Goal: Task Accomplishment & Management: Manage account settings

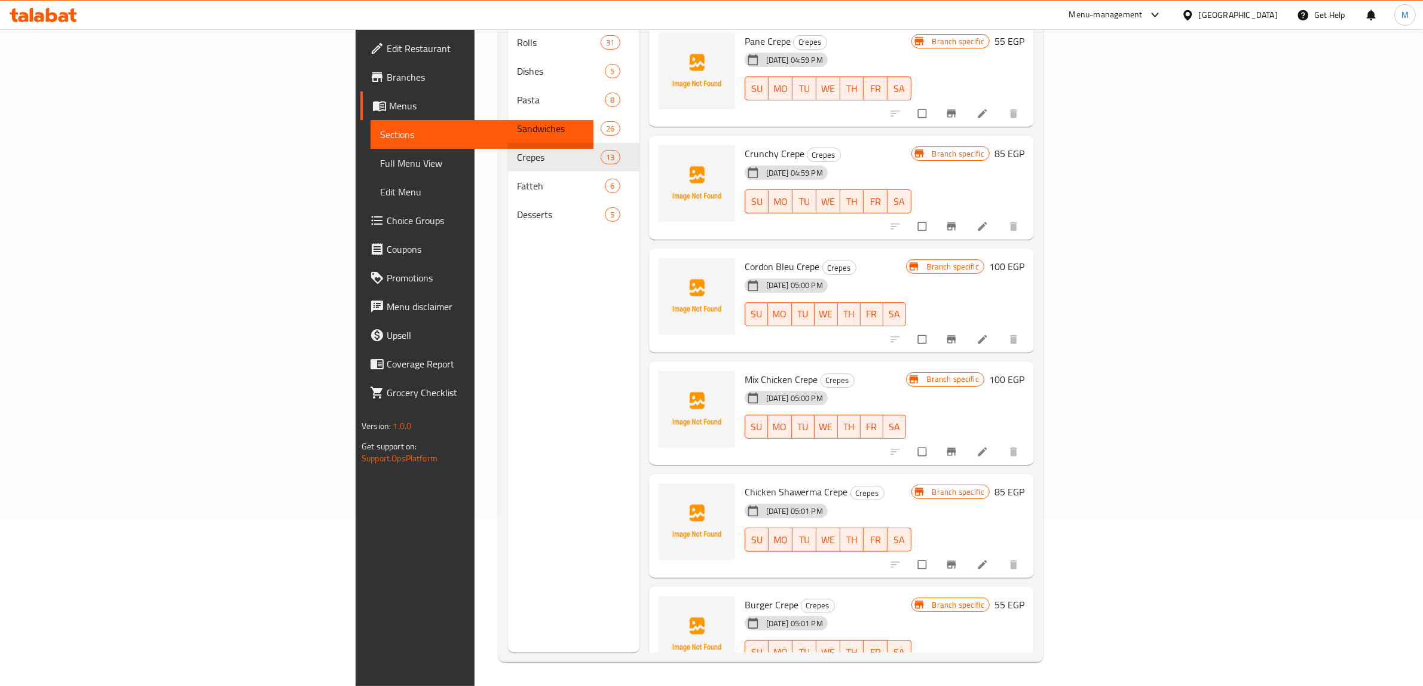
scroll to position [808, 0]
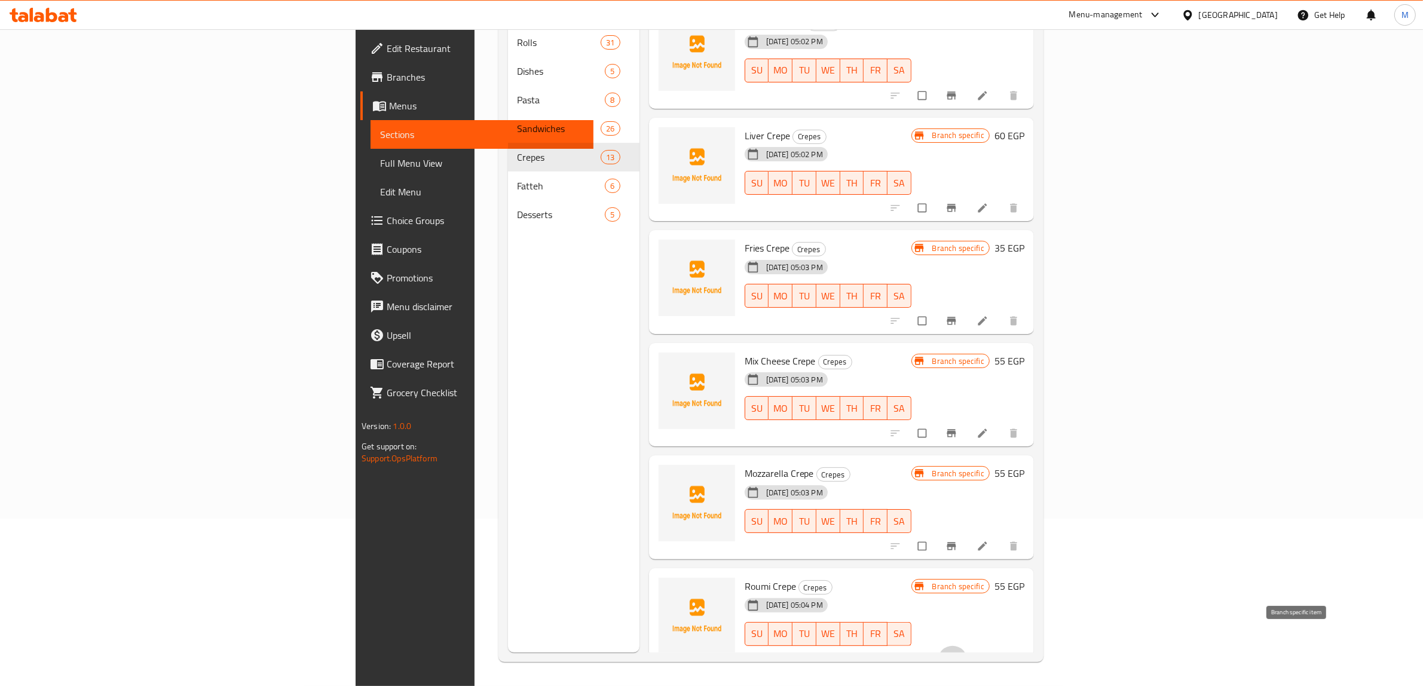
click at [960, 653] on span "Branch-specific-item" at bounding box center [953, 659] width 14 height 12
click at [508, 467] on div "Menu sections Rolls 31 Dishes 5 Pasta 8 Sandwiches 26 Crepes 13 Fatteh 6 Desser…" at bounding box center [574, 310] width 132 height 686
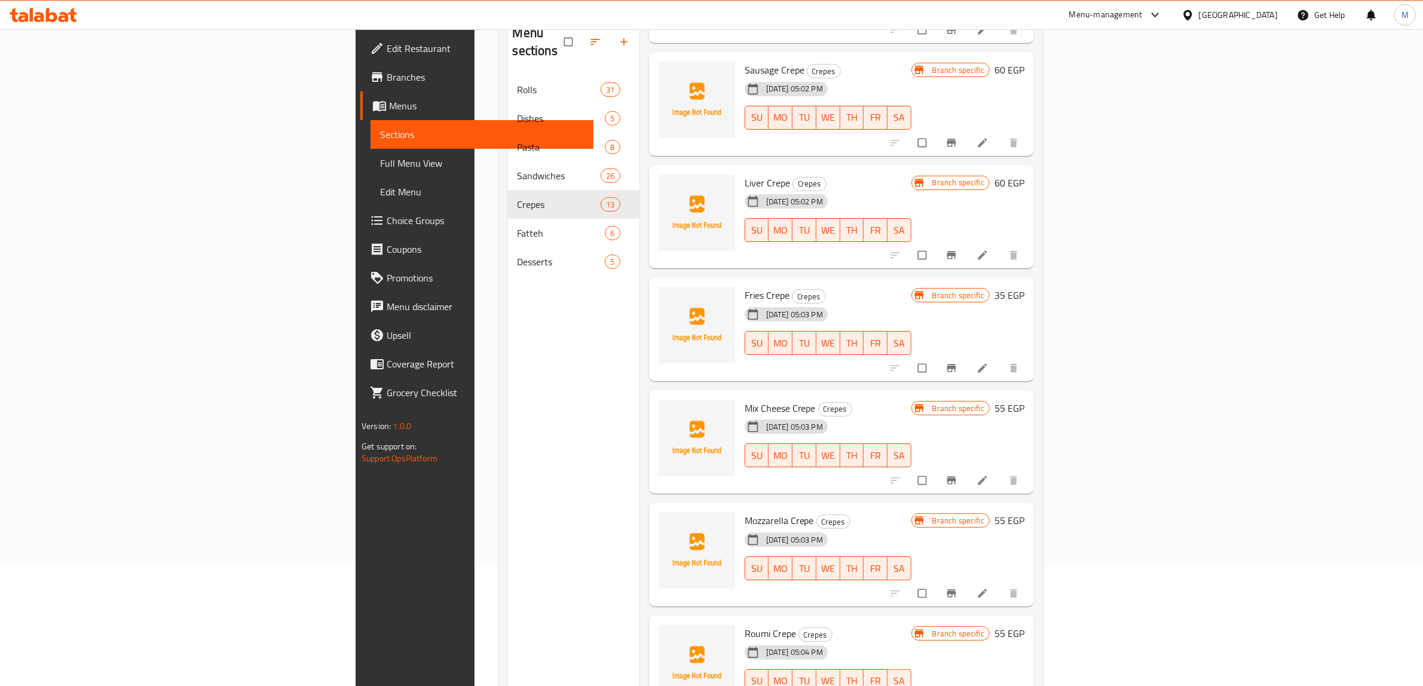
scroll to position [93, 0]
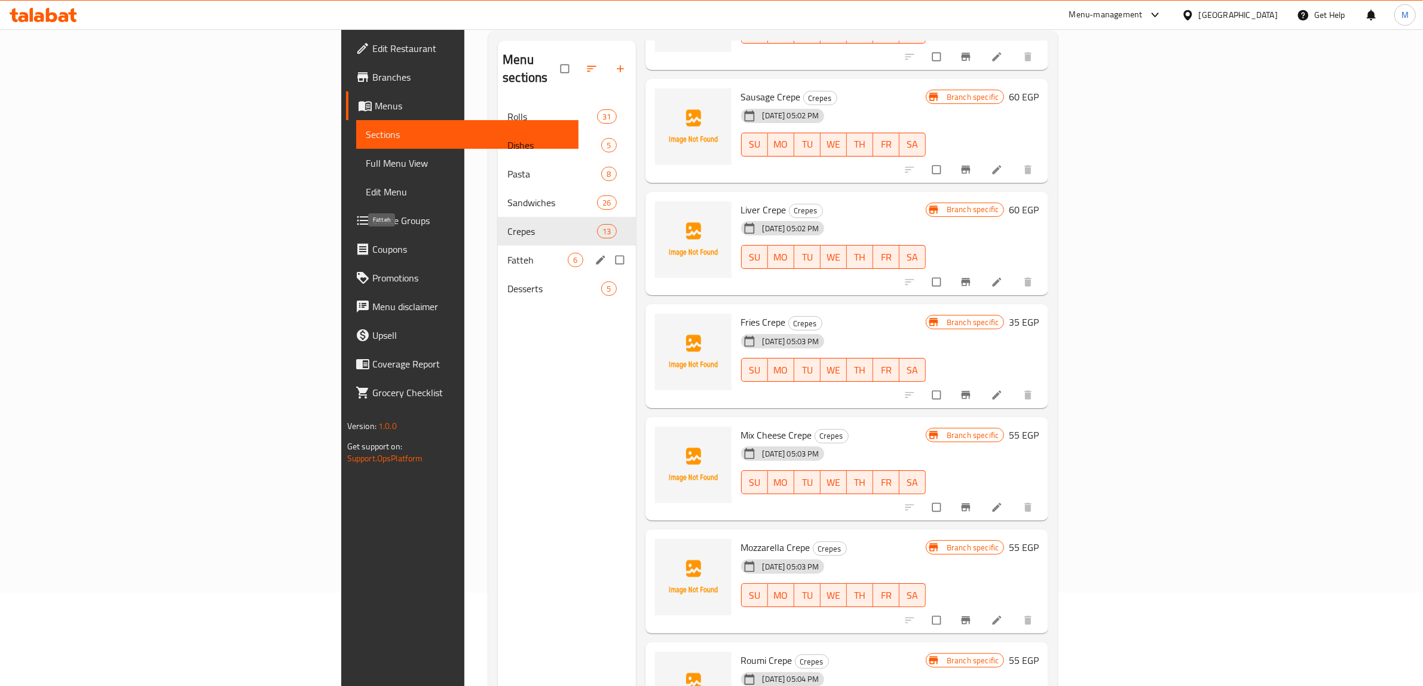
click at [508, 253] on span "Fatteh" at bounding box center [538, 260] width 60 height 14
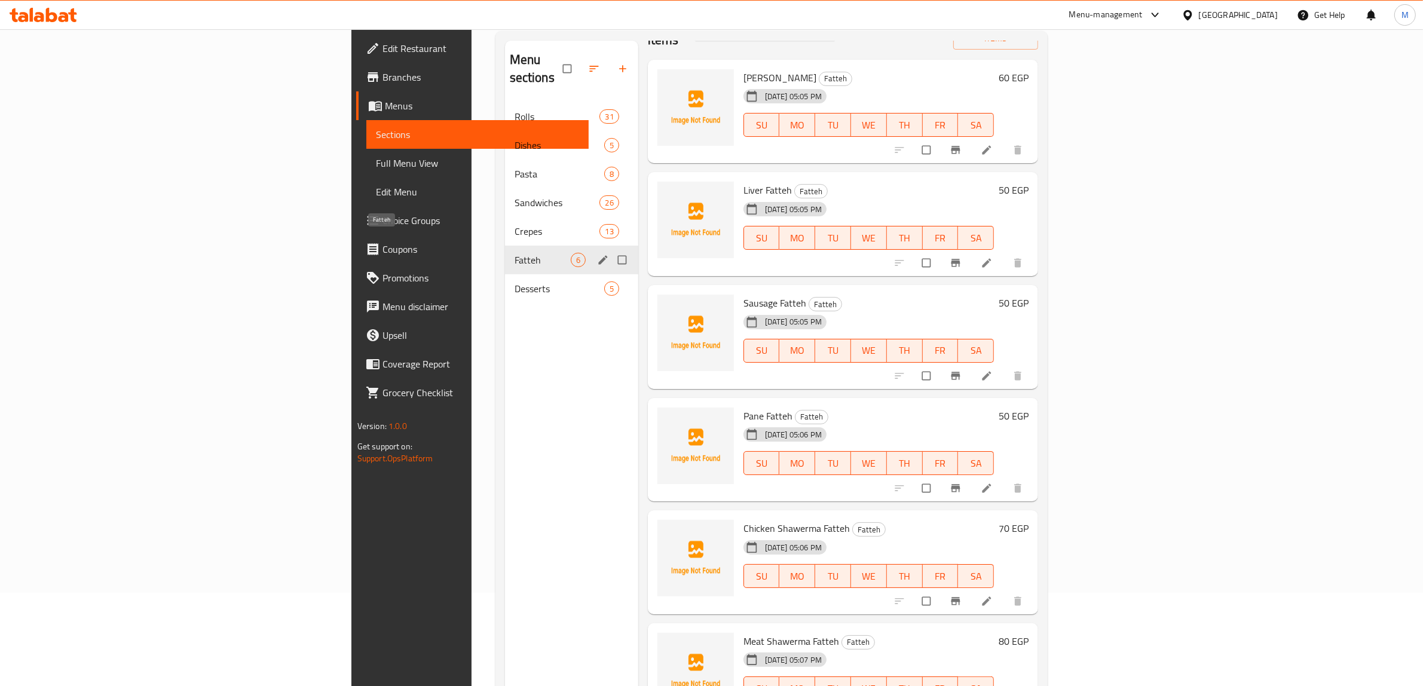
scroll to position [19, 0]
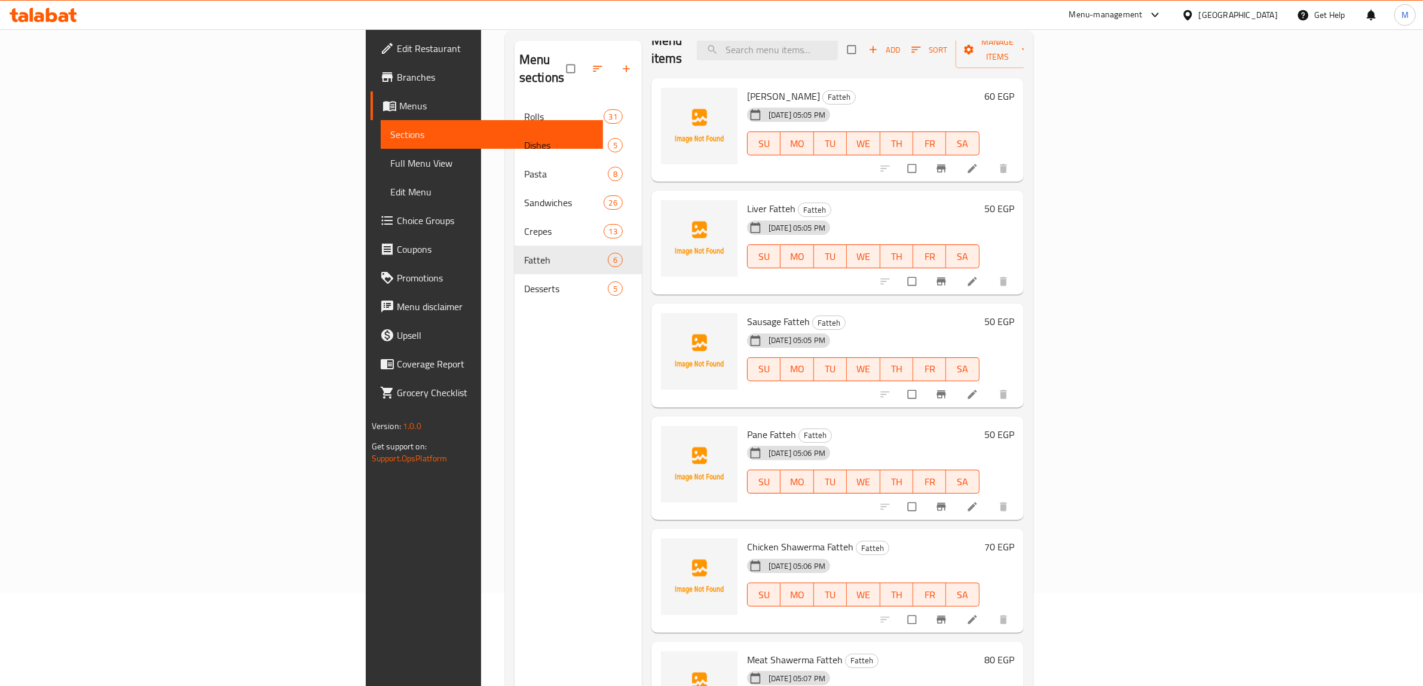
click at [515, 308] on div "Menu sections Rolls 31 Dishes 5 Pasta 8 Sandwiches 26 Crepes 13 Fatteh 6 Desser…" at bounding box center [578, 384] width 127 height 686
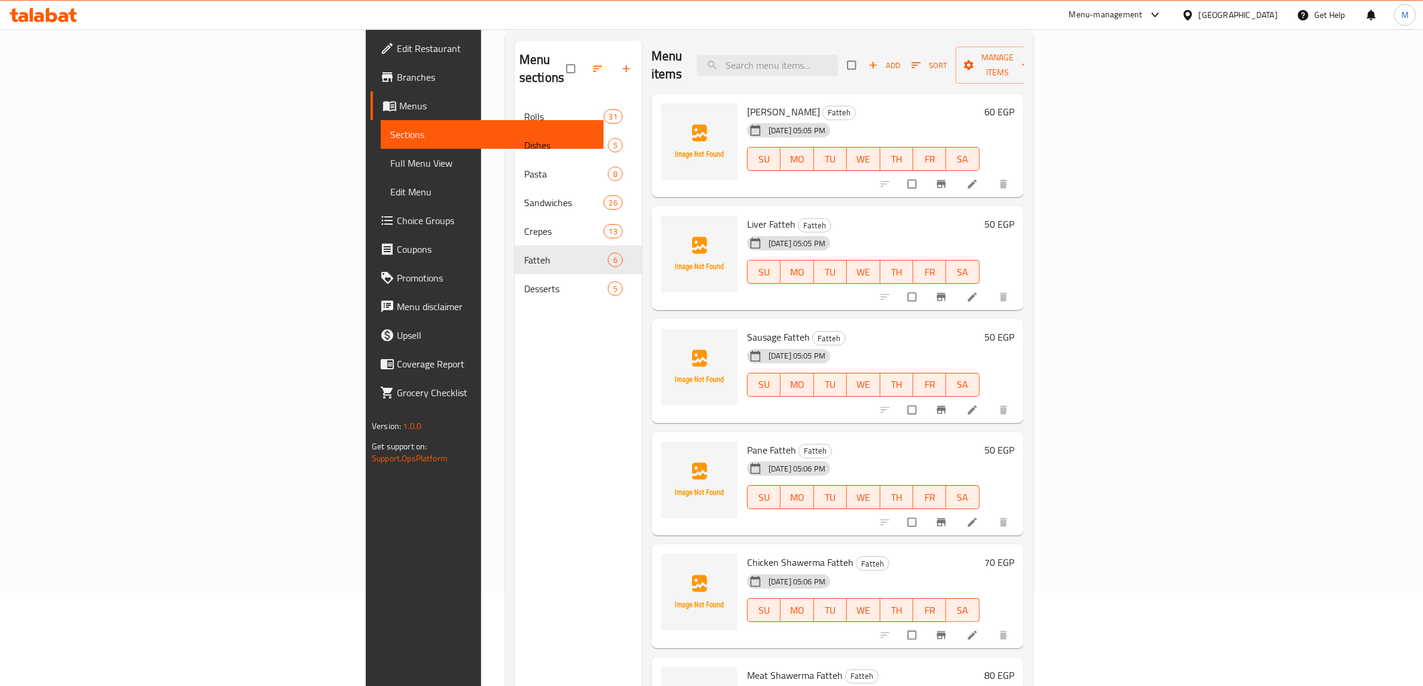
scroll to position [0, 0]
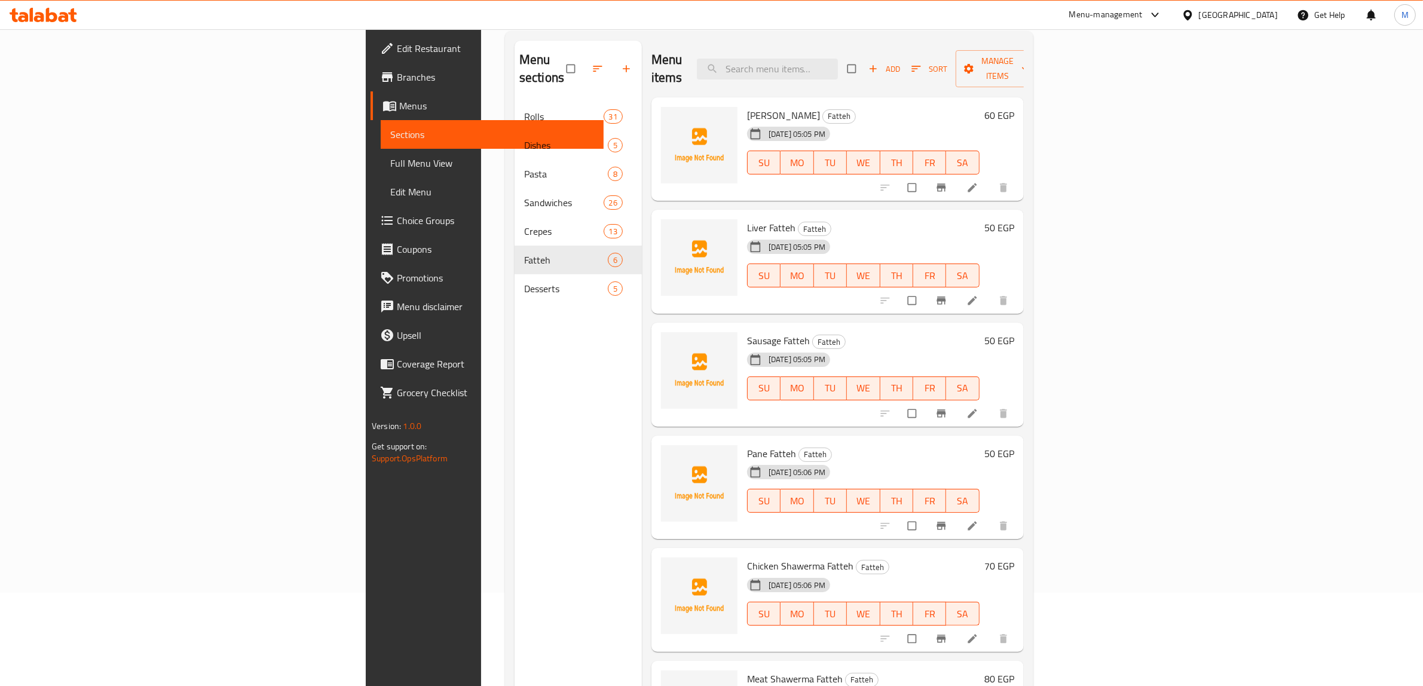
click at [1015, 107] on h6 "60 EGP" at bounding box center [1000, 115] width 30 height 17
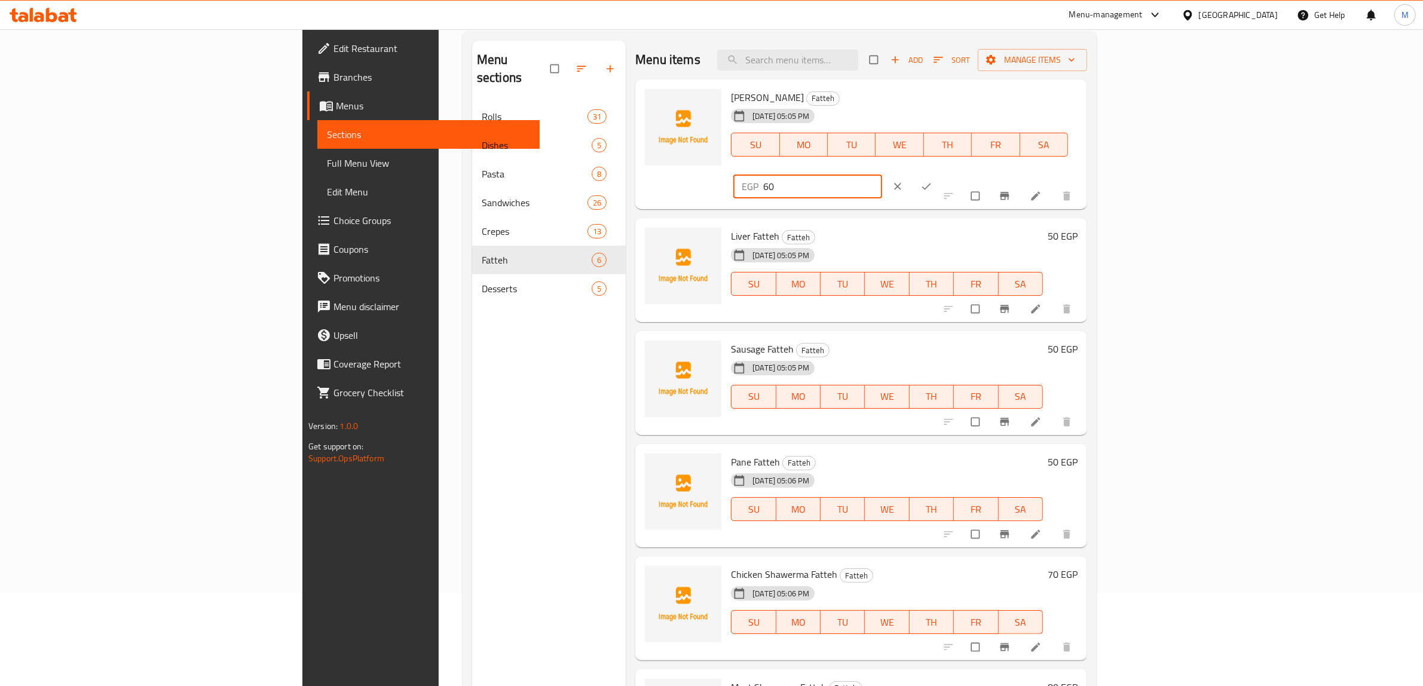
drag, startPoint x: 1242, startPoint y: 108, endPoint x: 1197, endPoint y: 114, distance: 44.6
click at [882, 175] on div "EGP 60 ​" at bounding box center [808, 187] width 149 height 24
type input "70"
click at [935, 181] on span "ok" at bounding box center [928, 187] width 14 height 12
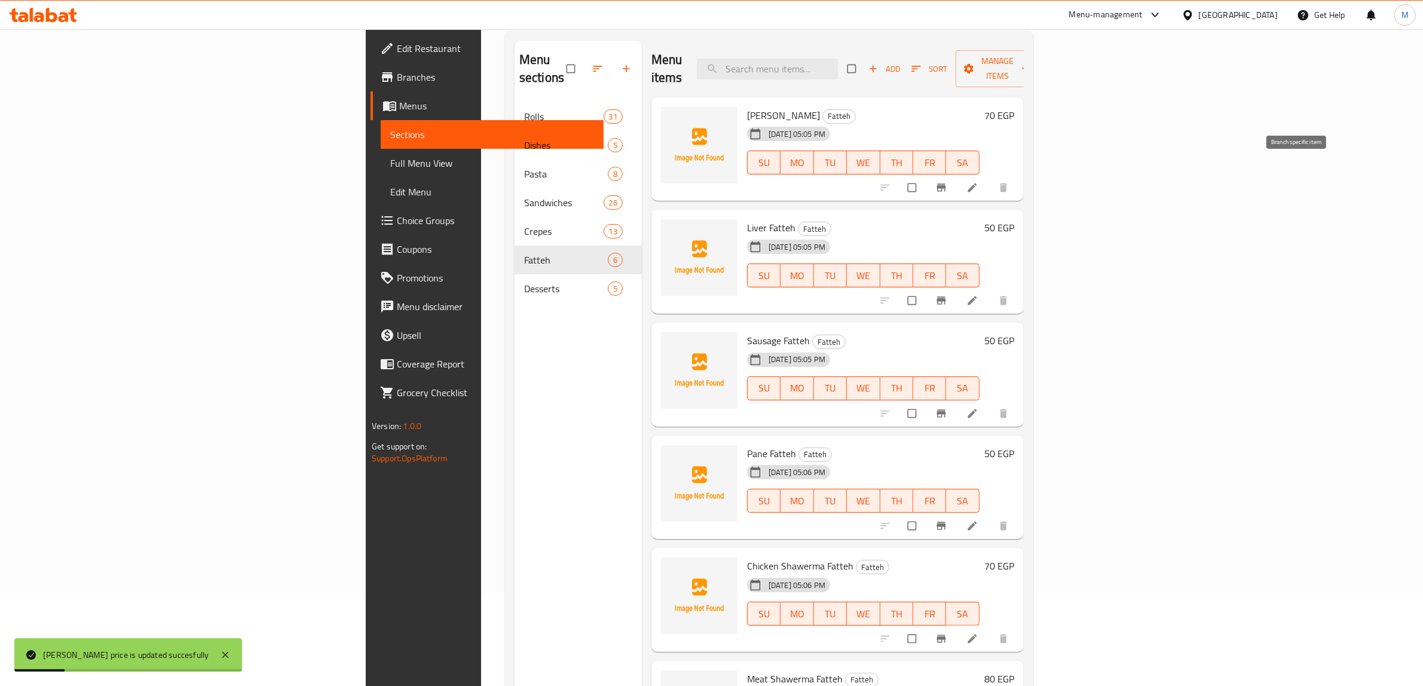
click at [948, 182] on icon "Branch-specific-item" at bounding box center [942, 188] width 12 height 12
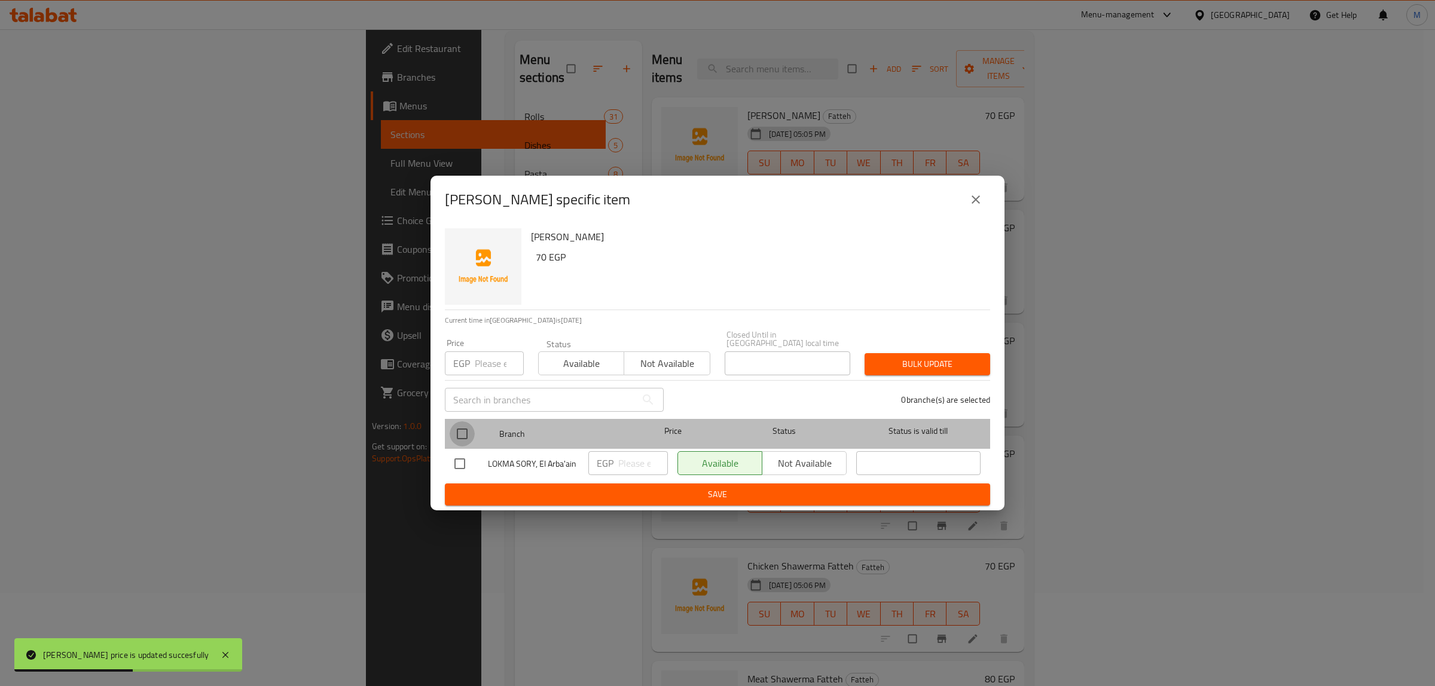
click at [473, 437] on input "checkbox" at bounding box center [462, 433] width 25 height 25
checkbox input "true"
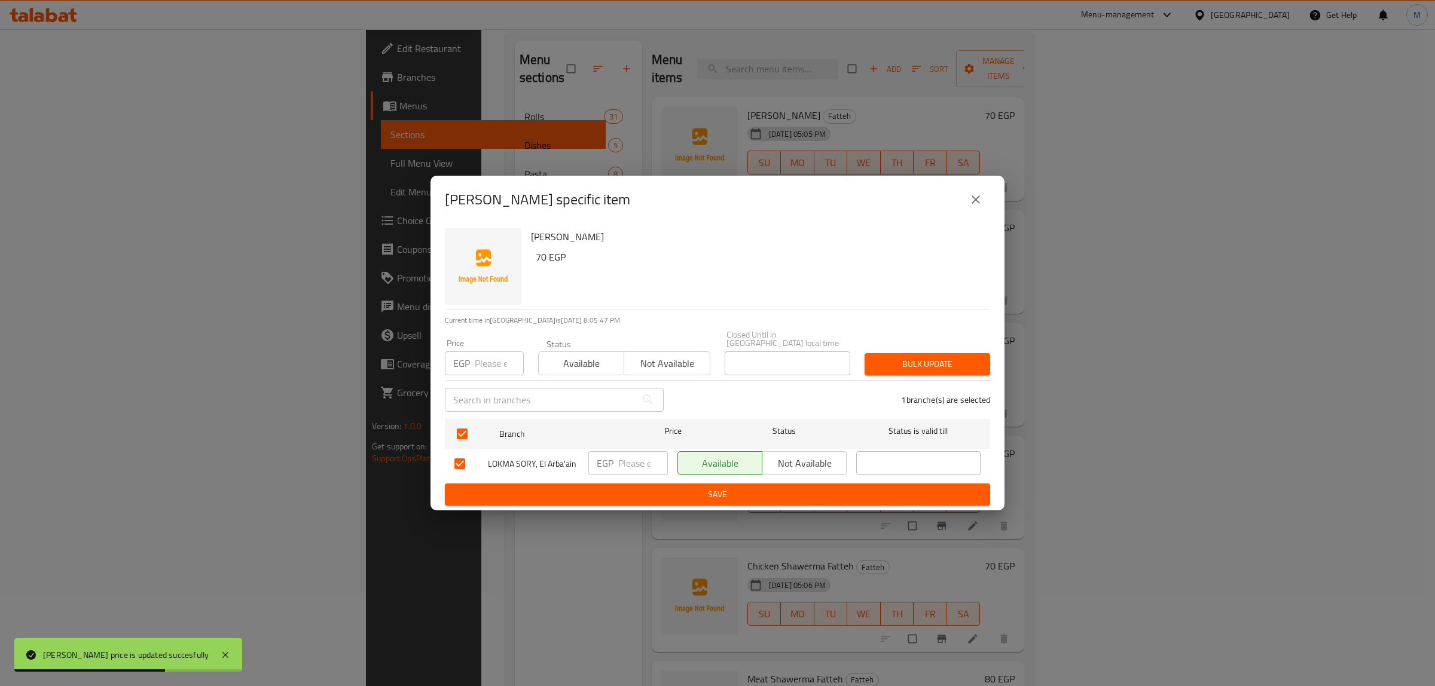
click at [625, 467] on input "number" at bounding box center [643, 463] width 50 height 24
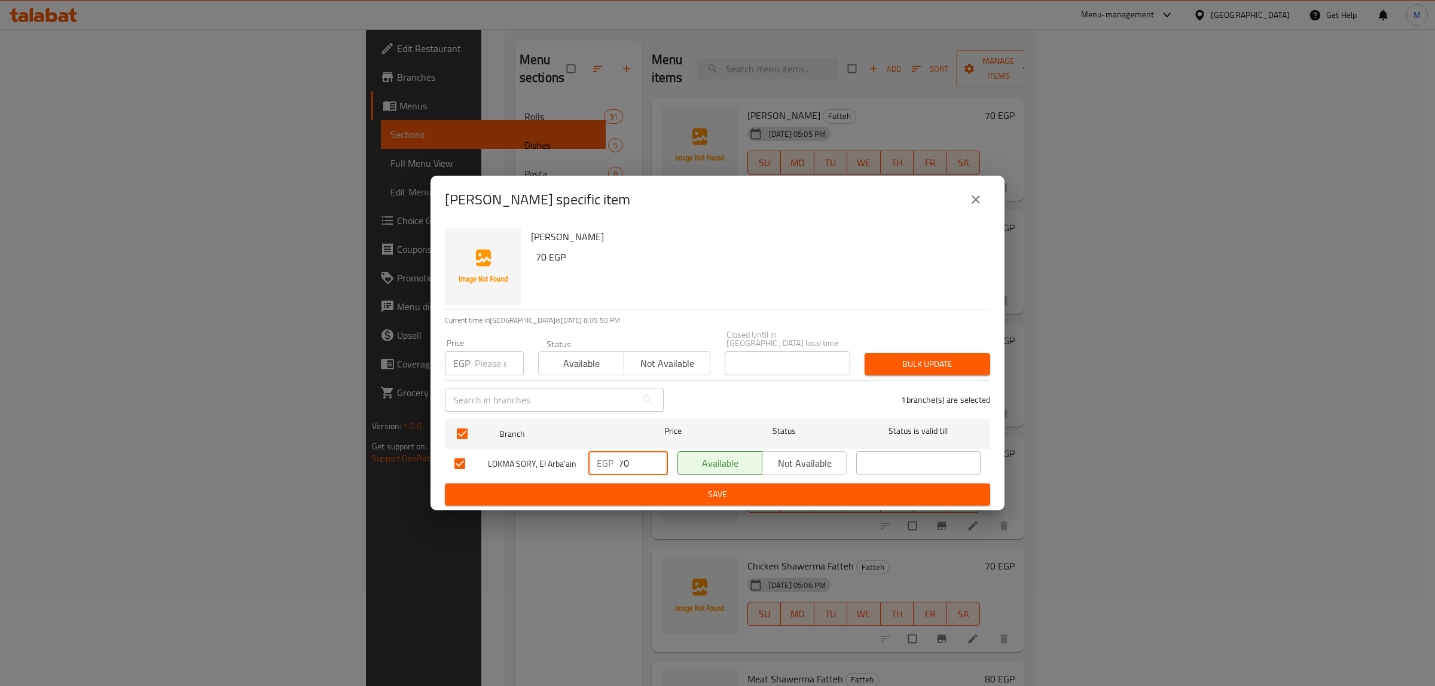
type input "70"
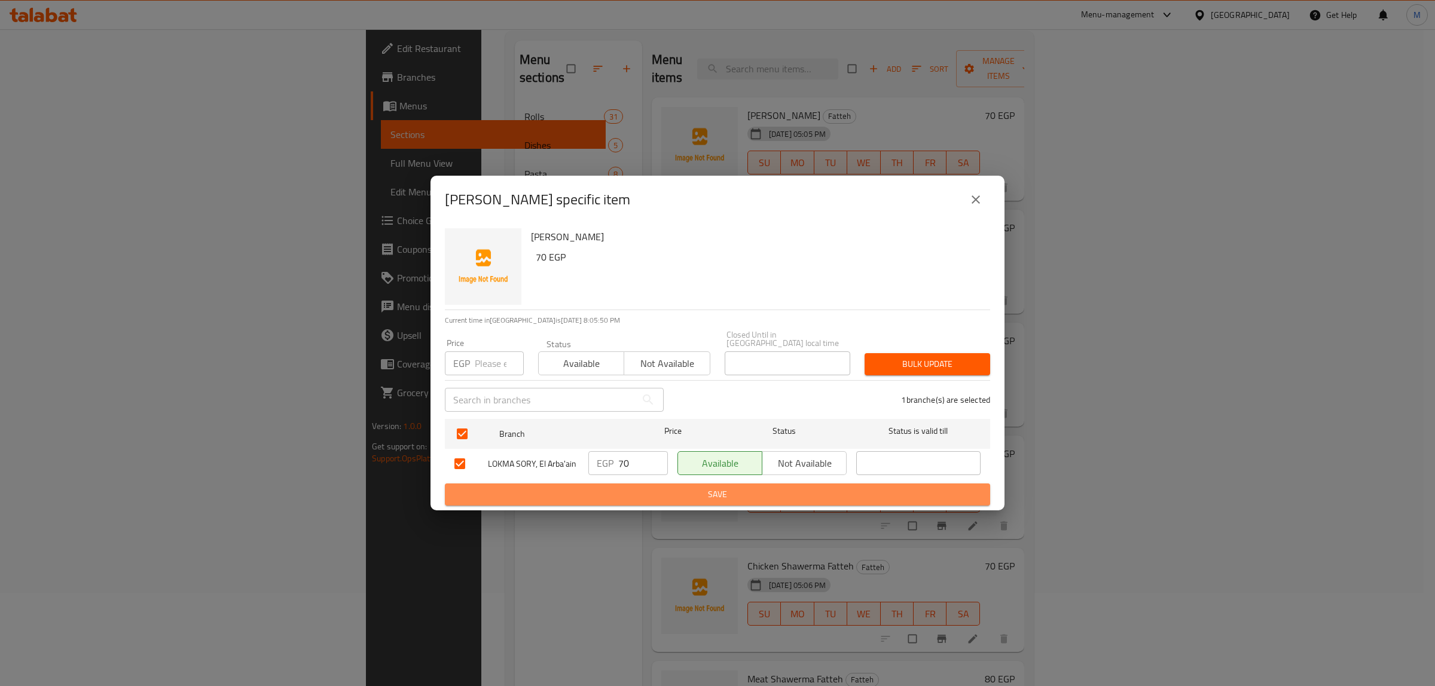
click at [631, 491] on span "Save" at bounding box center [717, 494] width 526 height 15
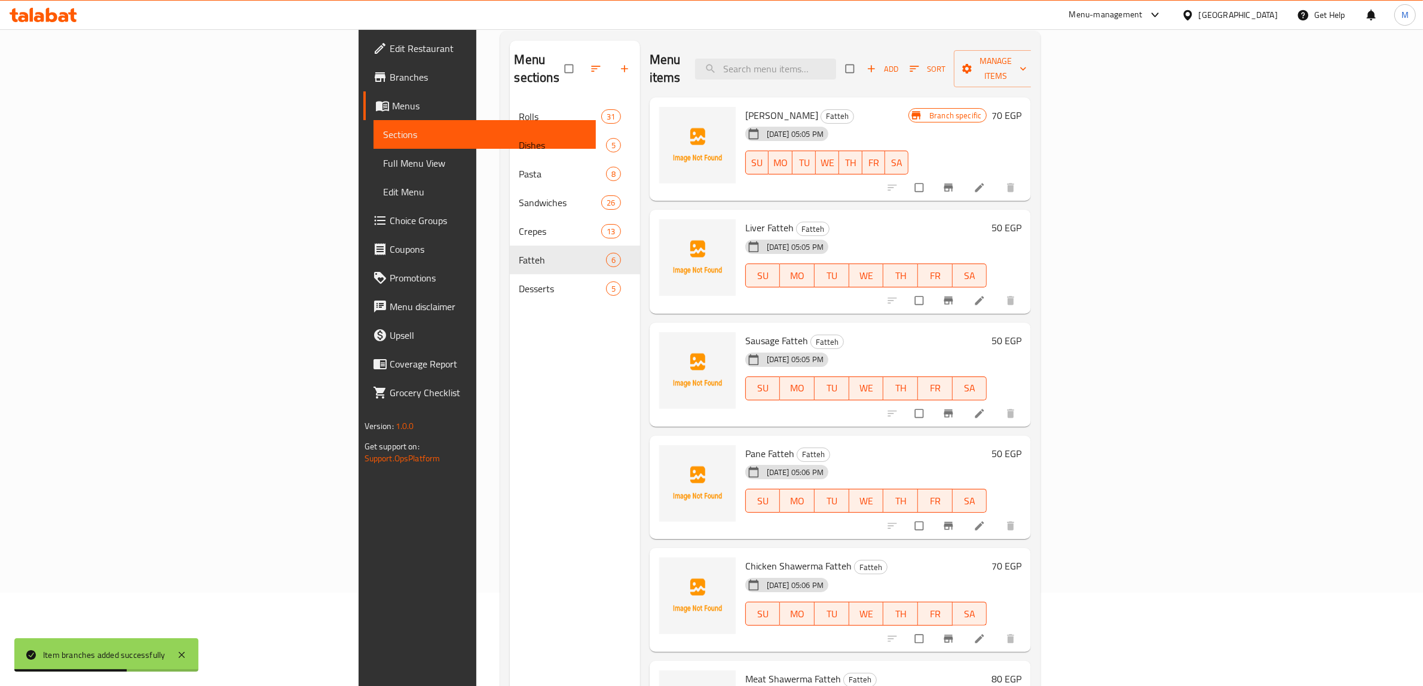
click at [1022, 219] on h6 "50 EGP" at bounding box center [1007, 227] width 30 height 17
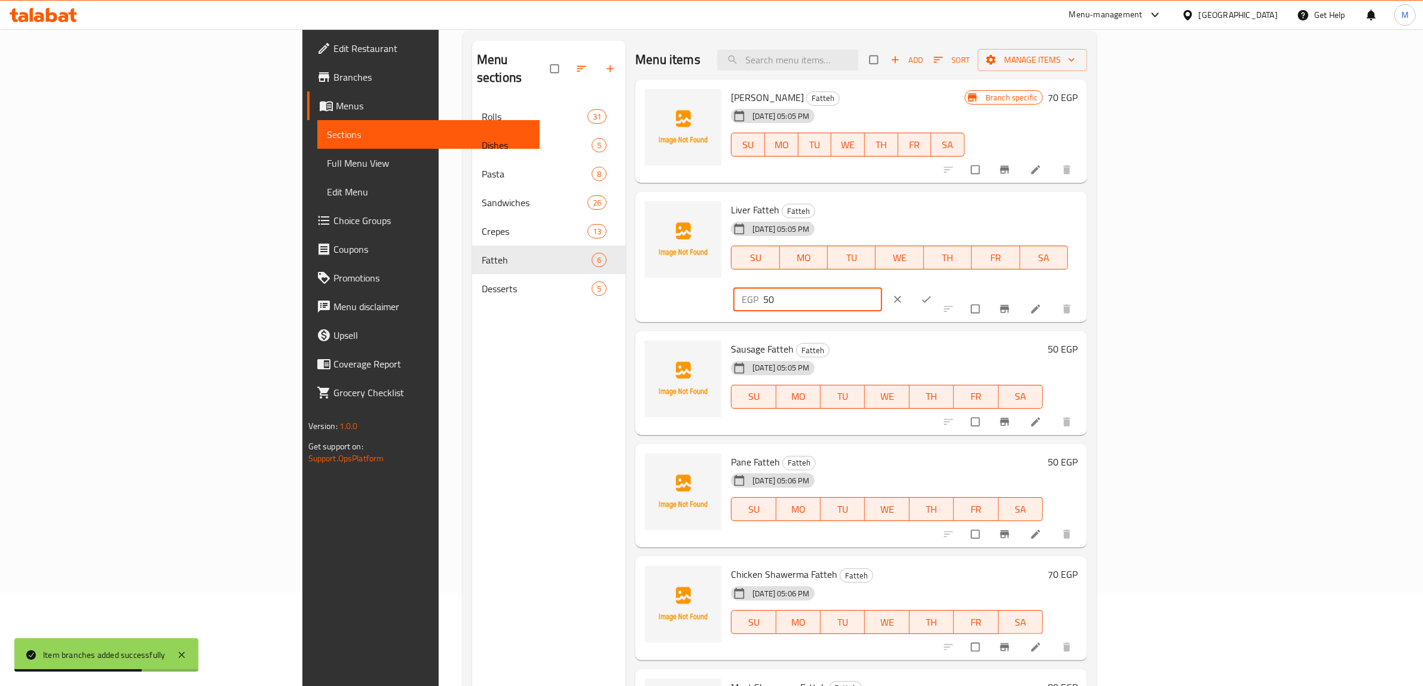
drag, startPoint x: 1226, startPoint y: 225, endPoint x: 1134, endPoint y: 241, distance: 93.4
click at [1083, 241] on div "Liver Fatteh Fatteh 04-08-2025 05:05 PM SU MO TU WE TH FR SA EGP 50 ​" at bounding box center [904, 257] width 356 height 121
type input "60"
click at [933, 294] on icon "ok" at bounding box center [927, 300] width 12 height 12
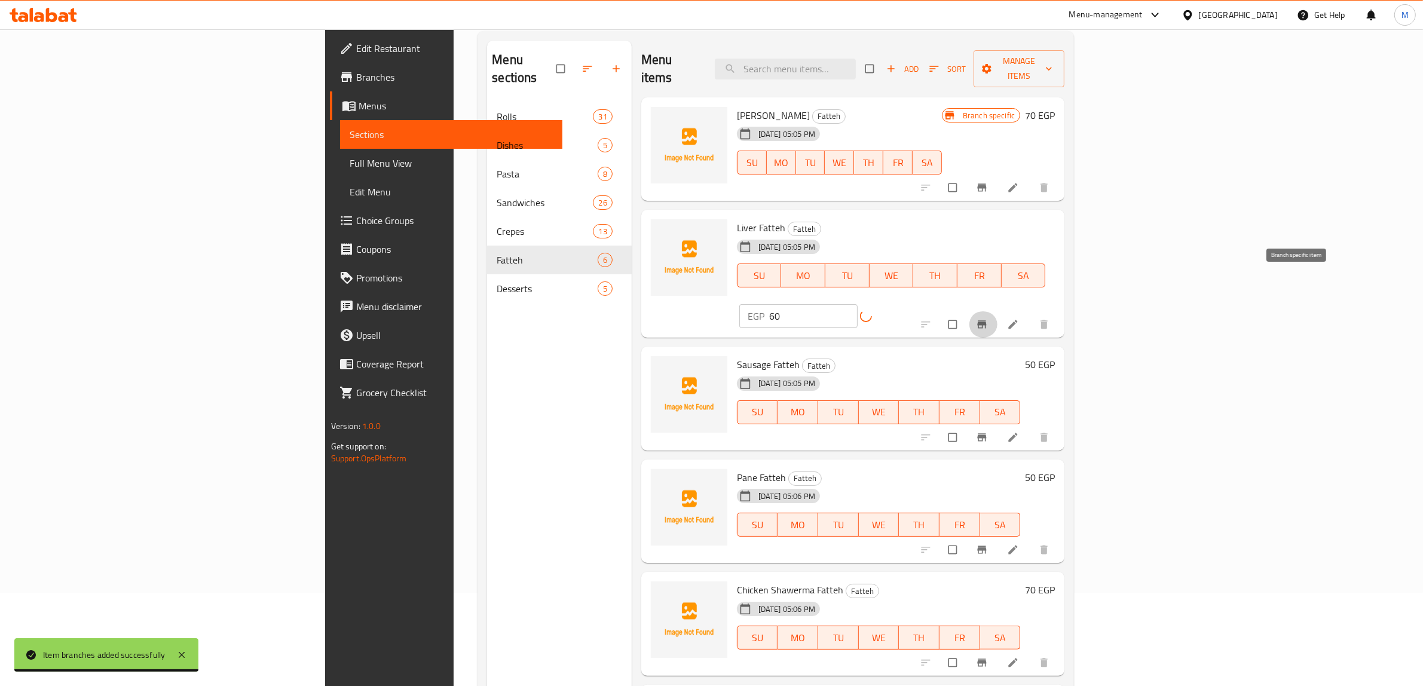
click at [988, 319] on icon "Branch-specific-item" at bounding box center [982, 325] width 12 height 12
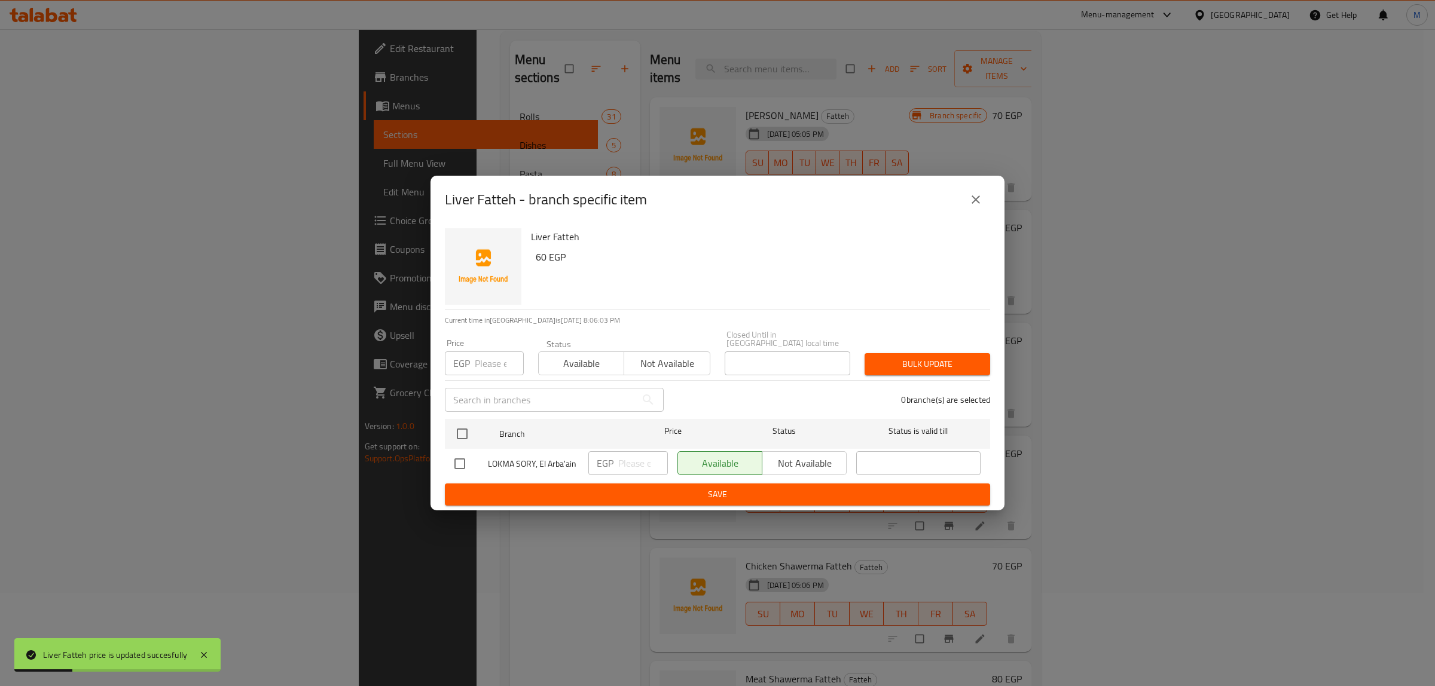
click at [464, 462] on input "checkbox" at bounding box center [459, 463] width 25 height 25
checkbox input "true"
click at [631, 459] on input "number" at bounding box center [643, 463] width 50 height 24
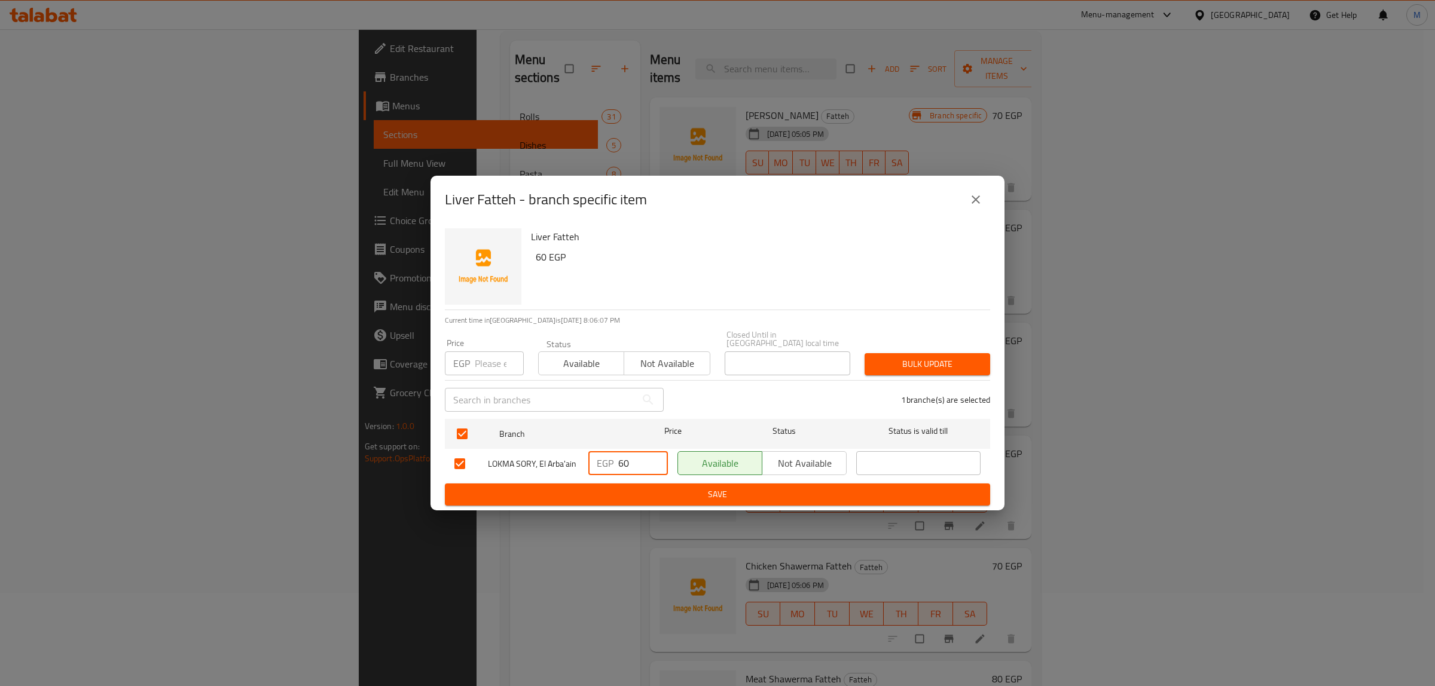
type input "60"
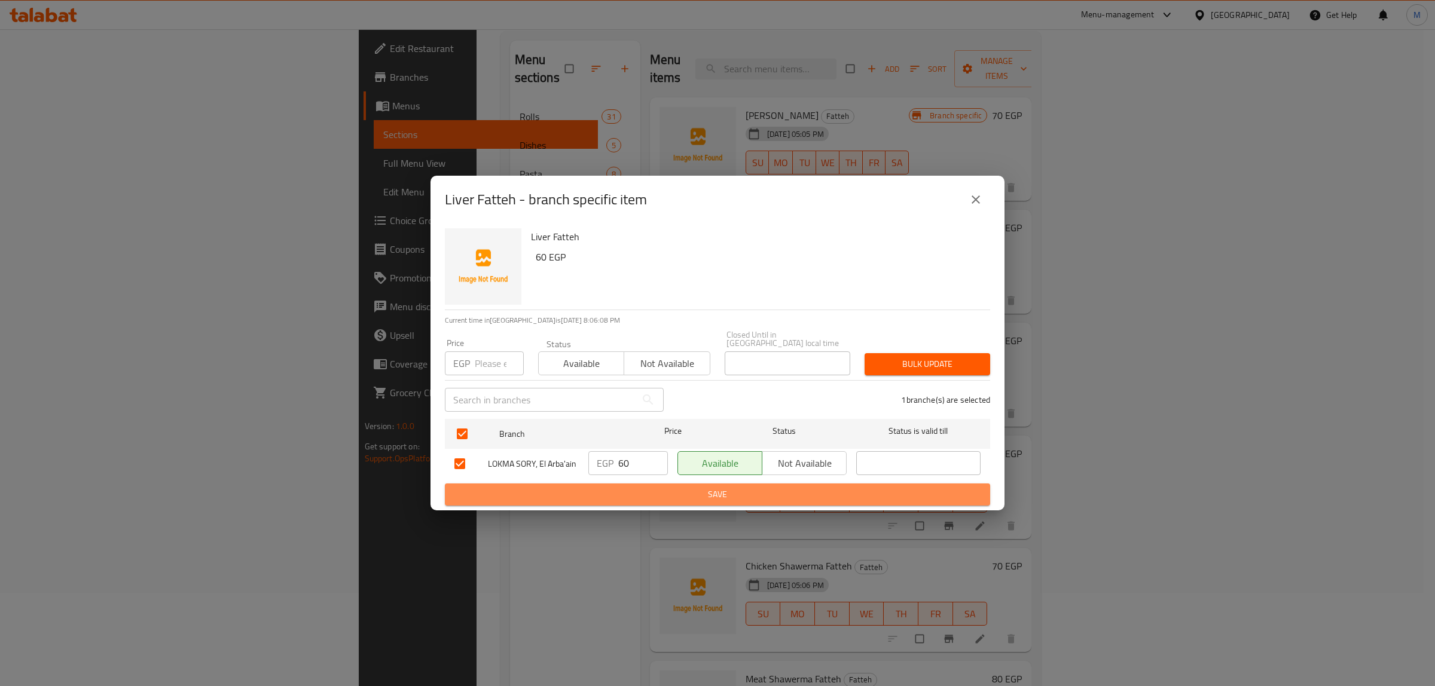
click at [682, 495] on span "Save" at bounding box center [717, 494] width 526 height 15
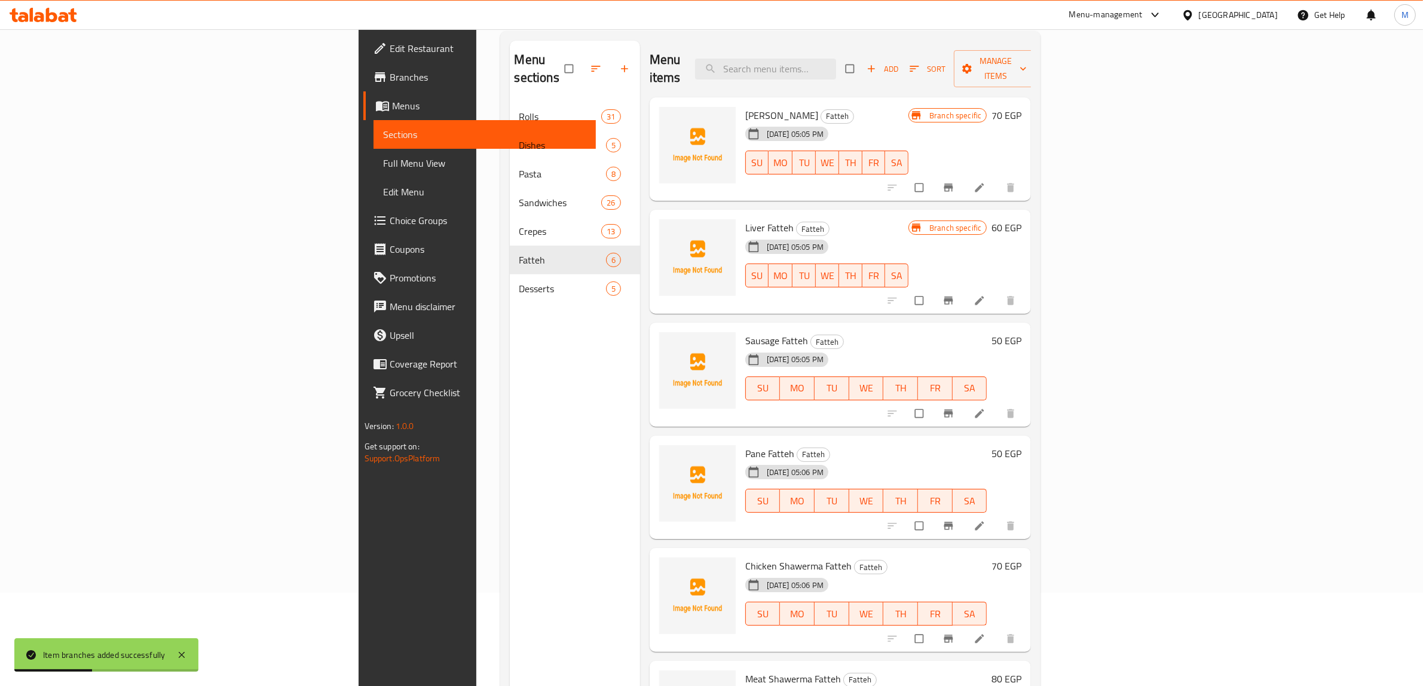
click at [1027, 328] on div "Sausage Fatteh Fatteh 04-08-2025 05:05 PM SU MO TU WE TH FR SA 50 EGP" at bounding box center [884, 375] width 286 height 94
click at [1022, 332] on h6 "50 EGP" at bounding box center [1007, 340] width 30 height 17
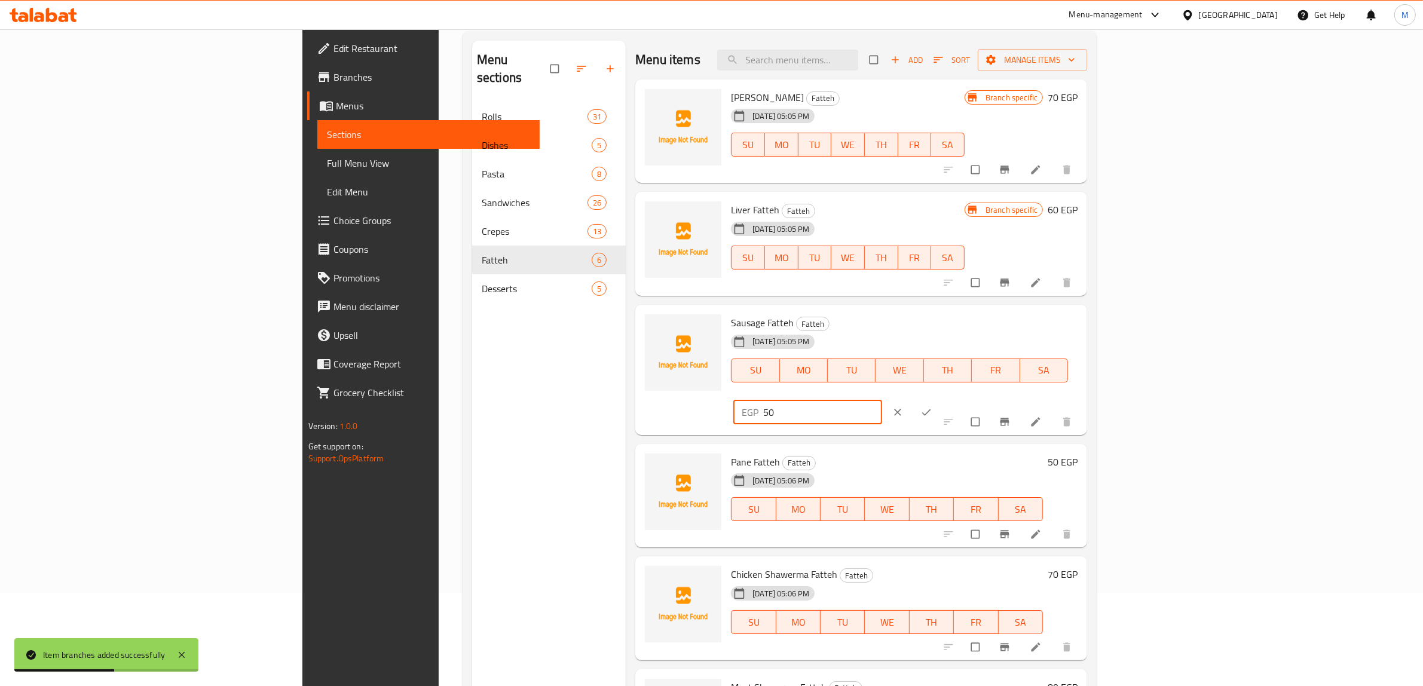
drag, startPoint x: 1250, startPoint y: 329, endPoint x: 1137, endPoint y: 334, distance: 113.1
click at [1083, 334] on div "Sausage Fatteh Fatteh 04-08-2025 05:05 PM SU MO TU WE TH FR SA EGP 50 ​" at bounding box center [904, 370] width 356 height 121
type input "60"
click at [933, 407] on icon "ok" at bounding box center [927, 413] width 12 height 12
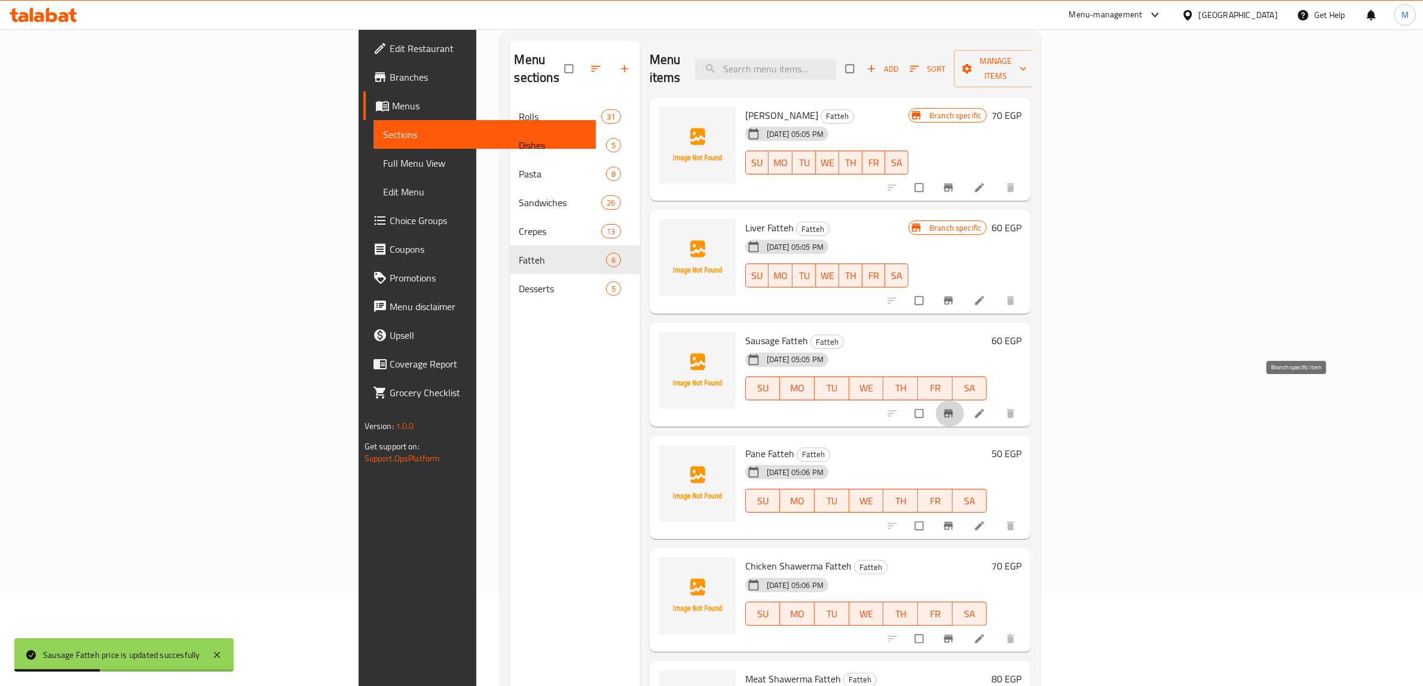
click at [955, 408] on icon "Branch-specific-item" at bounding box center [949, 414] width 12 height 12
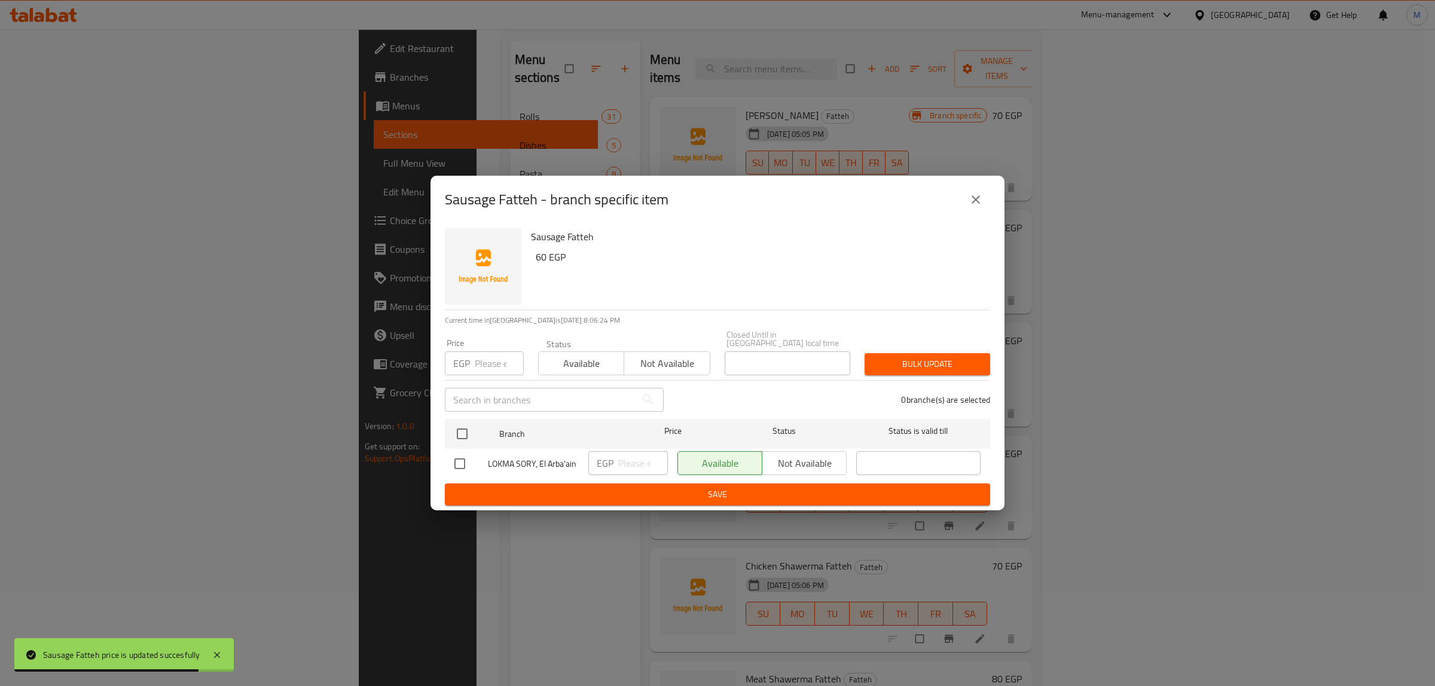
click at [467, 460] on input "checkbox" at bounding box center [459, 463] width 25 height 25
checkbox input "true"
click at [628, 458] on input "number" at bounding box center [643, 463] width 50 height 24
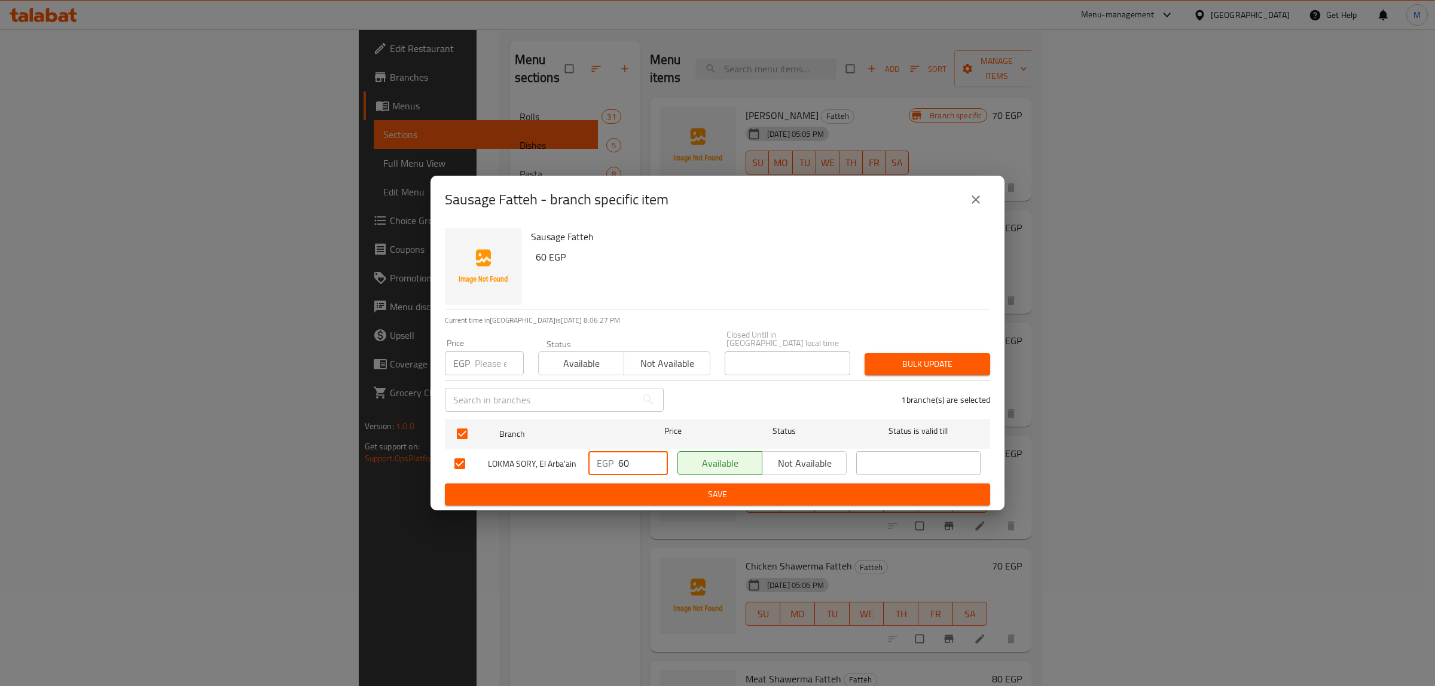
click at [644, 469] on input "60" at bounding box center [643, 463] width 50 height 24
type input "60"
click at [690, 494] on span "Save" at bounding box center [717, 494] width 526 height 15
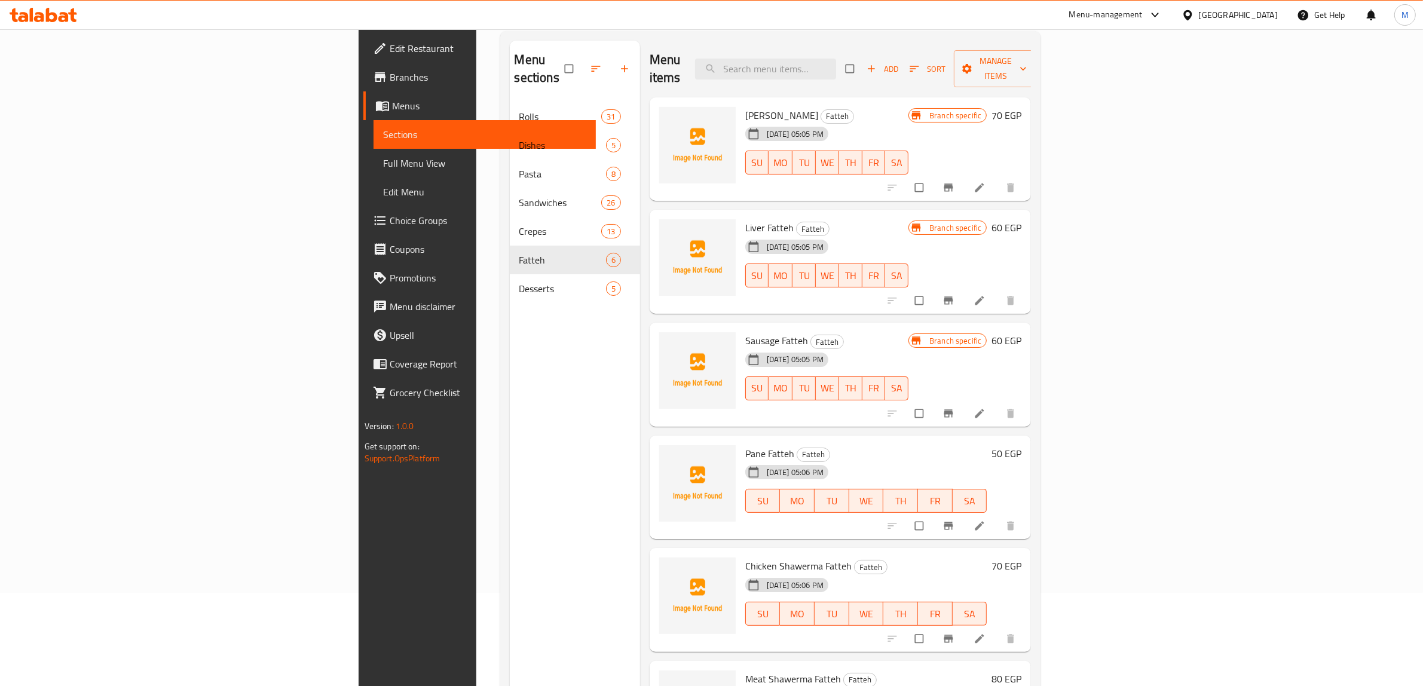
click at [1022, 445] on h6 "50 EGP" at bounding box center [1007, 453] width 30 height 17
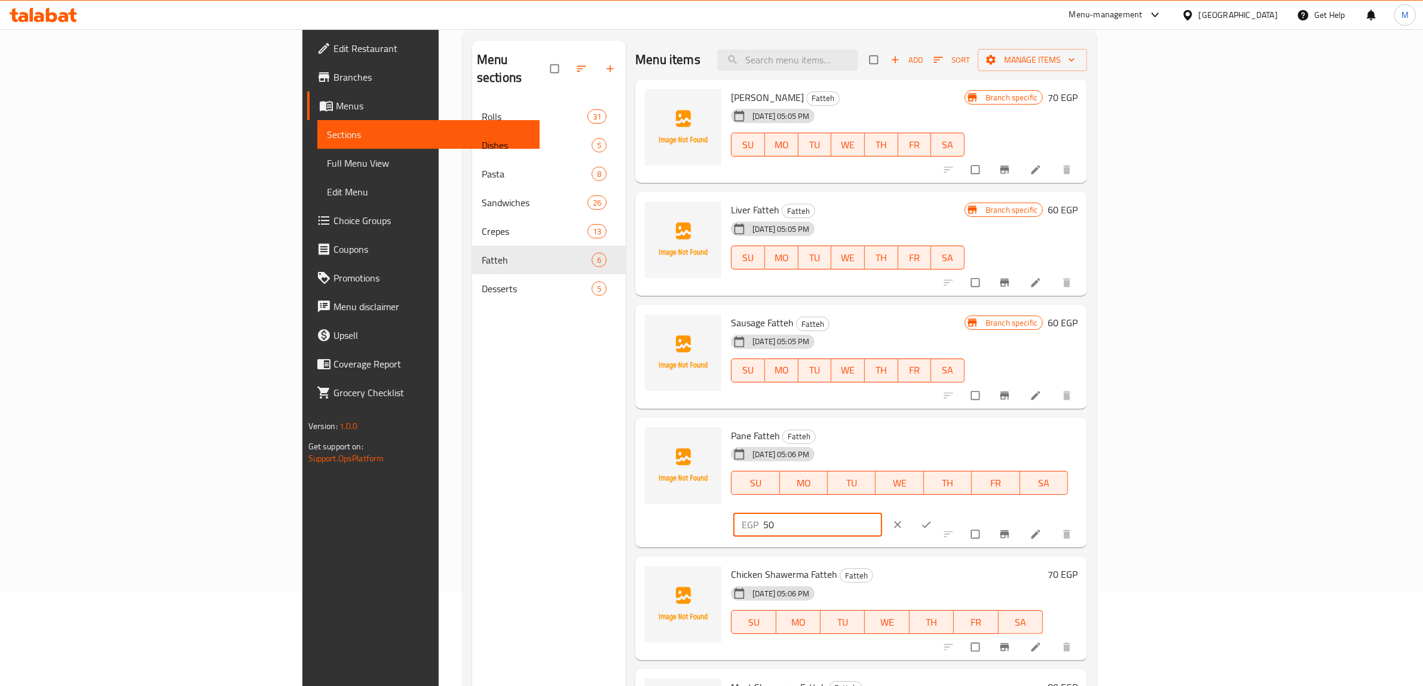
drag, startPoint x: 1245, startPoint y: 444, endPoint x: 1172, endPoint y: 450, distance: 73.2
click at [882, 513] on div "EGP 50 ​" at bounding box center [808, 525] width 149 height 24
type input "60"
click at [942, 512] on button "ok" at bounding box center [927, 525] width 29 height 26
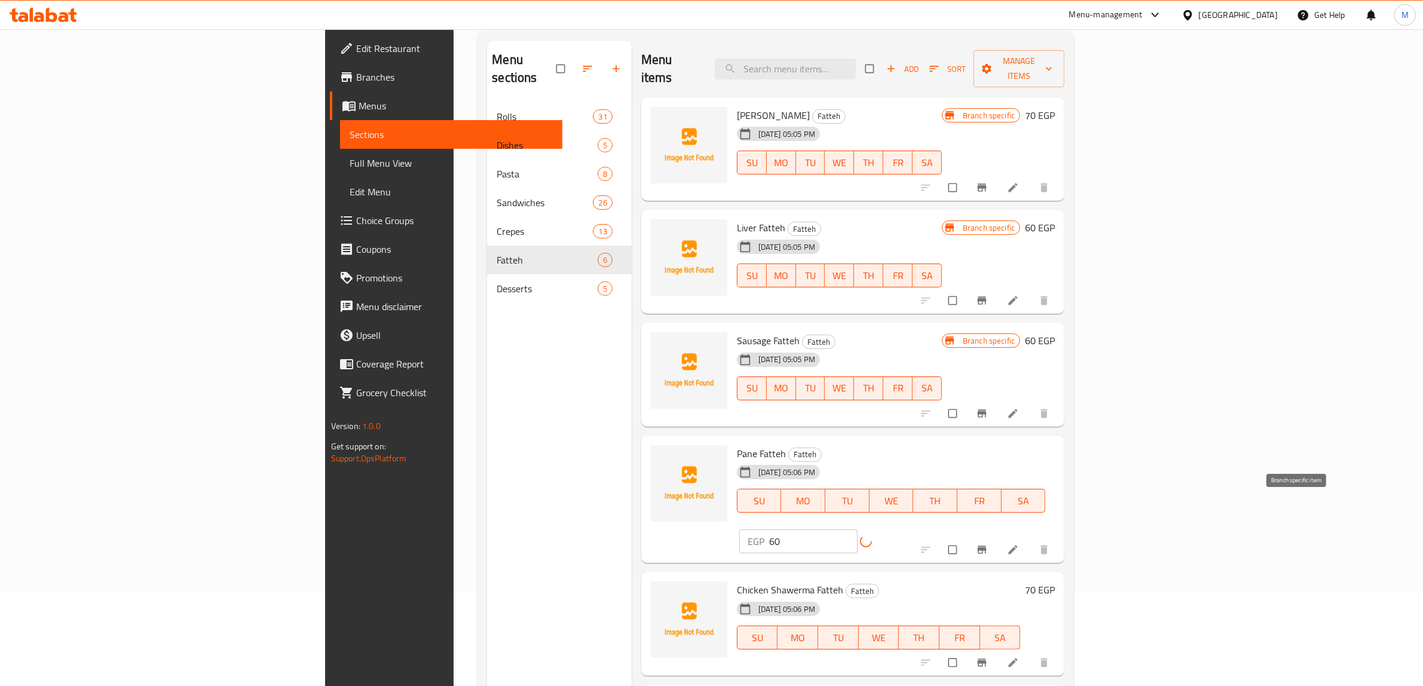
click at [988, 544] on icon "Branch-specific-item" at bounding box center [982, 550] width 12 height 12
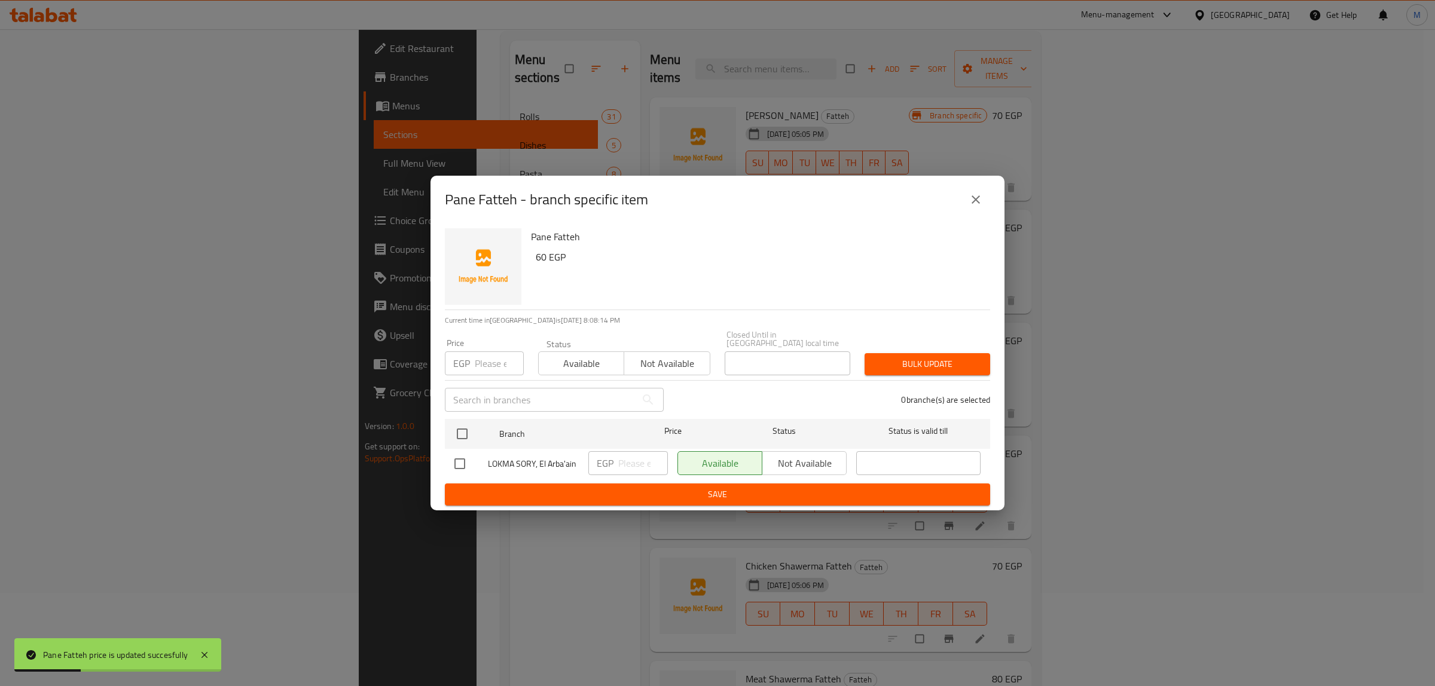
drag, startPoint x: 459, startPoint y: 462, endPoint x: 480, endPoint y: 462, distance: 21.5
click at [462, 462] on input "checkbox" at bounding box center [459, 463] width 25 height 25
checkbox input "true"
click at [628, 459] on input "number" at bounding box center [643, 463] width 50 height 24
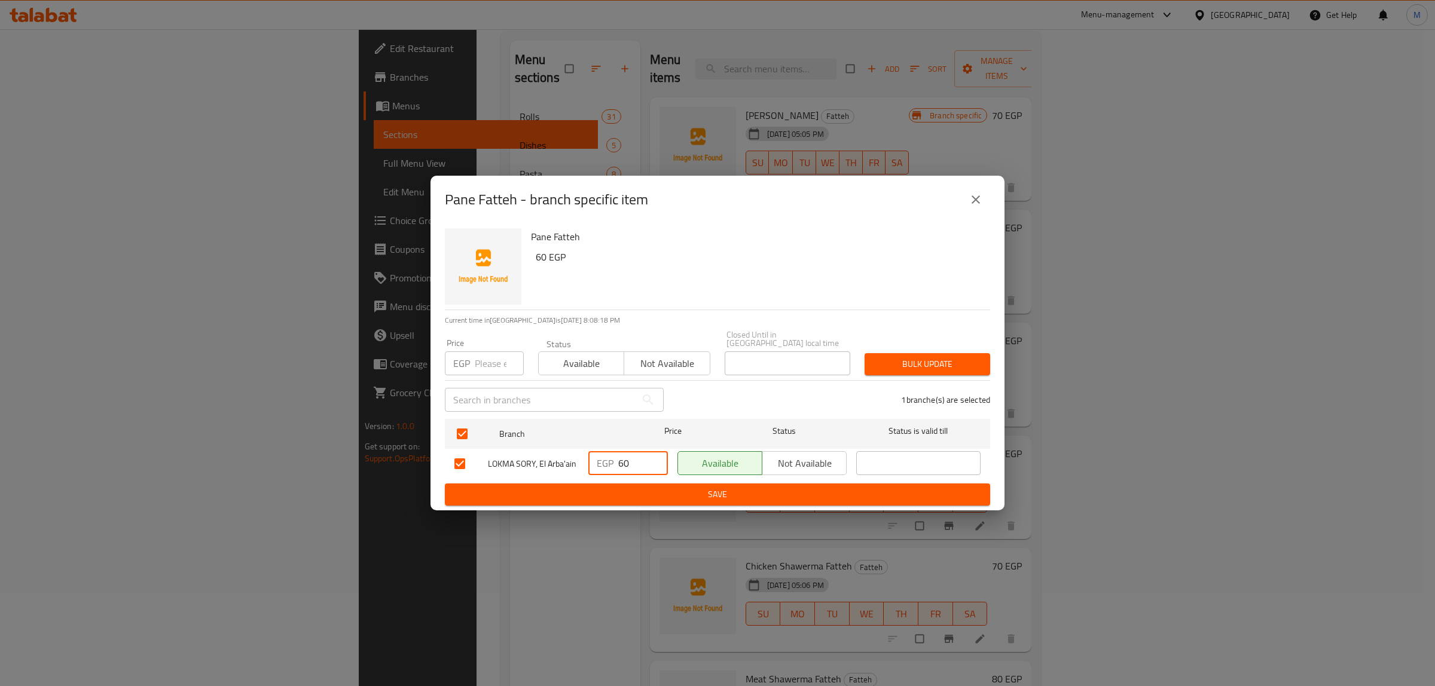
type input "60"
click at [628, 473] on div "EGP 60 ​" at bounding box center [627, 464] width 89 height 35
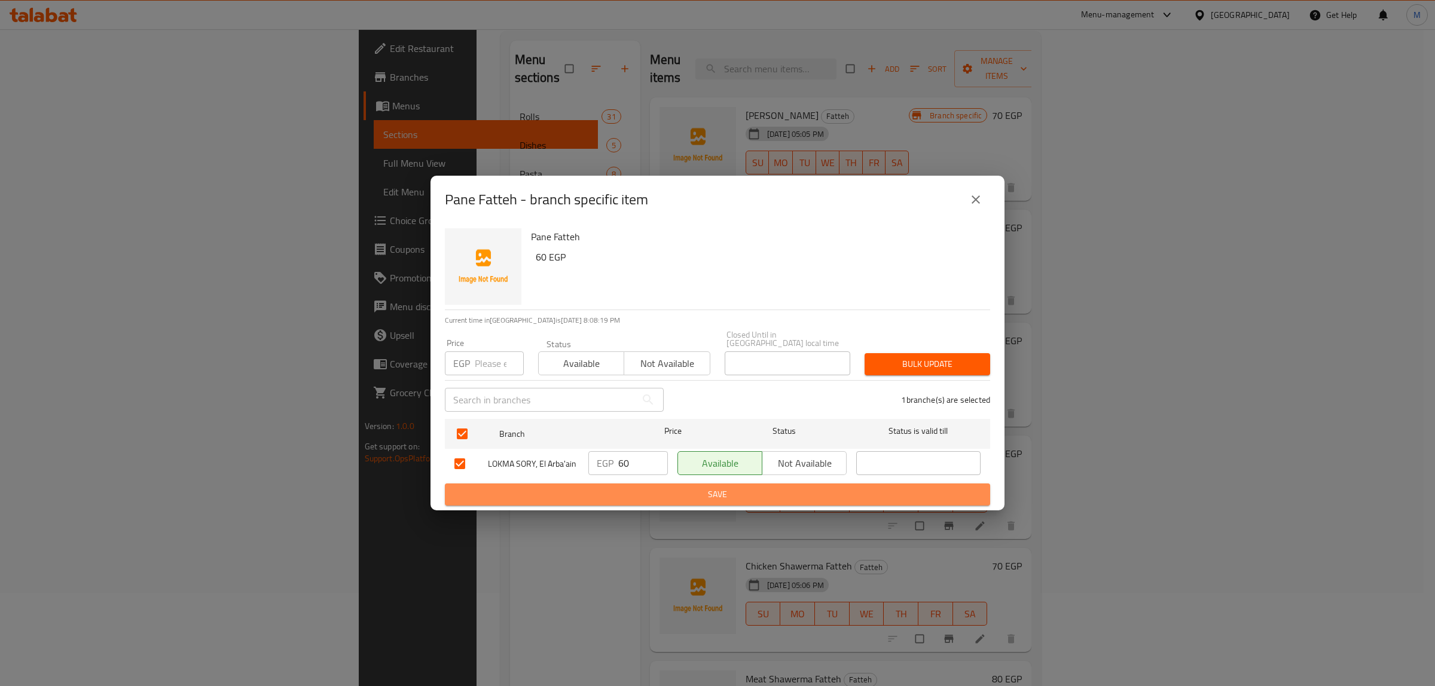
click at [632, 490] on span "Save" at bounding box center [717, 494] width 526 height 15
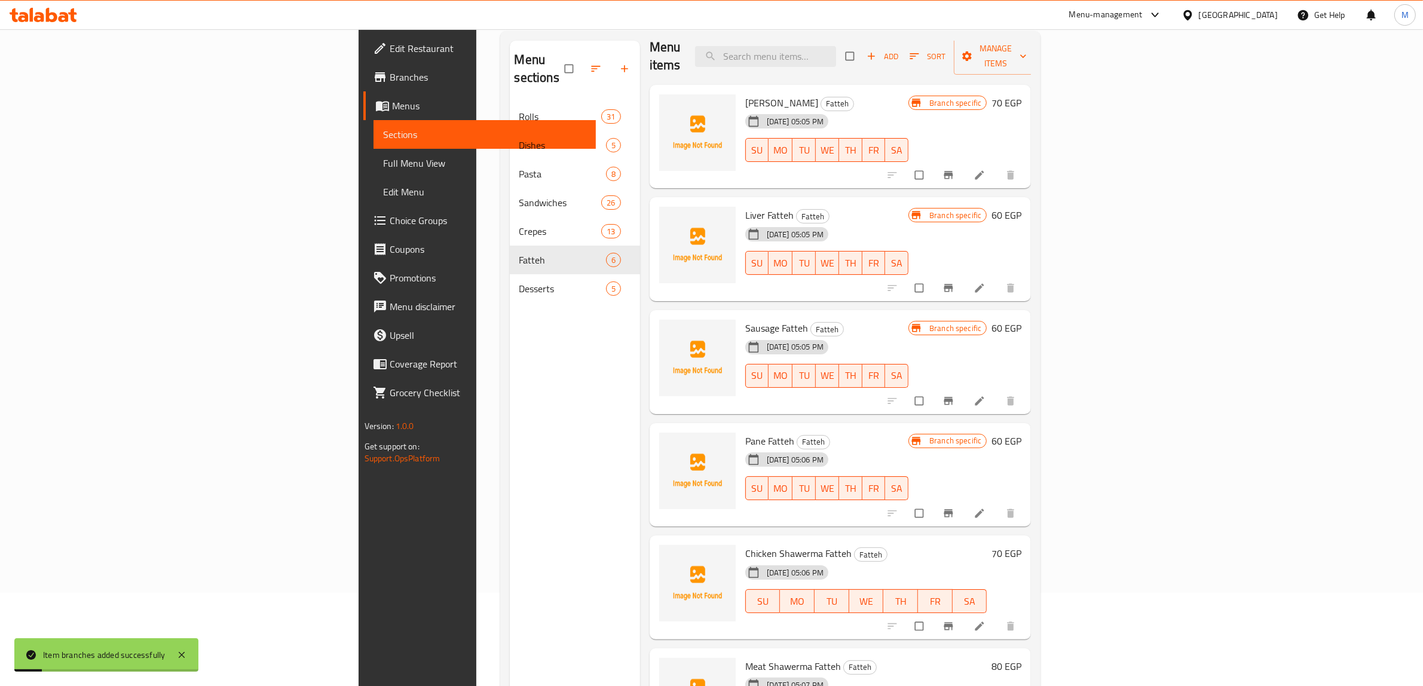
scroll to position [19, 0]
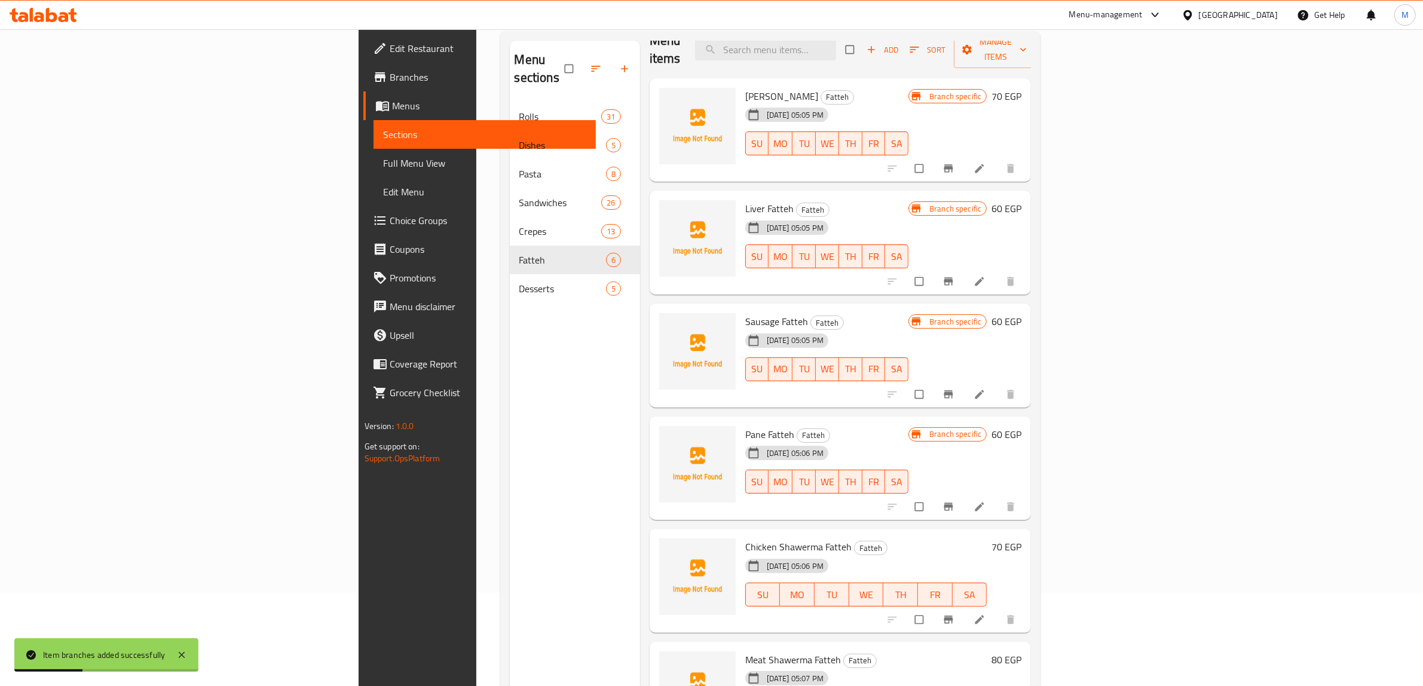
click at [1022, 539] on h6 "70 EGP" at bounding box center [1007, 547] width 30 height 17
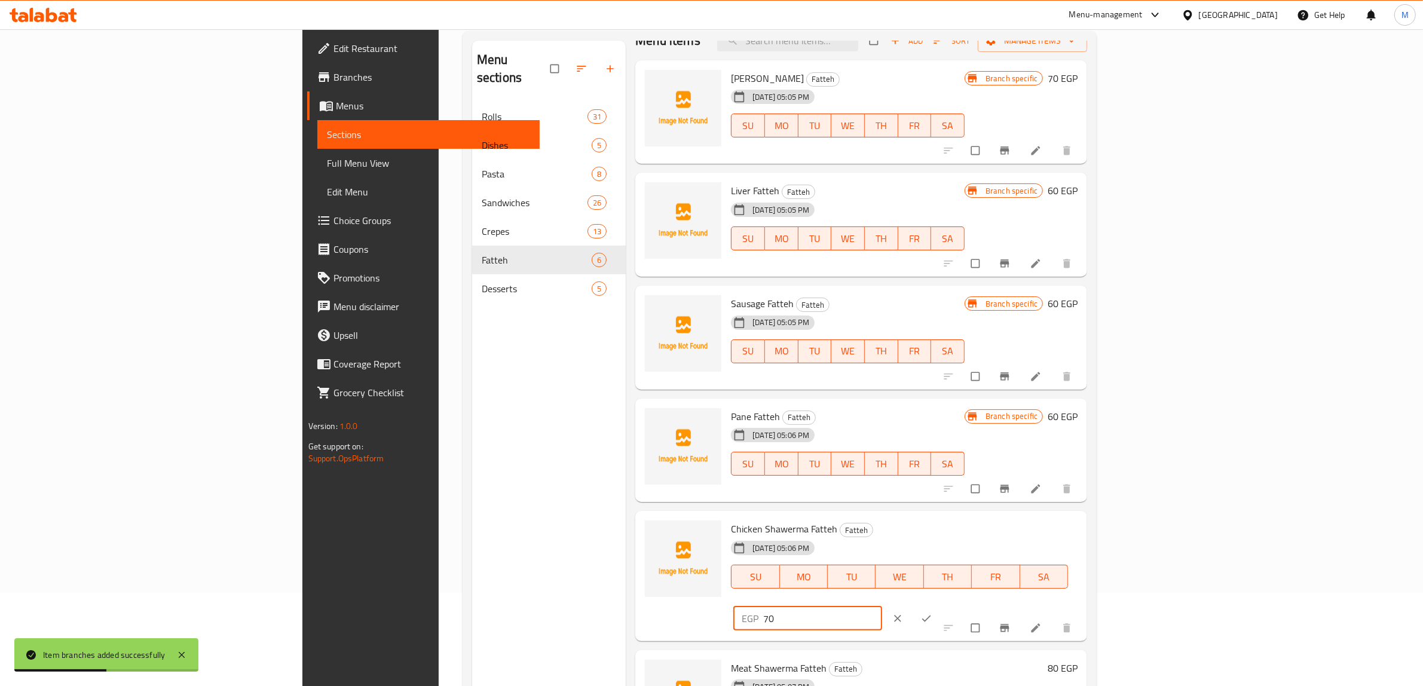
drag, startPoint x: 1220, startPoint y: 540, endPoint x: 1197, endPoint y: 543, distance: 23.5
click at [882, 607] on div "EGP 70 ​" at bounding box center [808, 619] width 149 height 24
type input "75"
click at [942, 606] on button "ok" at bounding box center [927, 619] width 29 height 26
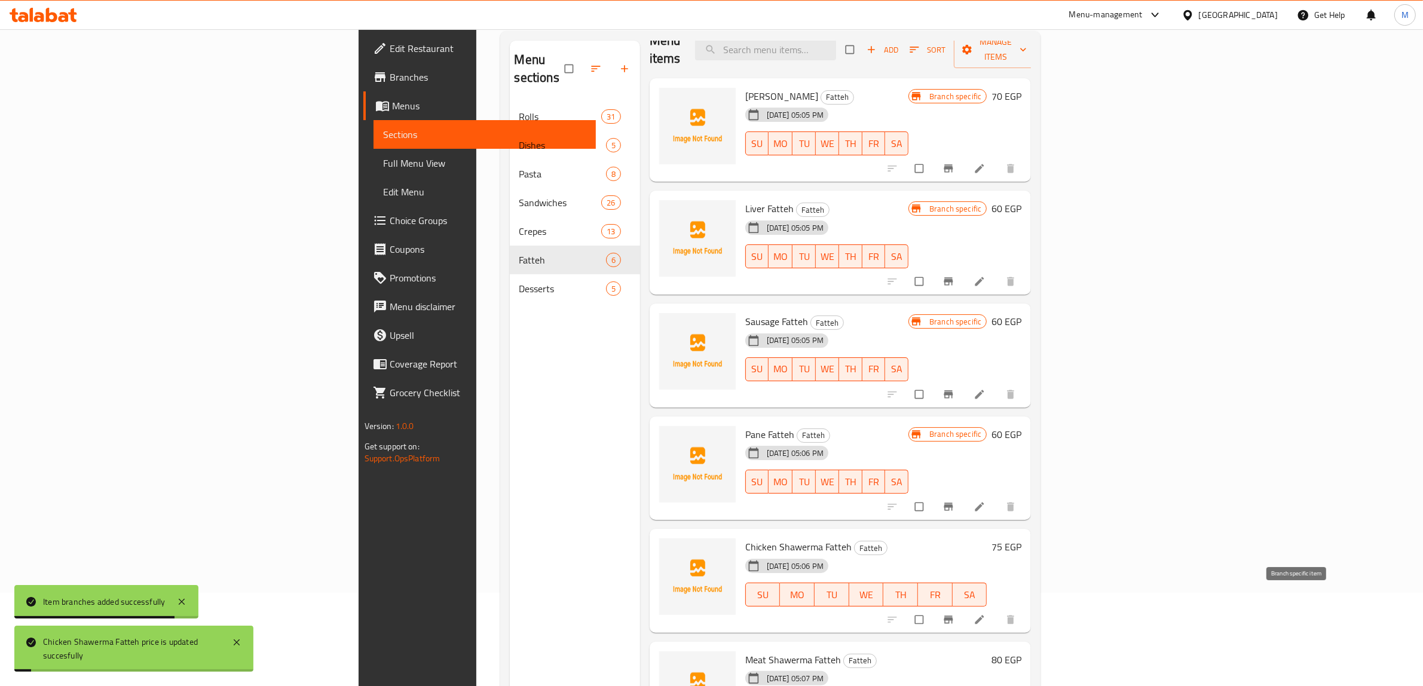
click at [964, 607] on button "Branch-specific-item" at bounding box center [950, 620] width 29 height 26
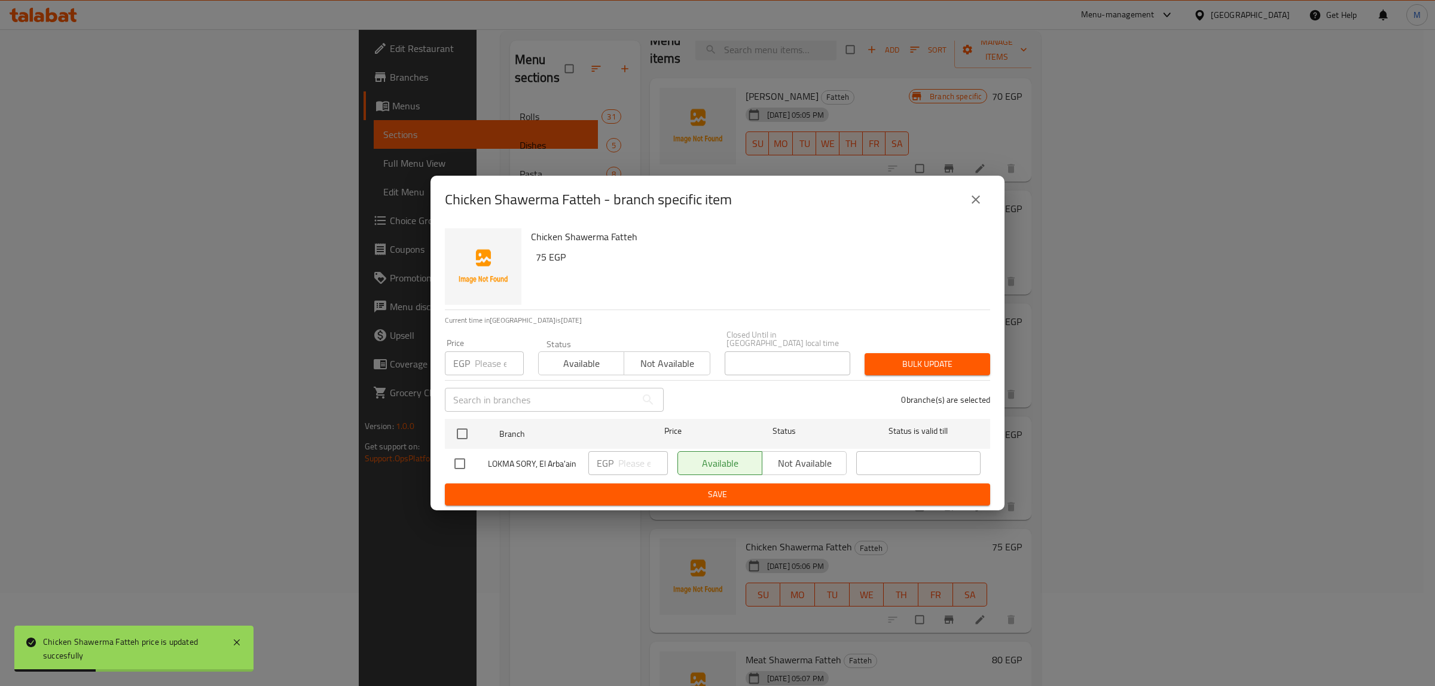
click at [453, 459] on input "checkbox" at bounding box center [459, 463] width 25 height 25
checkbox input "true"
click at [614, 461] on div "EGP ​" at bounding box center [628, 463] width 80 height 24
type input "75"
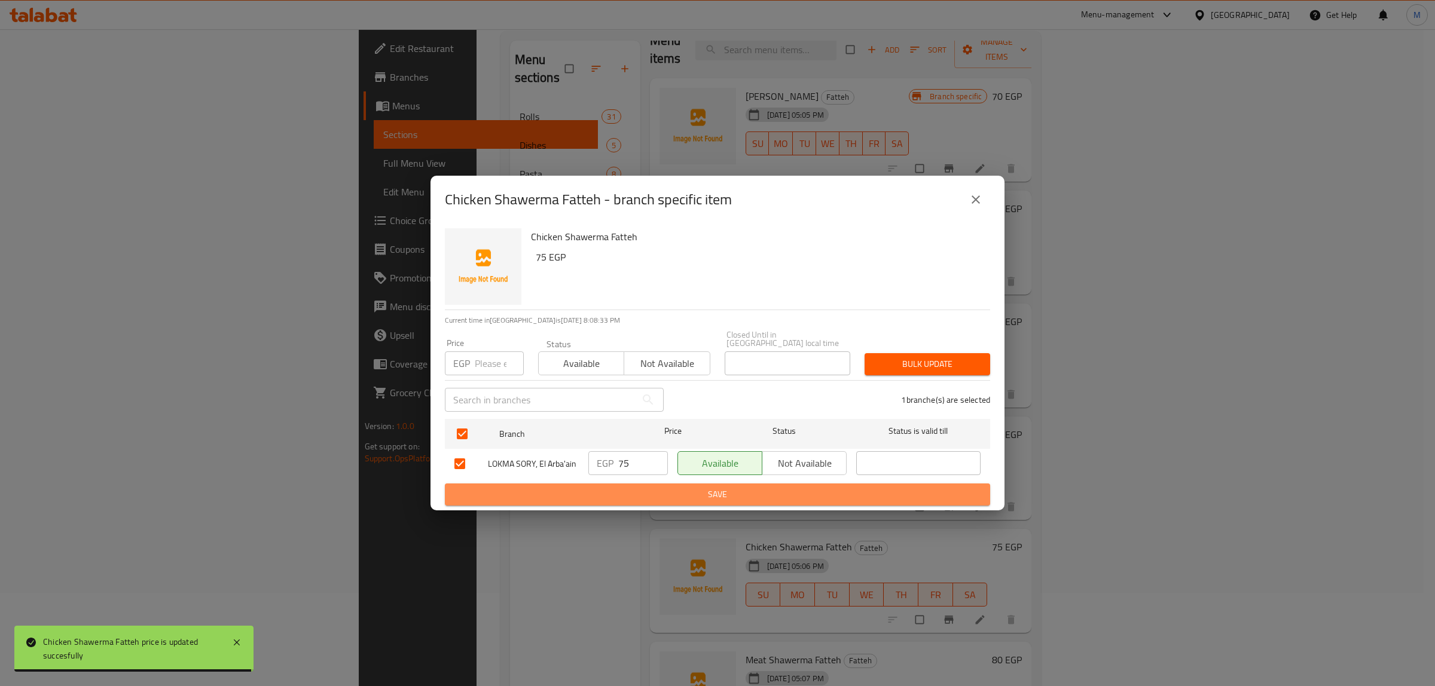
click at [658, 487] on span "Save" at bounding box center [717, 494] width 526 height 15
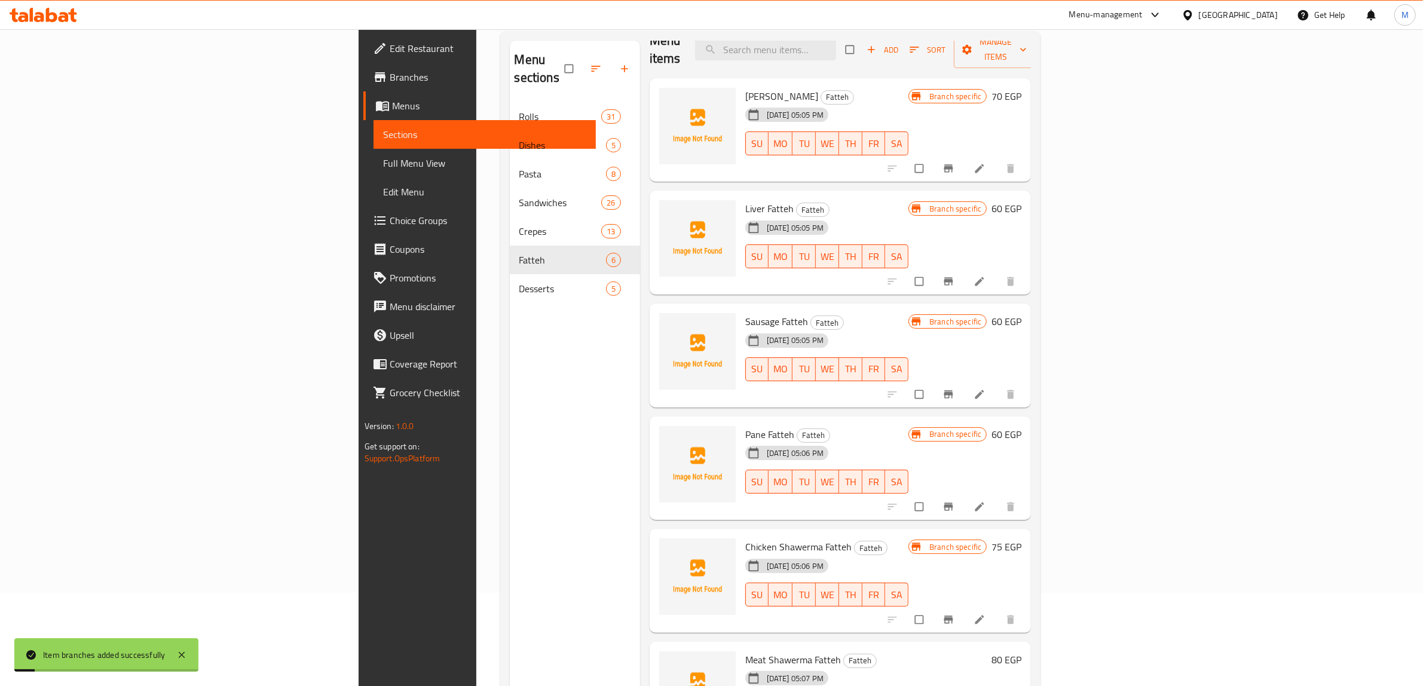
click at [891, 539] on h6 "Chicken Shawerma Fatteh Fatteh" at bounding box center [826, 547] width 163 height 17
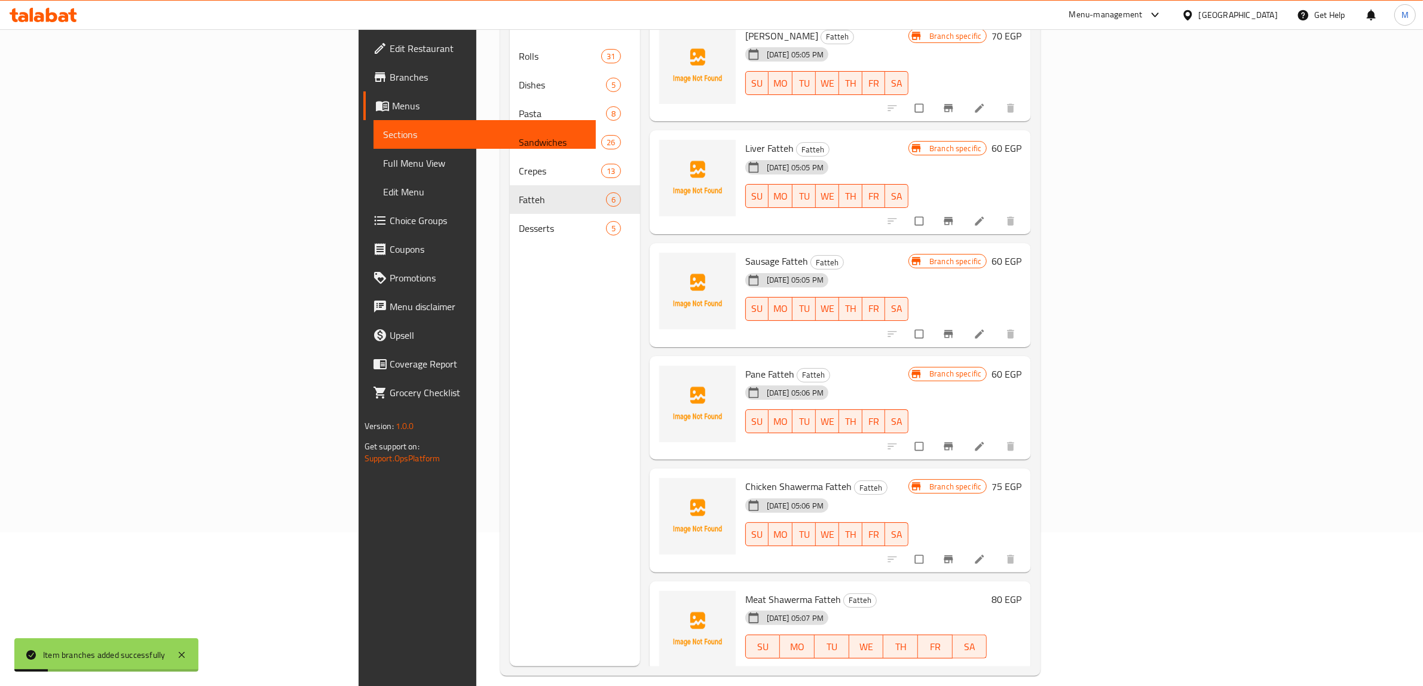
scroll to position [168, 0]
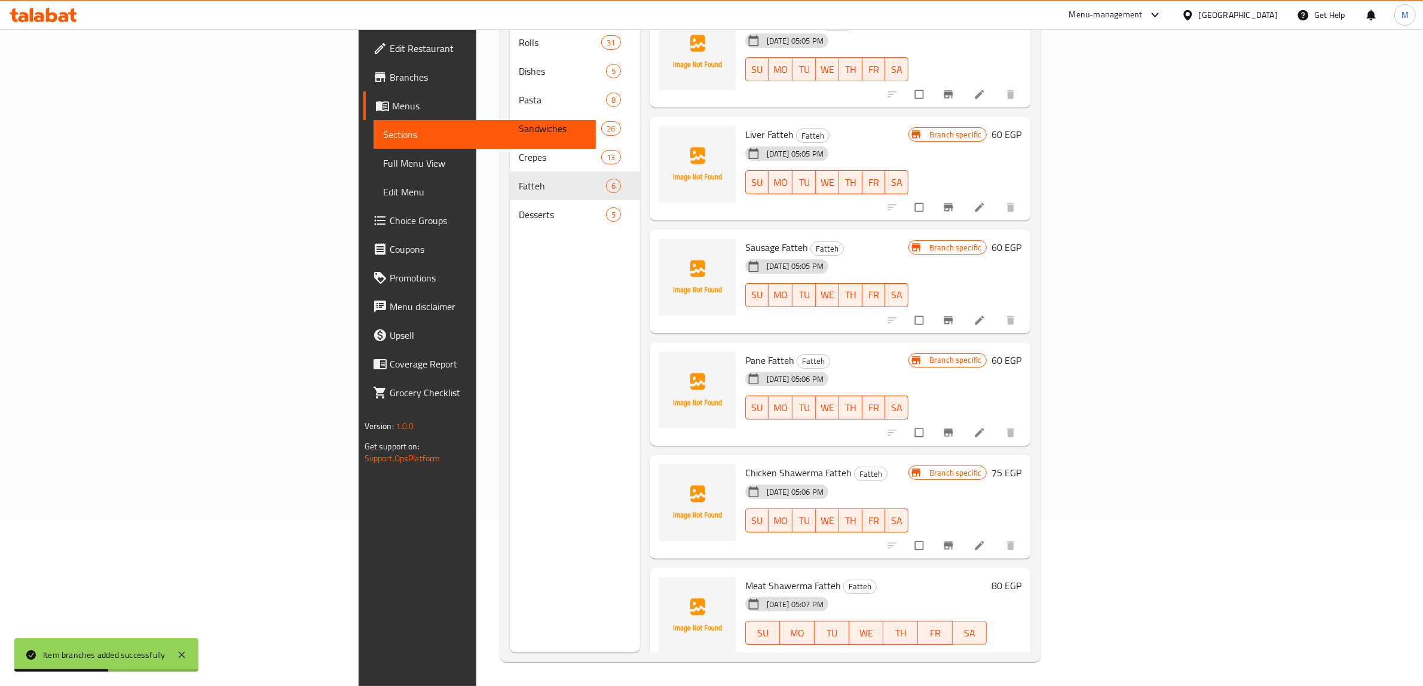
click at [1022, 577] on h6 "80 EGP" at bounding box center [1007, 585] width 30 height 17
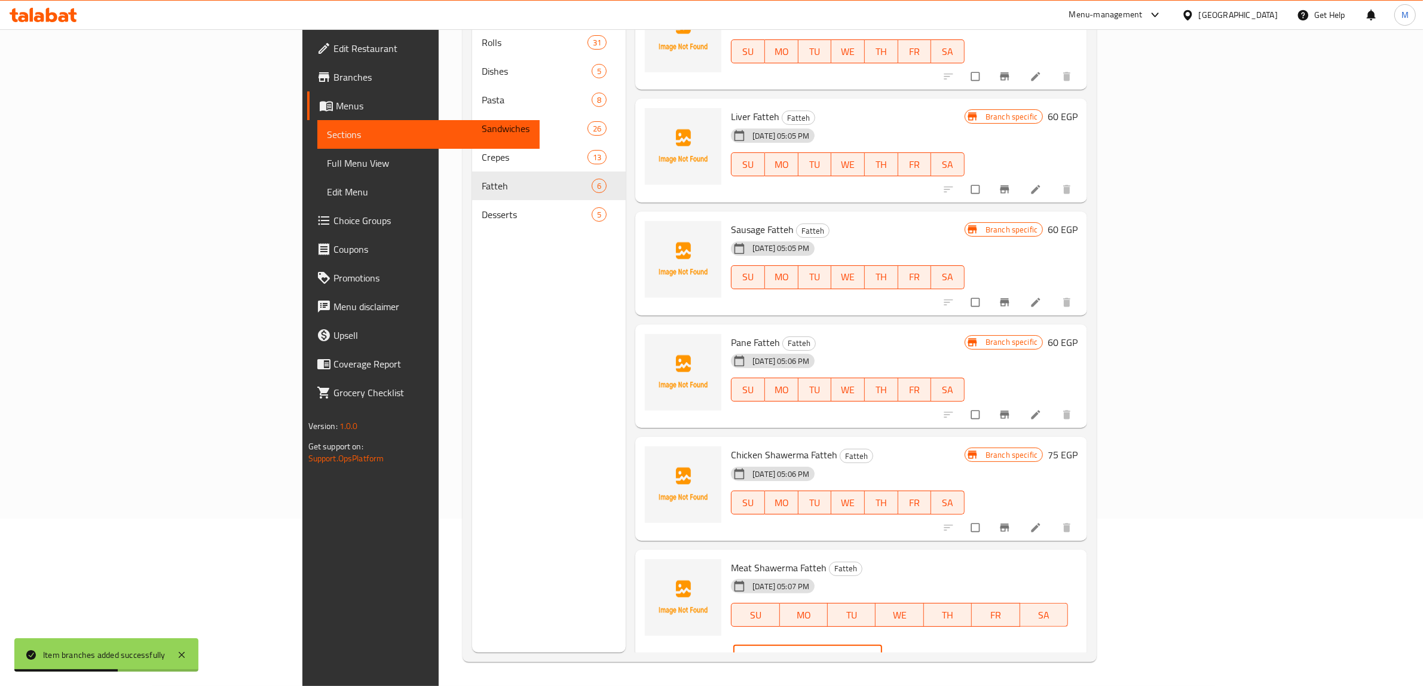
drag, startPoint x: 1236, startPoint y: 569, endPoint x: 1175, endPoint y: 583, distance: 63.1
click at [882, 645] on div "EGP 80 ​" at bounding box center [808, 657] width 149 height 24
type input "85"
click at [942, 644] on button "ok" at bounding box center [927, 657] width 29 height 26
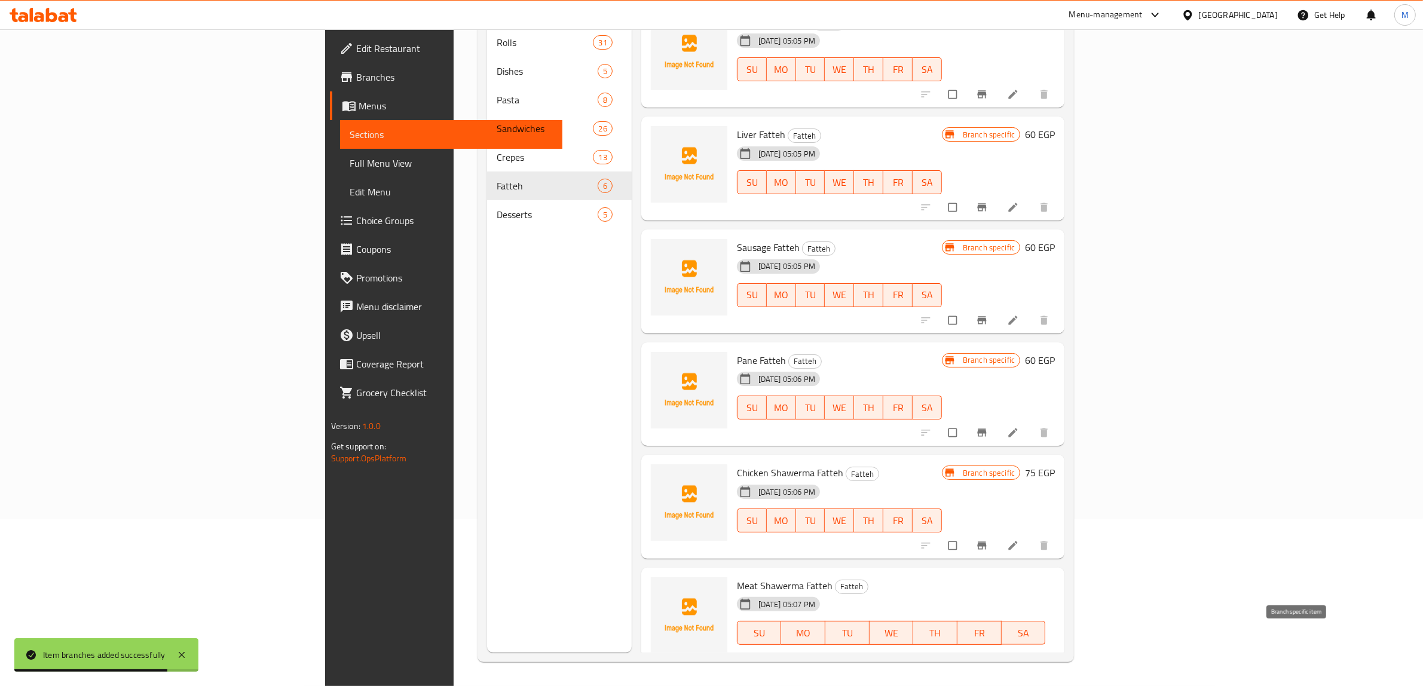
click at [988, 676] on icon "Branch-specific-item" at bounding box center [982, 682] width 12 height 12
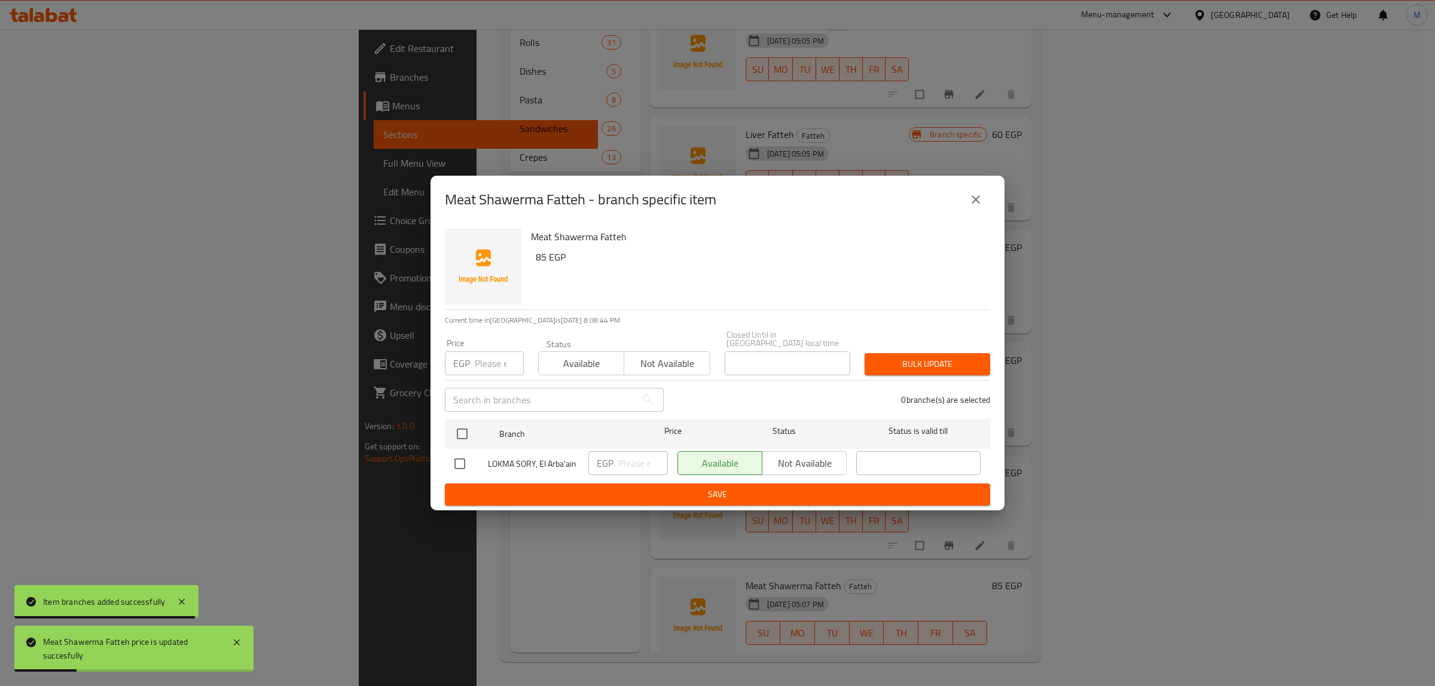
click at [460, 460] on input "checkbox" at bounding box center [459, 463] width 25 height 25
checkbox input "true"
click at [634, 466] on input "number" at bounding box center [643, 463] width 50 height 24
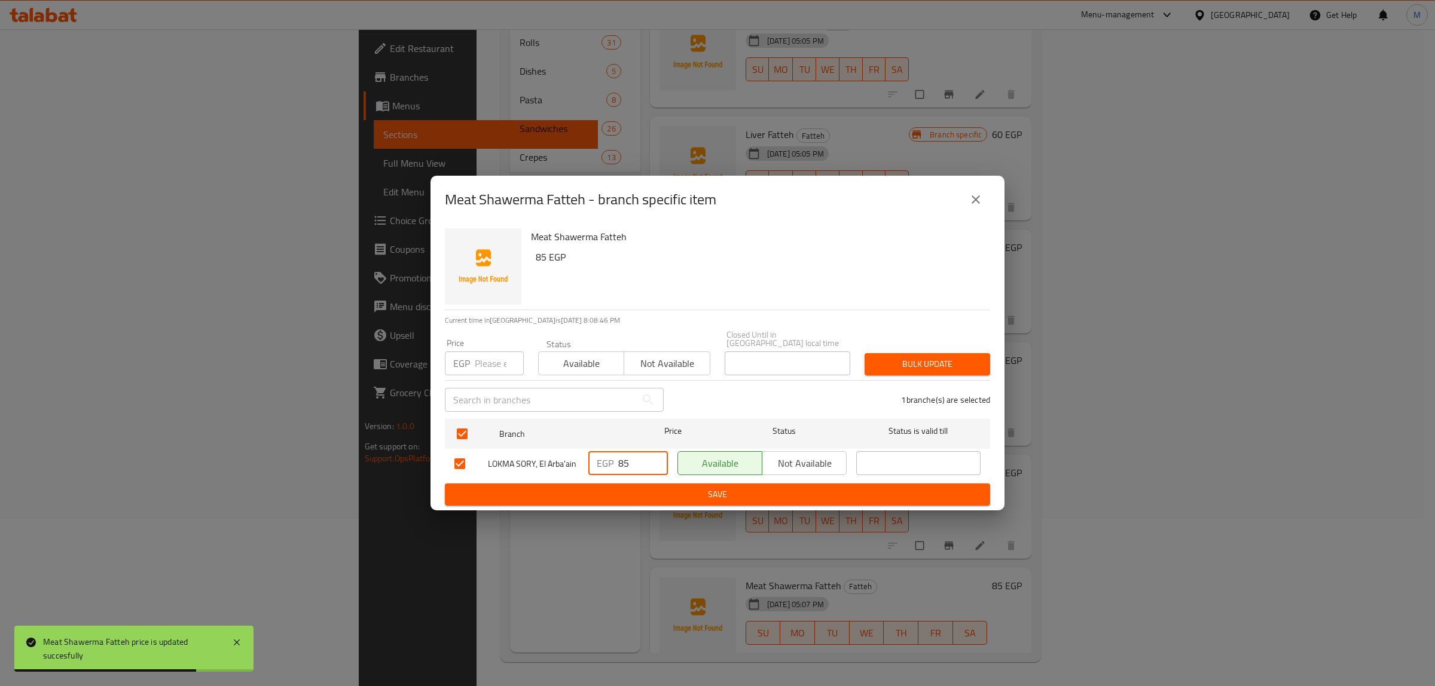
type input "85"
click at [653, 488] on span "Save" at bounding box center [717, 494] width 526 height 15
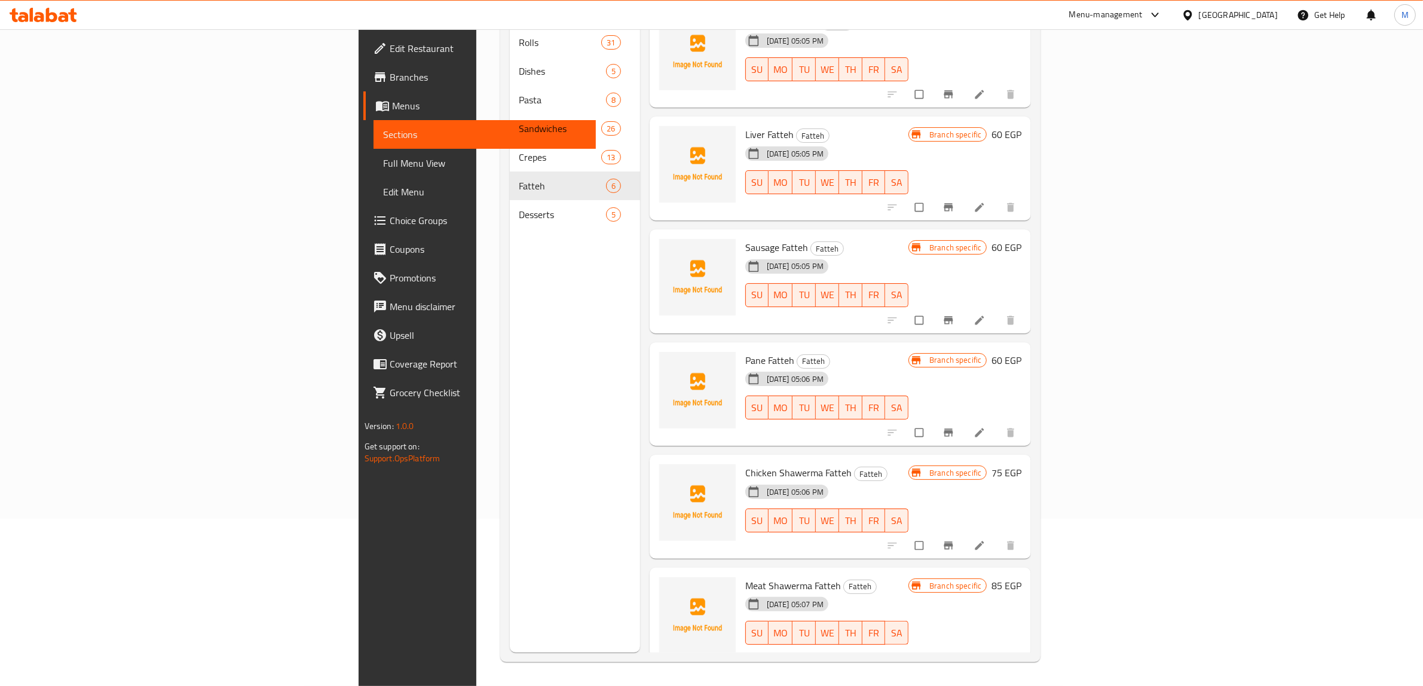
click at [350, 407] on ul "Edit Restaurant Branches Menus Sections Full Menu View Edit Menu Choice Groups …" at bounding box center [473, 220] width 247 height 383
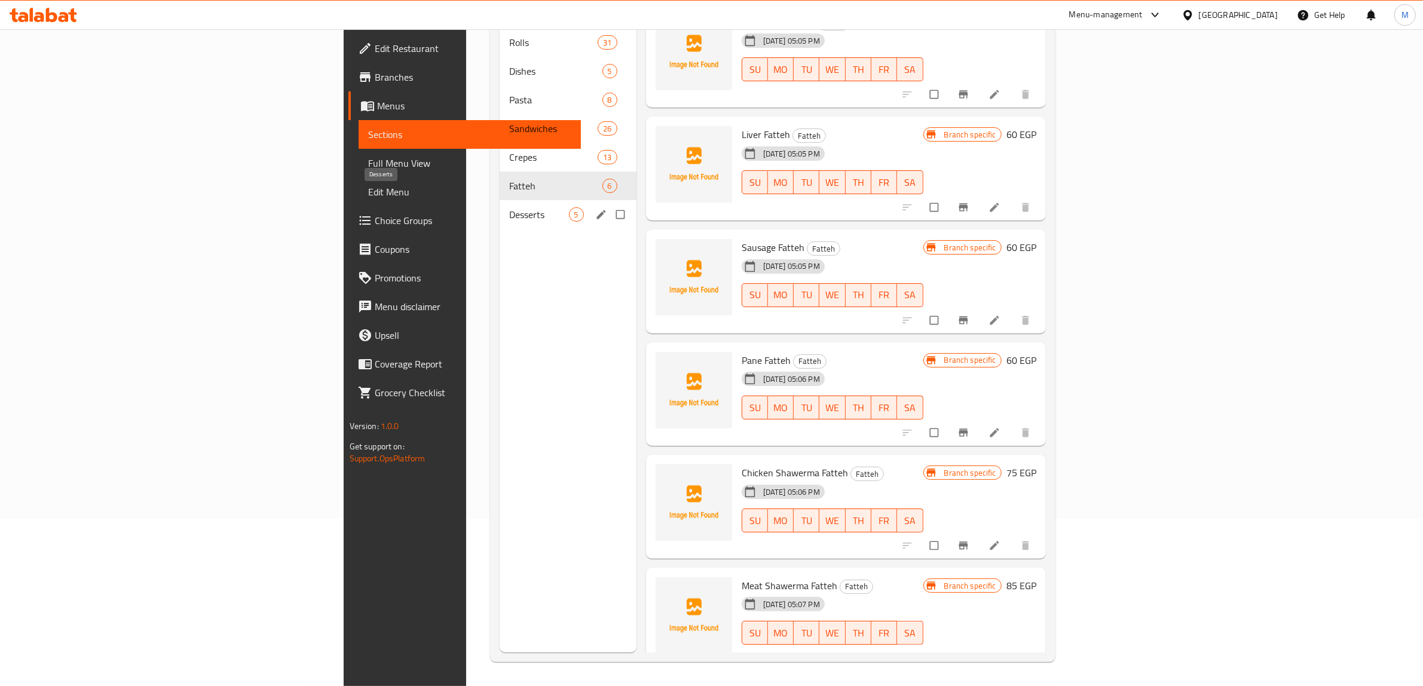
click at [509, 207] on span "Desserts" at bounding box center [538, 214] width 59 height 14
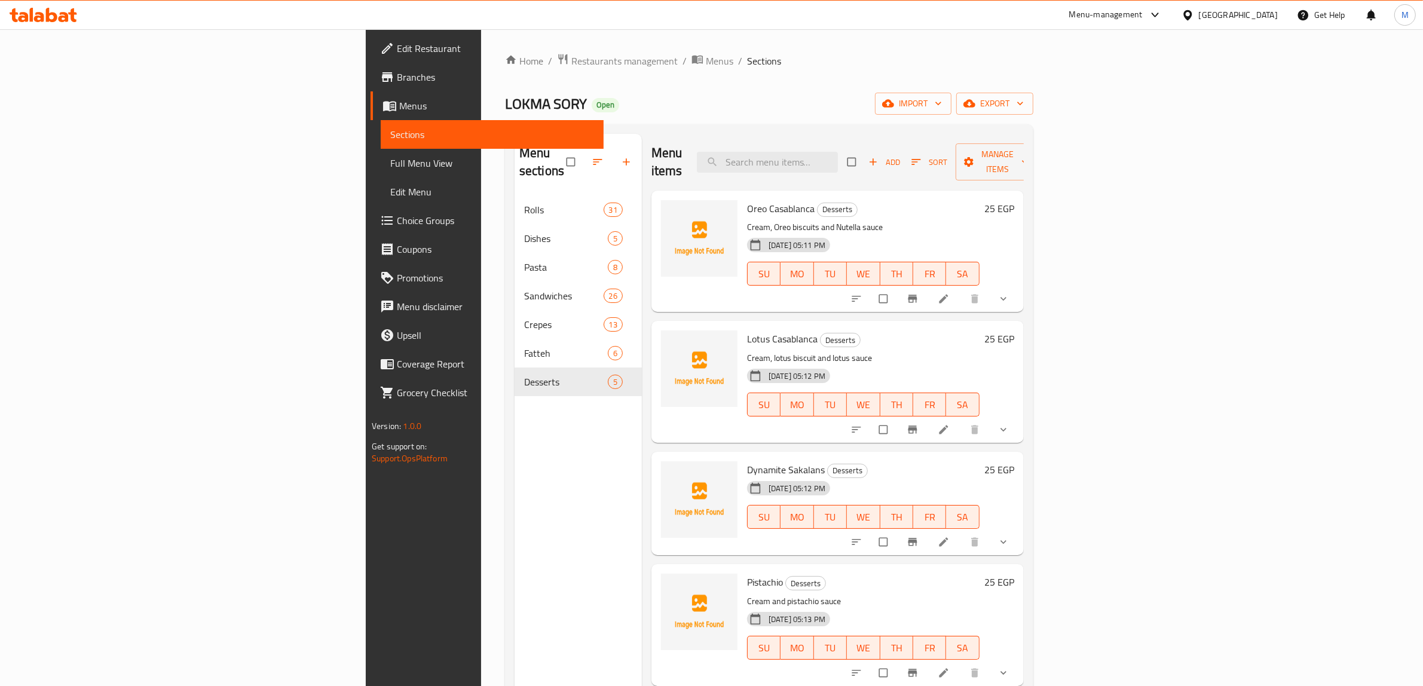
click at [747, 200] on span "Oreo Casablanca" at bounding box center [781, 209] width 68 height 18
copy h6 "Oreo Casablanca"
click at [950, 293] on icon at bounding box center [944, 299] width 12 height 12
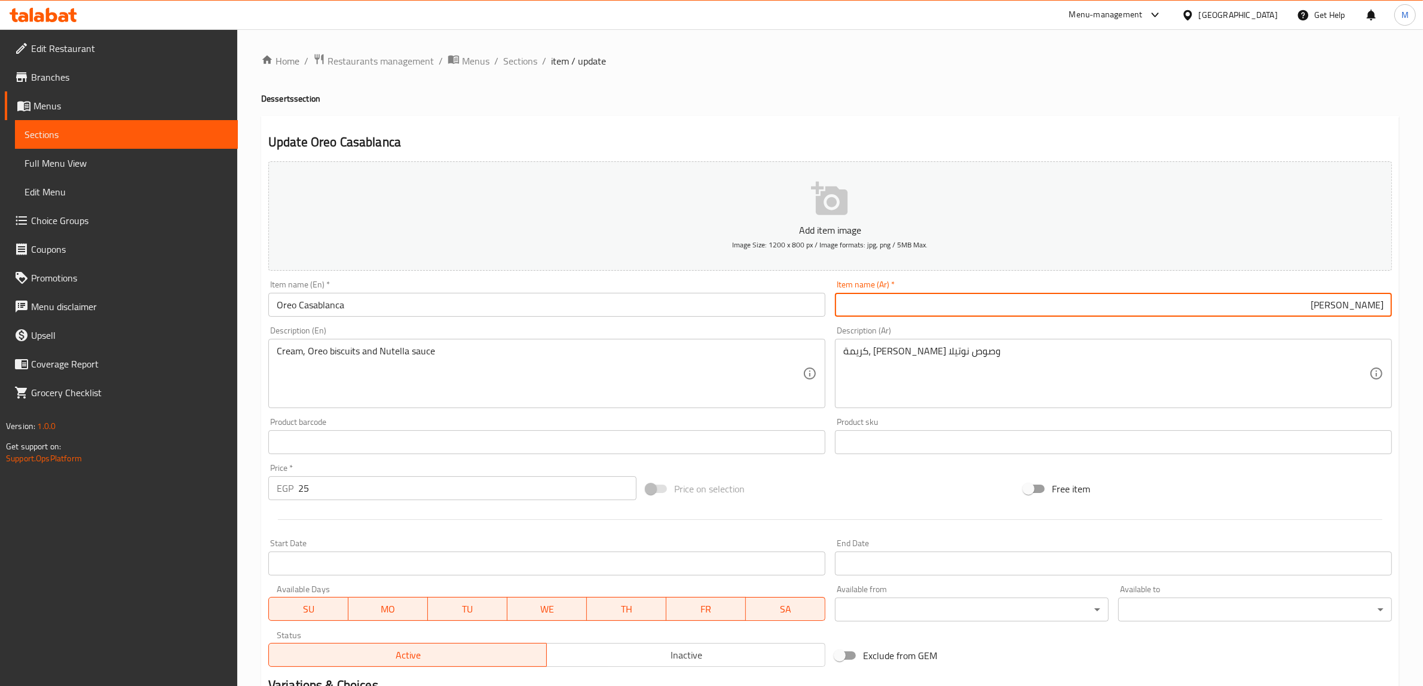
drag, startPoint x: 1364, startPoint y: 308, endPoint x: 1310, endPoint y: 315, distance: 54.3
click at [1310, 315] on input "أوريو كازابلانكا" at bounding box center [1113, 305] width 557 height 24
paste input "كازابلانكا"
type input "كازابلانكا أوريو"
click at [853, 491] on div "Price on selection" at bounding box center [830, 489] width 378 height 32
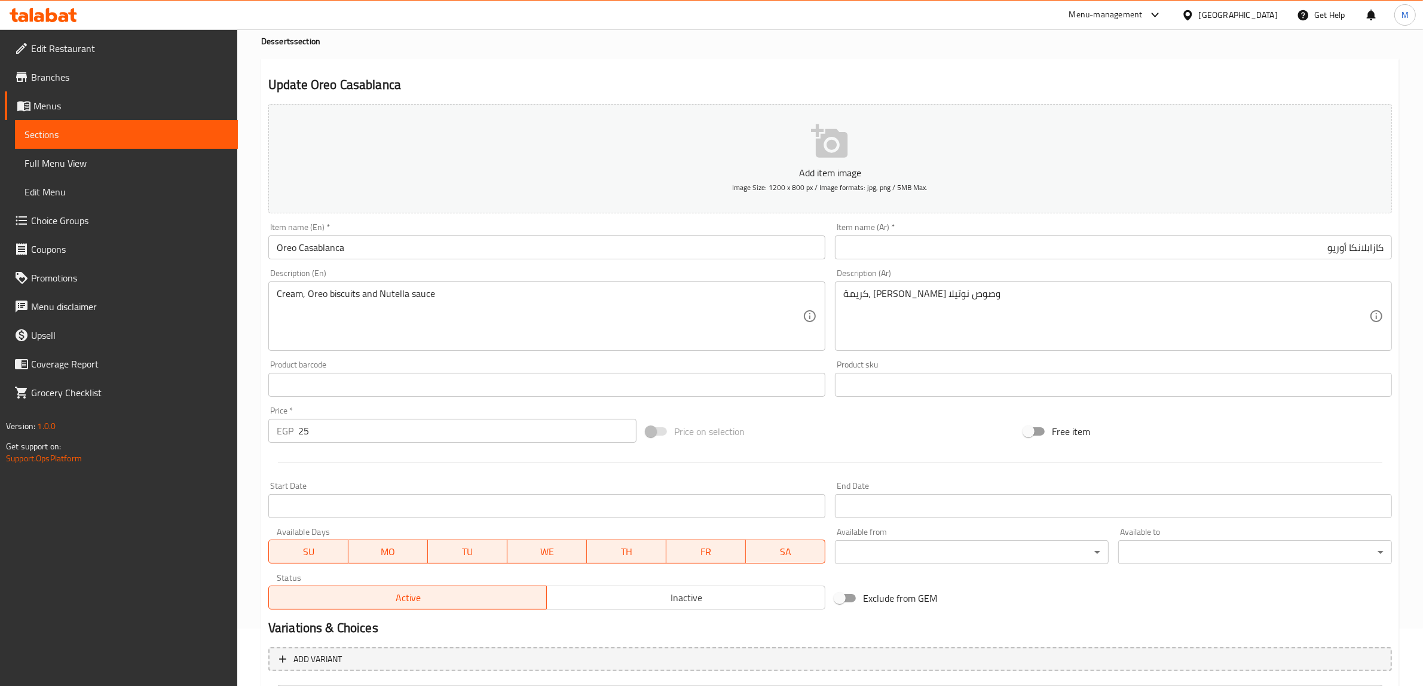
scroll to position [177, 0]
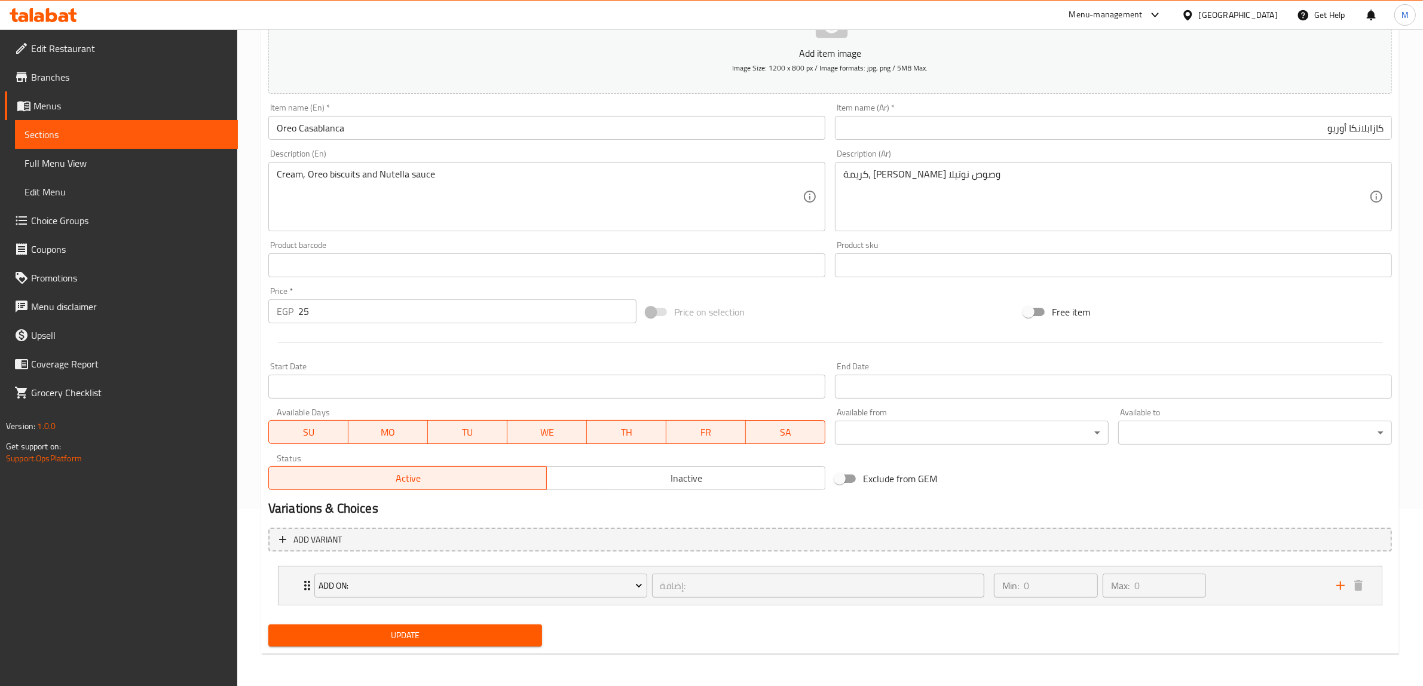
click at [496, 631] on span "Update" at bounding box center [405, 635] width 255 height 15
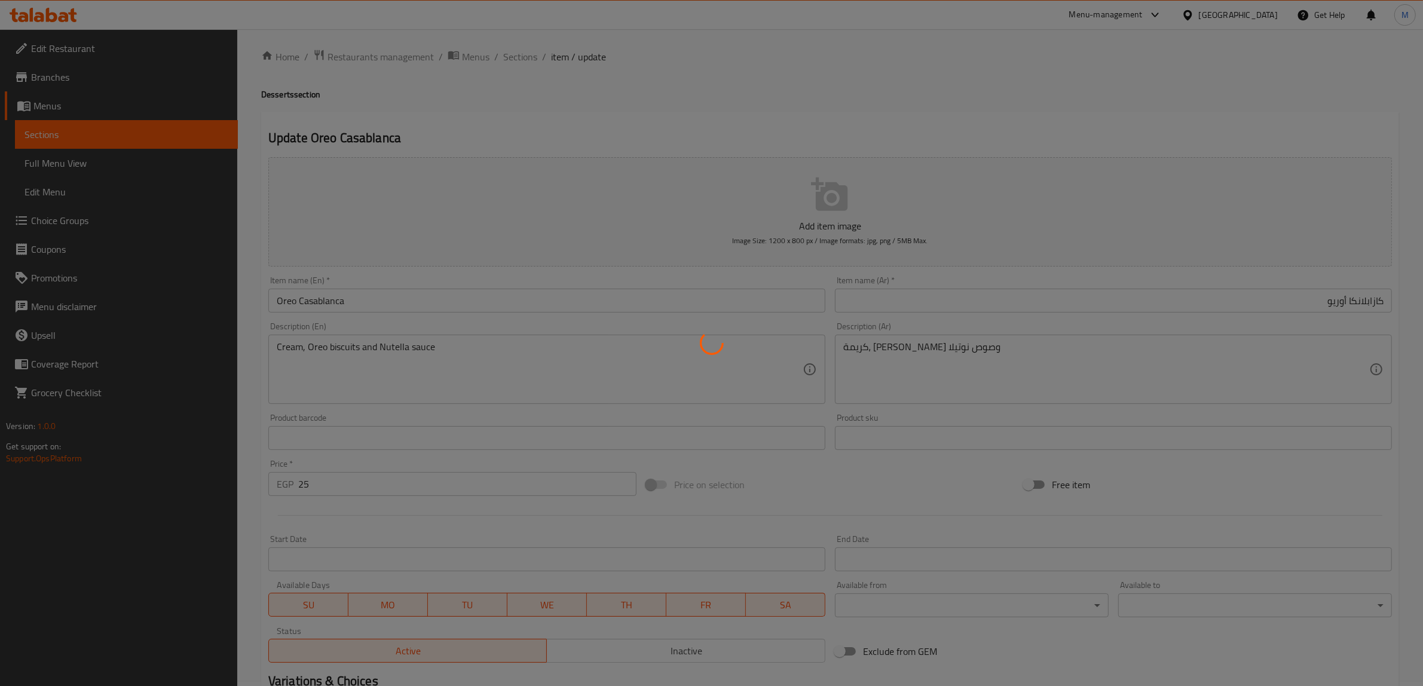
scroll to position [0, 0]
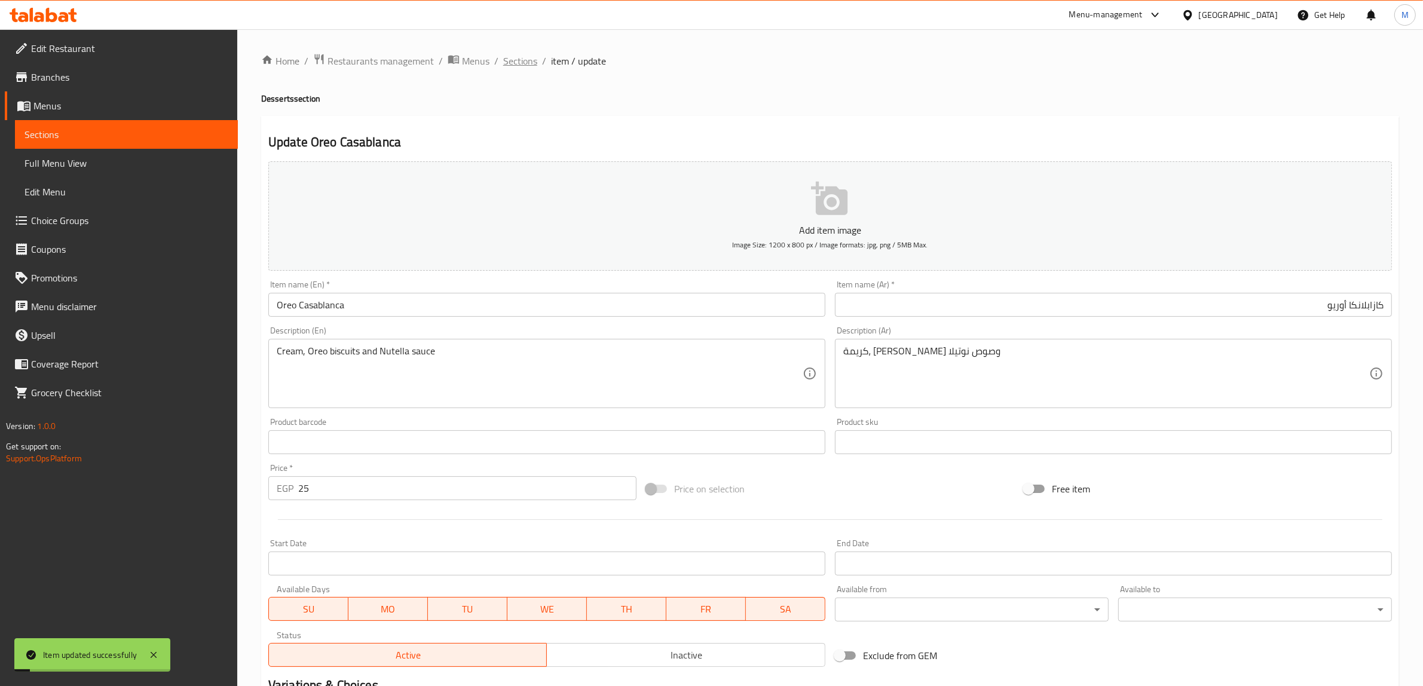
click at [527, 58] on span "Sections" at bounding box center [520, 61] width 34 height 14
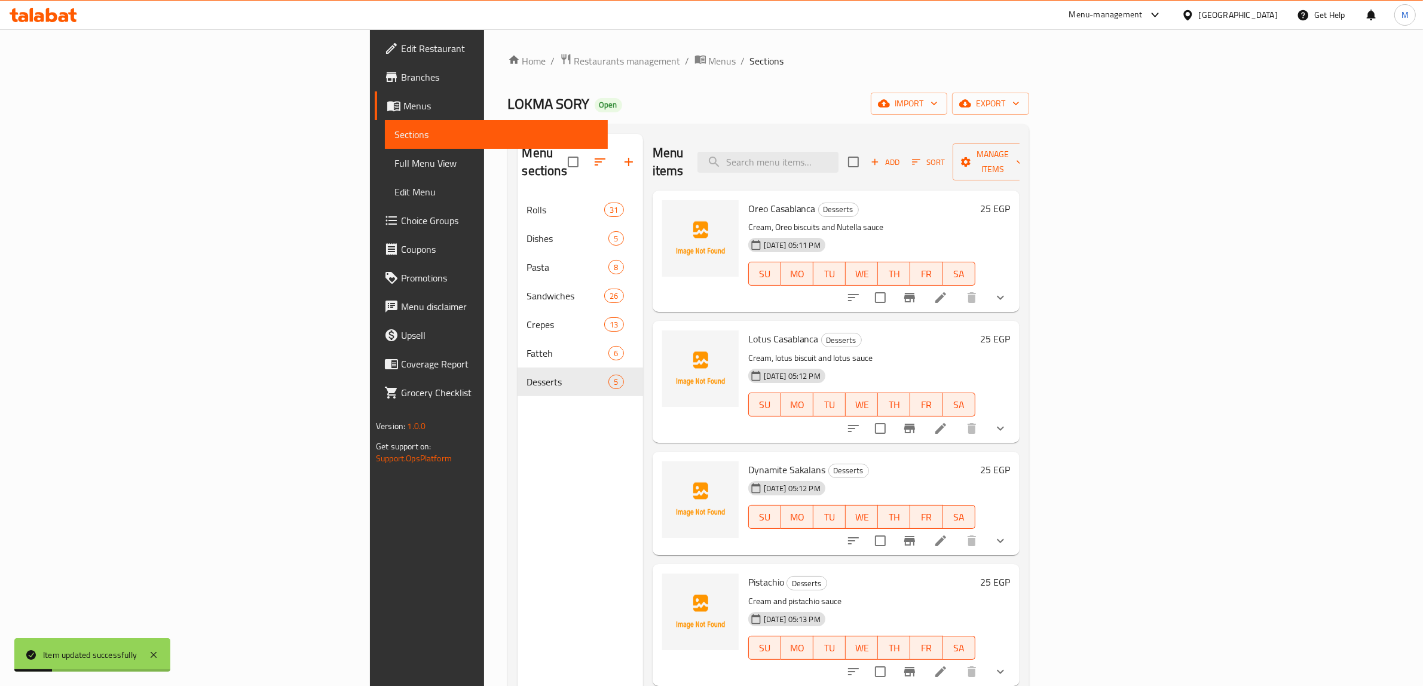
click at [958, 418] on li at bounding box center [940, 429] width 33 height 22
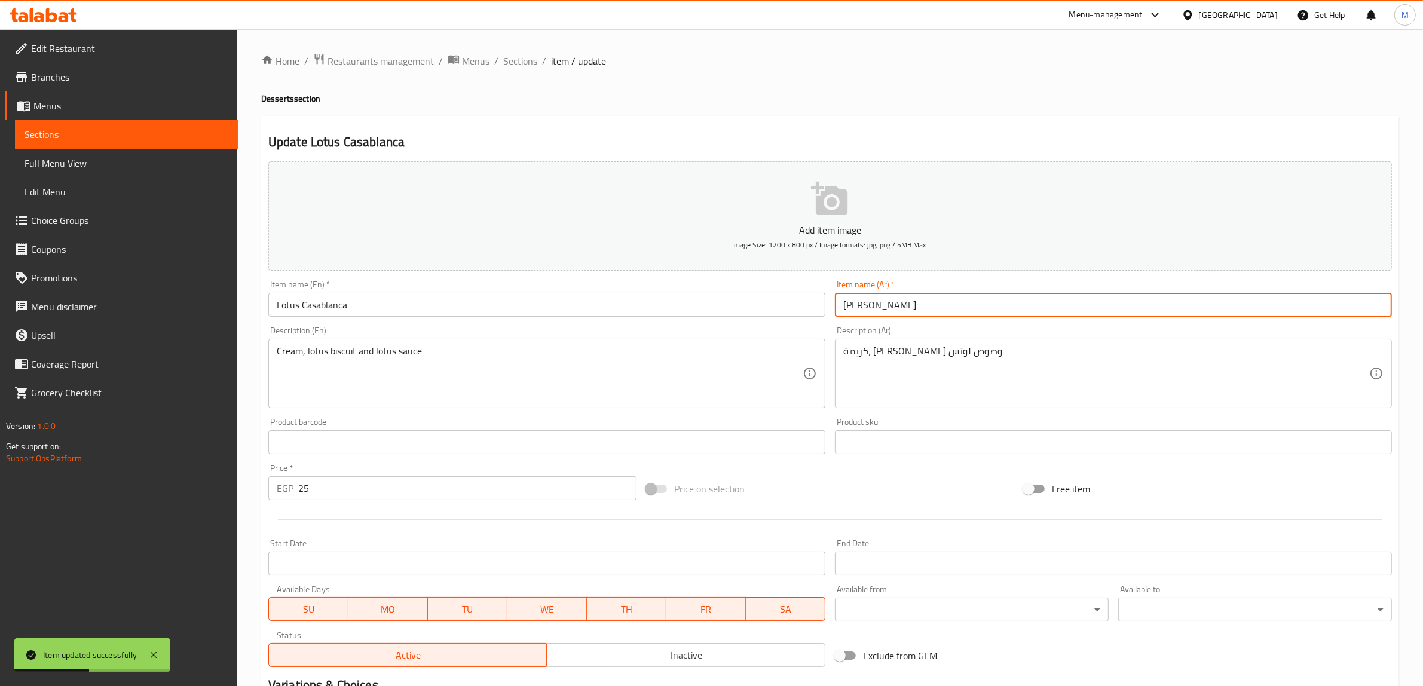
drag, startPoint x: 875, startPoint y: 306, endPoint x: 829, endPoint y: 315, distance: 46.9
click at [829, 315] on div "Add item image Image Size: 1200 x 800 px / Image formats: jpg, png / 5MB Max. I…" at bounding box center [830, 414] width 1133 height 515
paste input "كازابلانكا"
type input "كازابلانكا لوتس"
click at [868, 485] on div "Price on selection" at bounding box center [830, 489] width 378 height 32
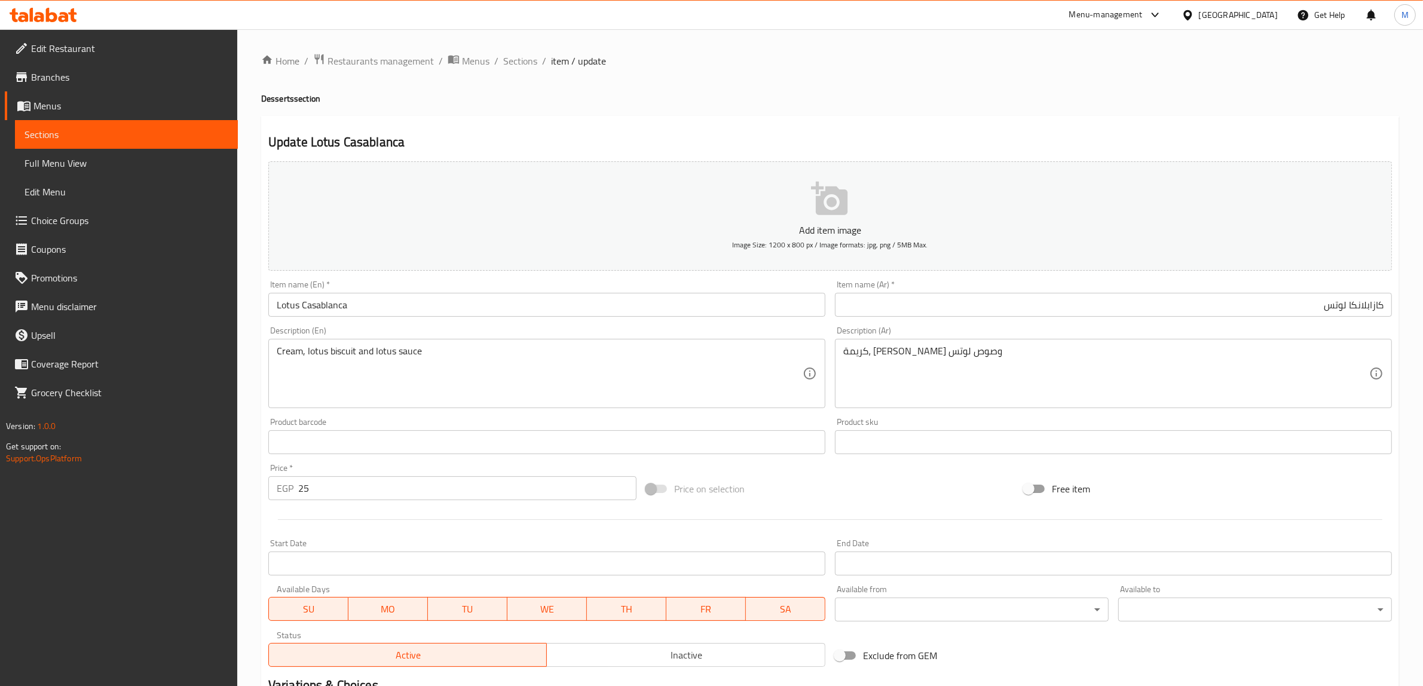
scroll to position [177, 0]
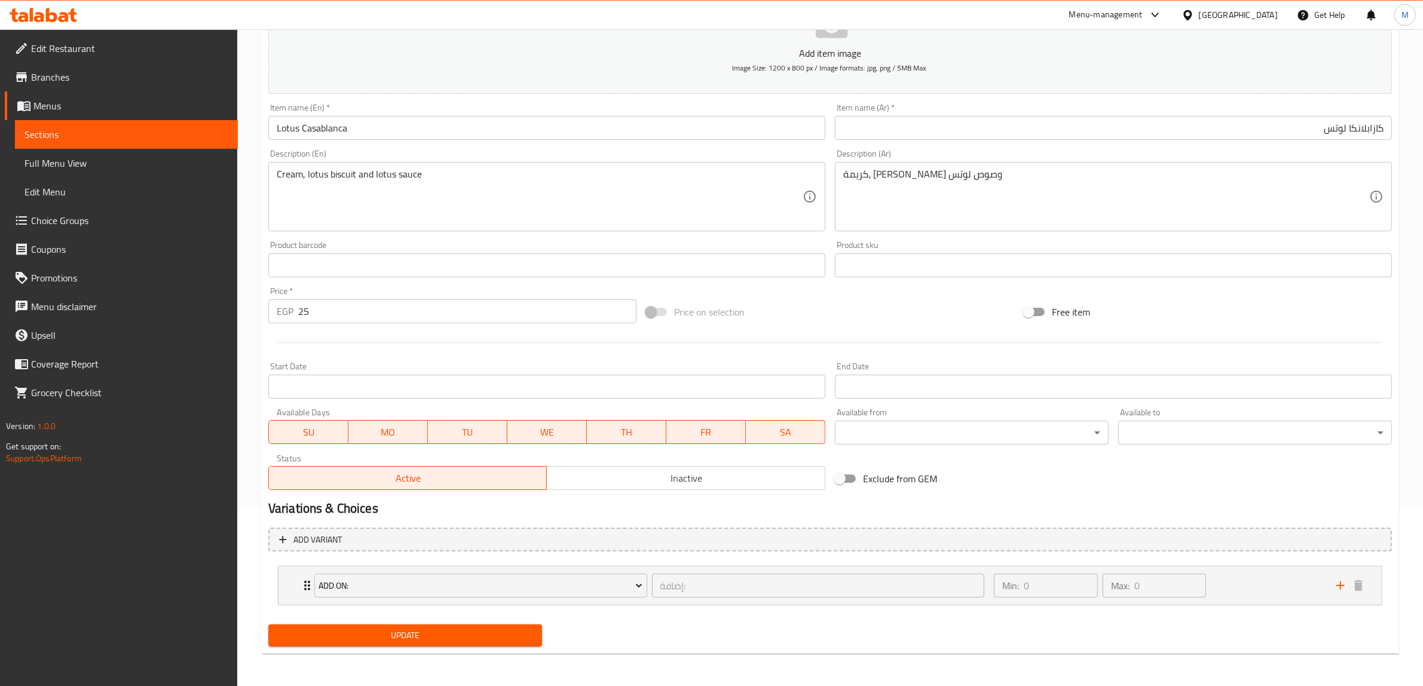
click at [467, 627] on button "Update" at bounding box center [405, 636] width 274 height 22
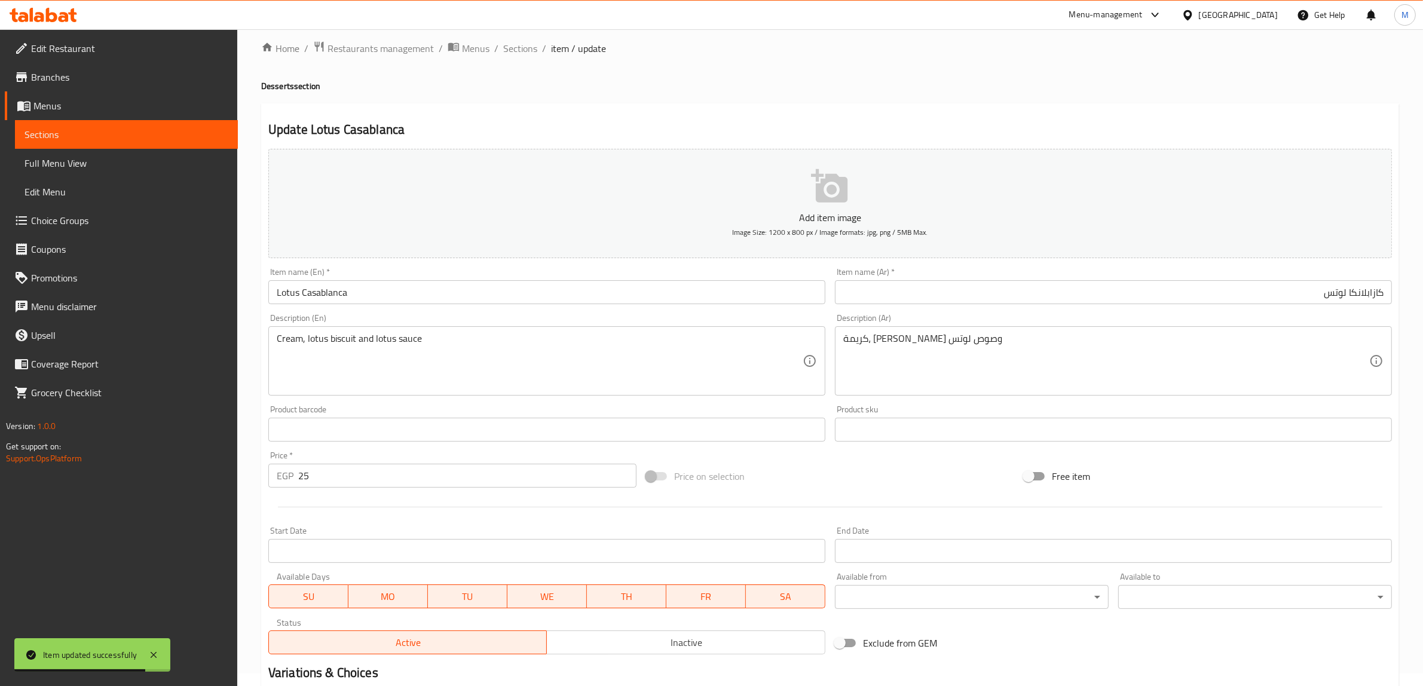
scroll to position [0, 0]
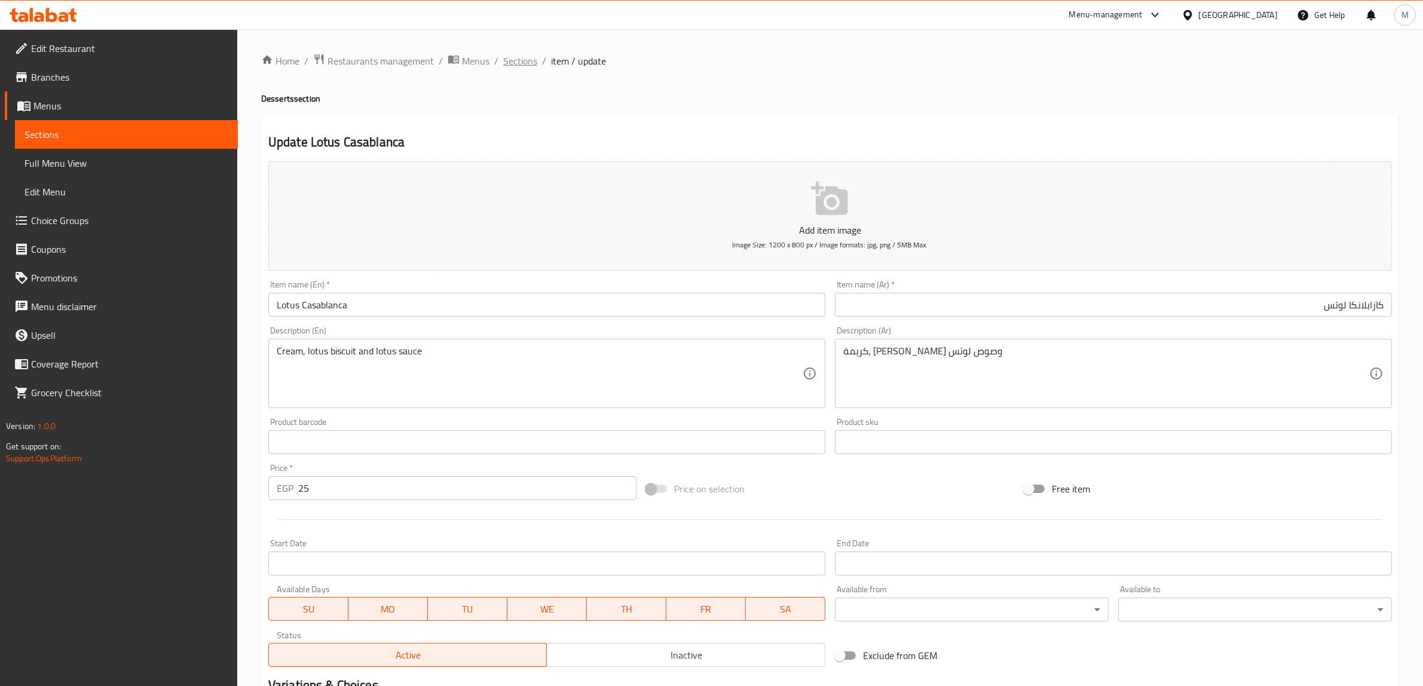
click at [516, 65] on span "Sections" at bounding box center [520, 61] width 34 height 14
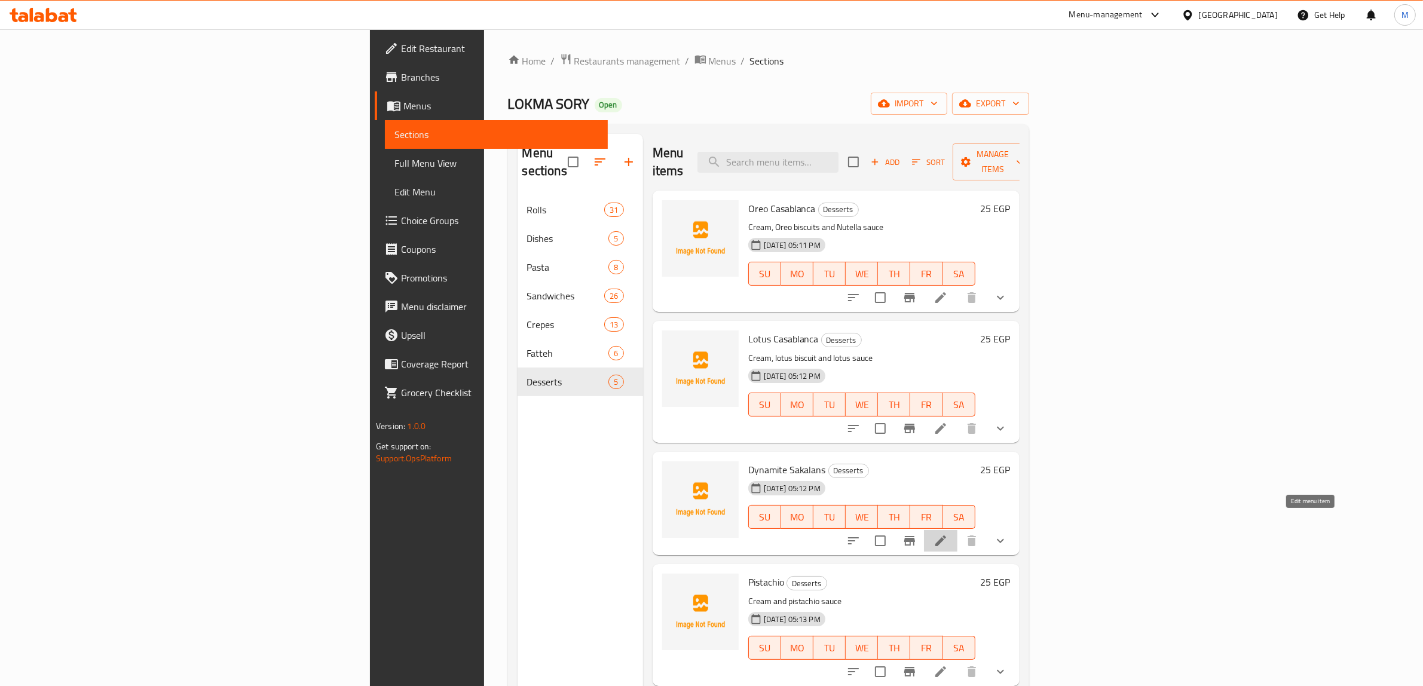
click at [948, 534] on icon at bounding box center [941, 541] width 14 height 14
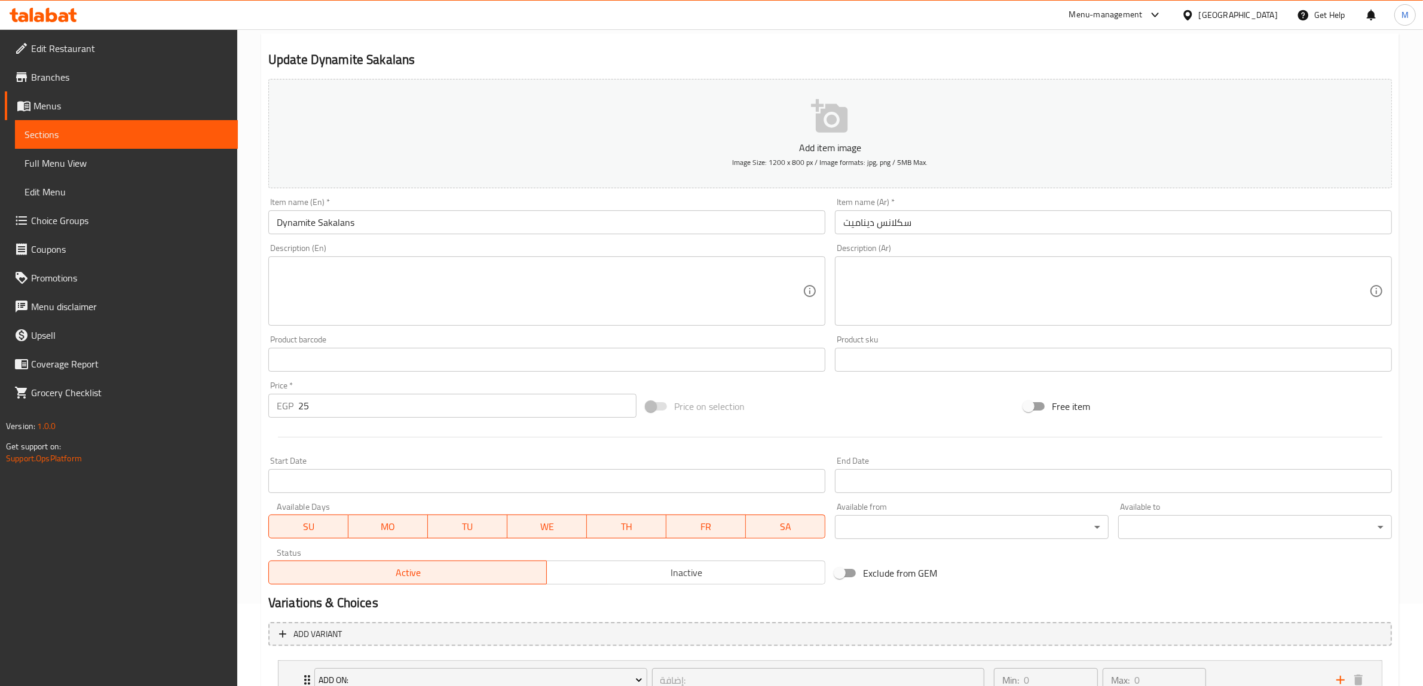
scroll to position [177, 0]
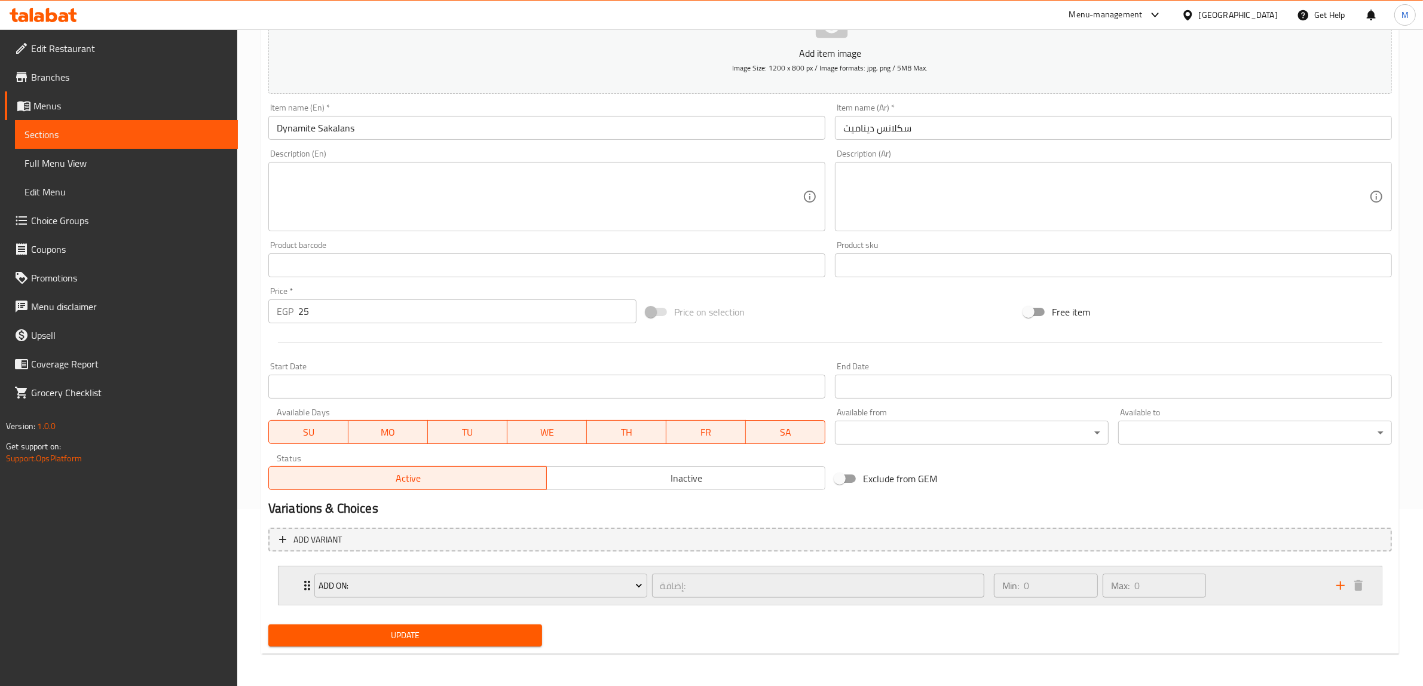
click at [1244, 569] on div "Min: 0 ​ Max: 0 ​" at bounding box center [1158, 586] width 343 height 38
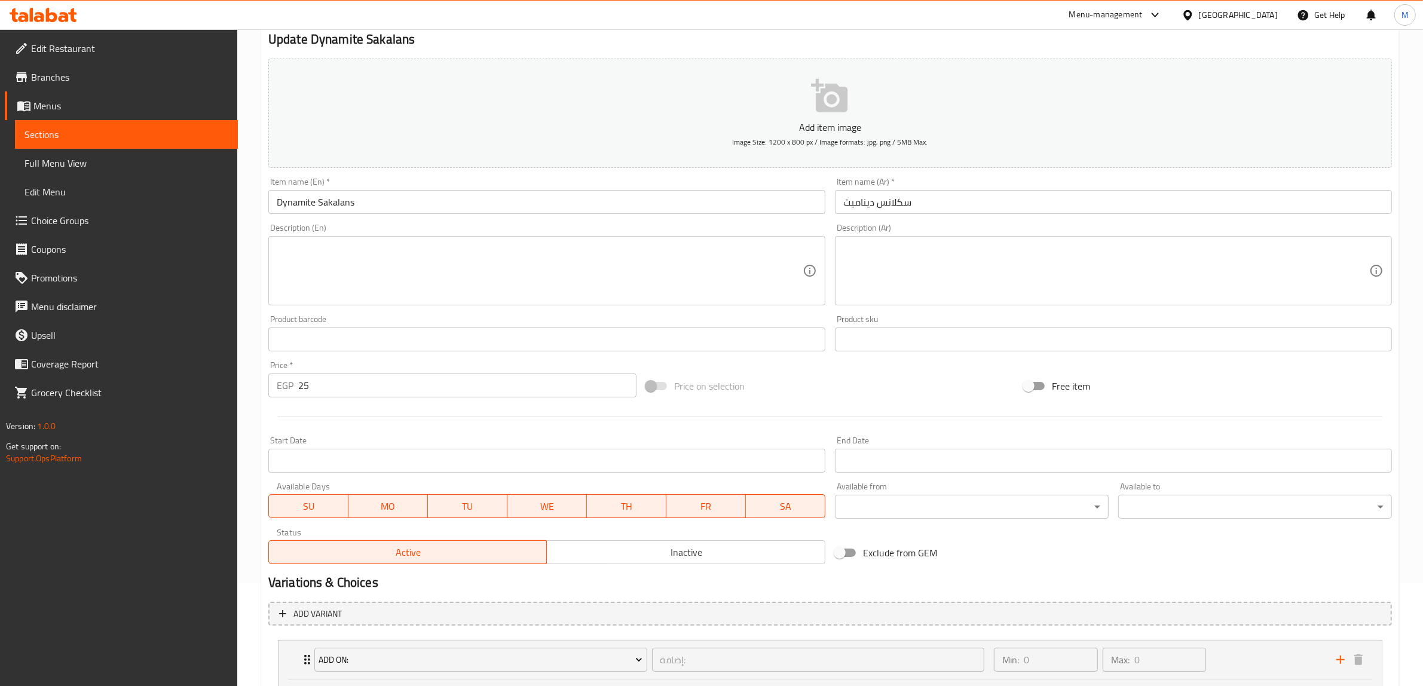
scroll to position [0, 0]
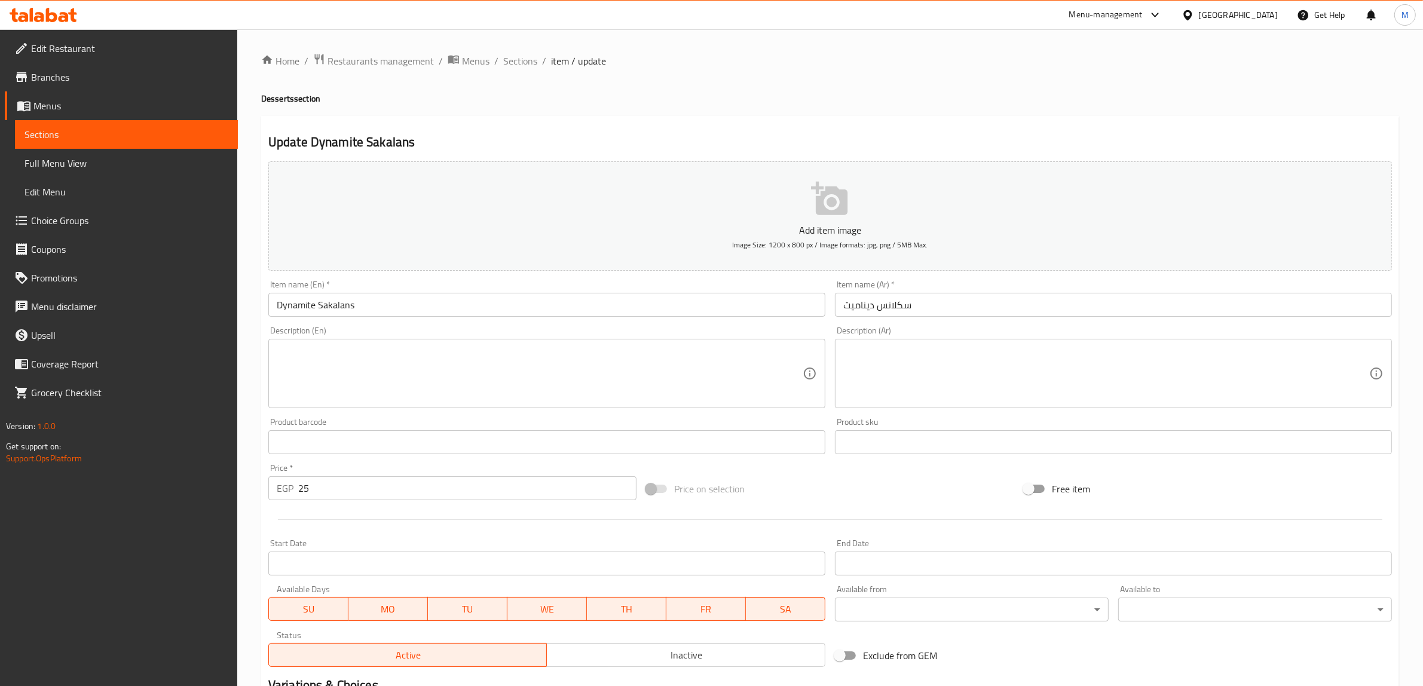
click at [525, 69] on div "Home / Restaurants management / Menus / Sections / item / update Desserts secti…" at bounding box center [830, 479] width 1138 height 852
click at [529, 60] on span "Sections" at bounding box center [520, 61] width 34 height 14
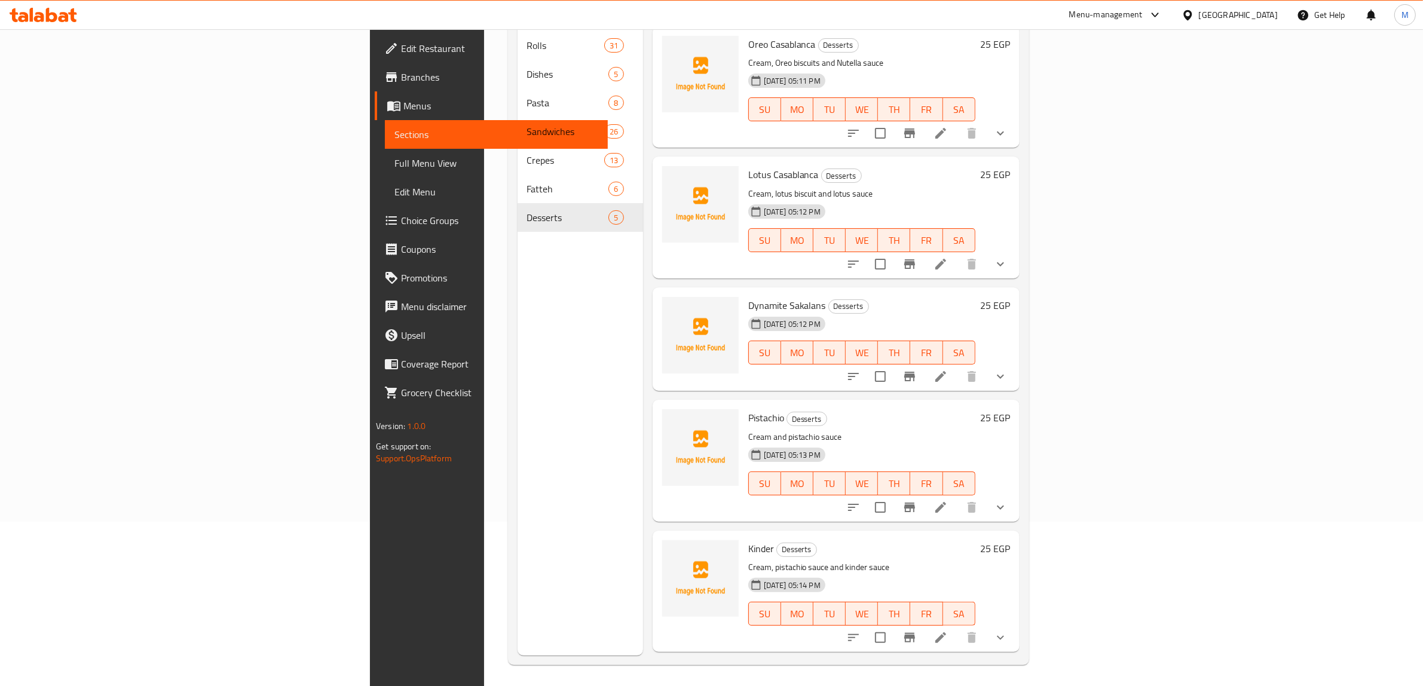
scroll to position [168, 0]
click at [748, 406] on span "Pistachio" at bounding box center [766, 415] width 36 height 18
copy h6 "Pistachio"
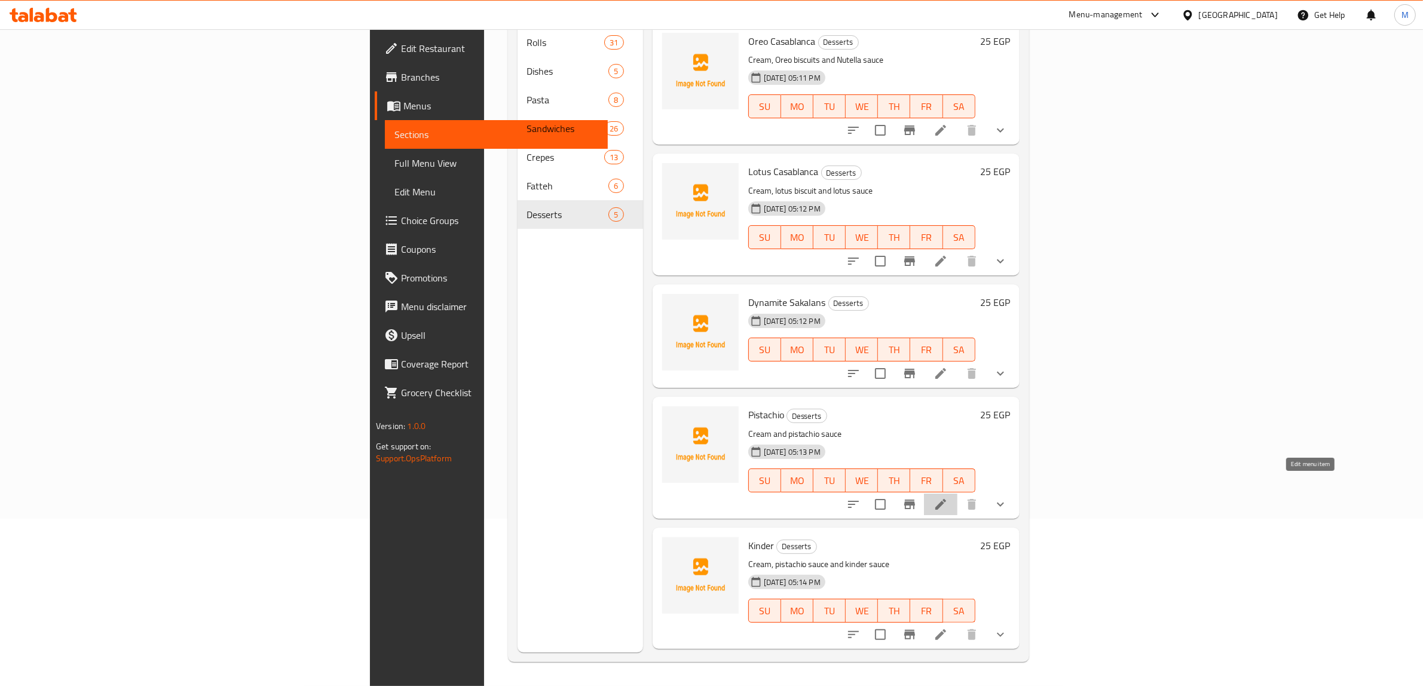
click at [948, 497] on icon at bounding box center [941, 504] width 14 height 14
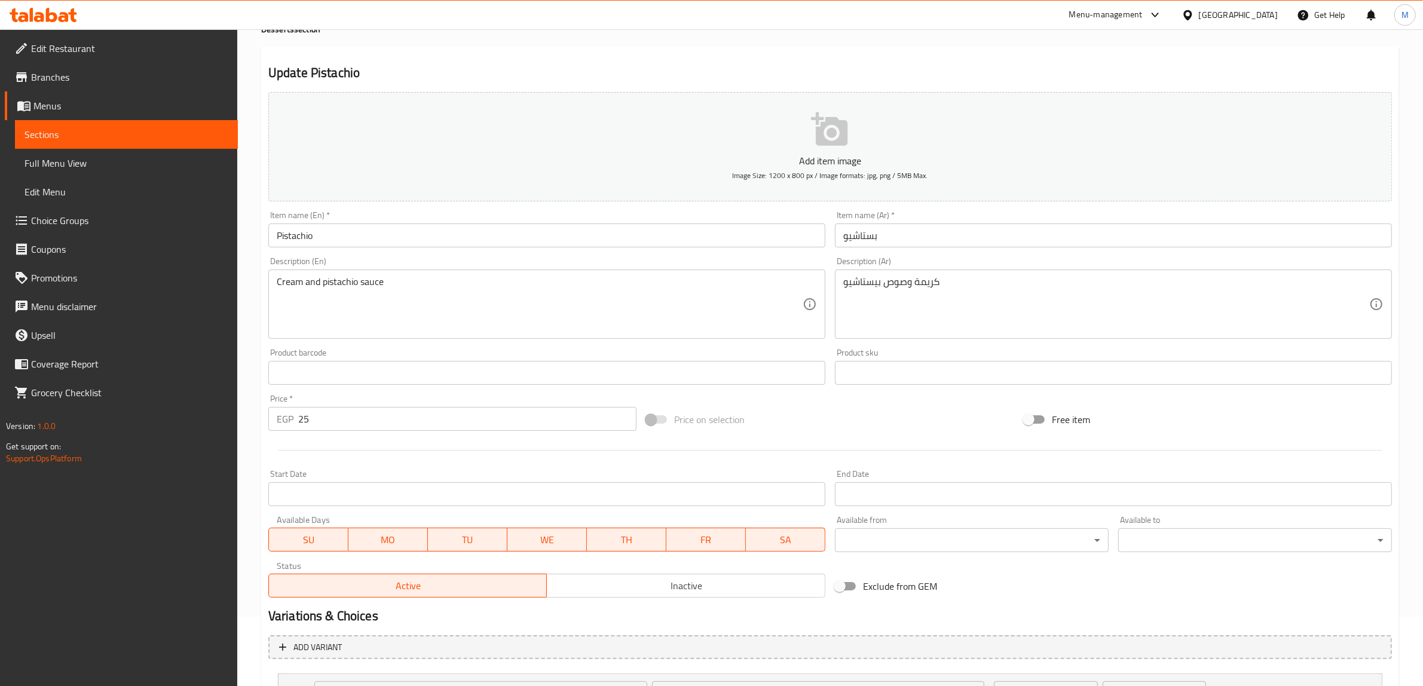
scroll to position [177, 0]
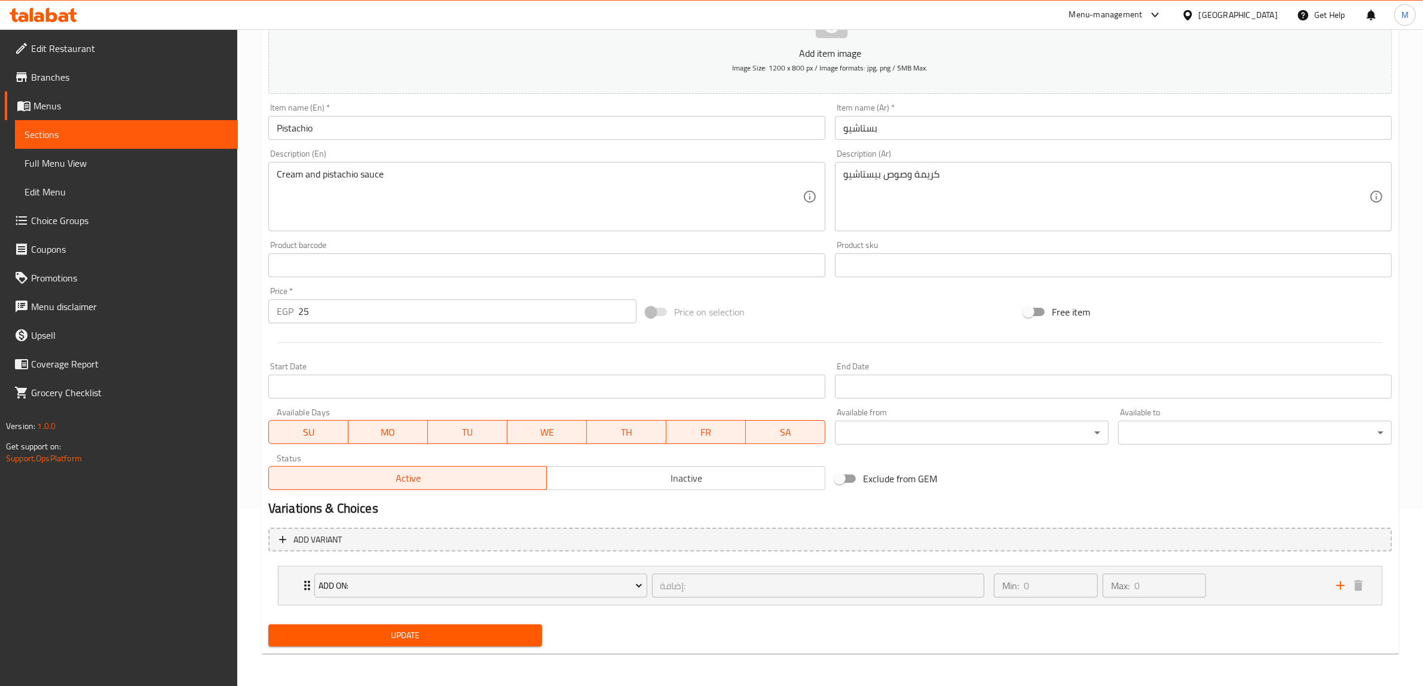
drag, startPoint x: 1012, startPoint y: 495, endPoint x: 1009, endPoint y: 500, distance: 6.2
click at [1212, 586] on div "Min: 0 ​ Max: 0 ​" at bounding box center [1158, 586] width 343 height 38
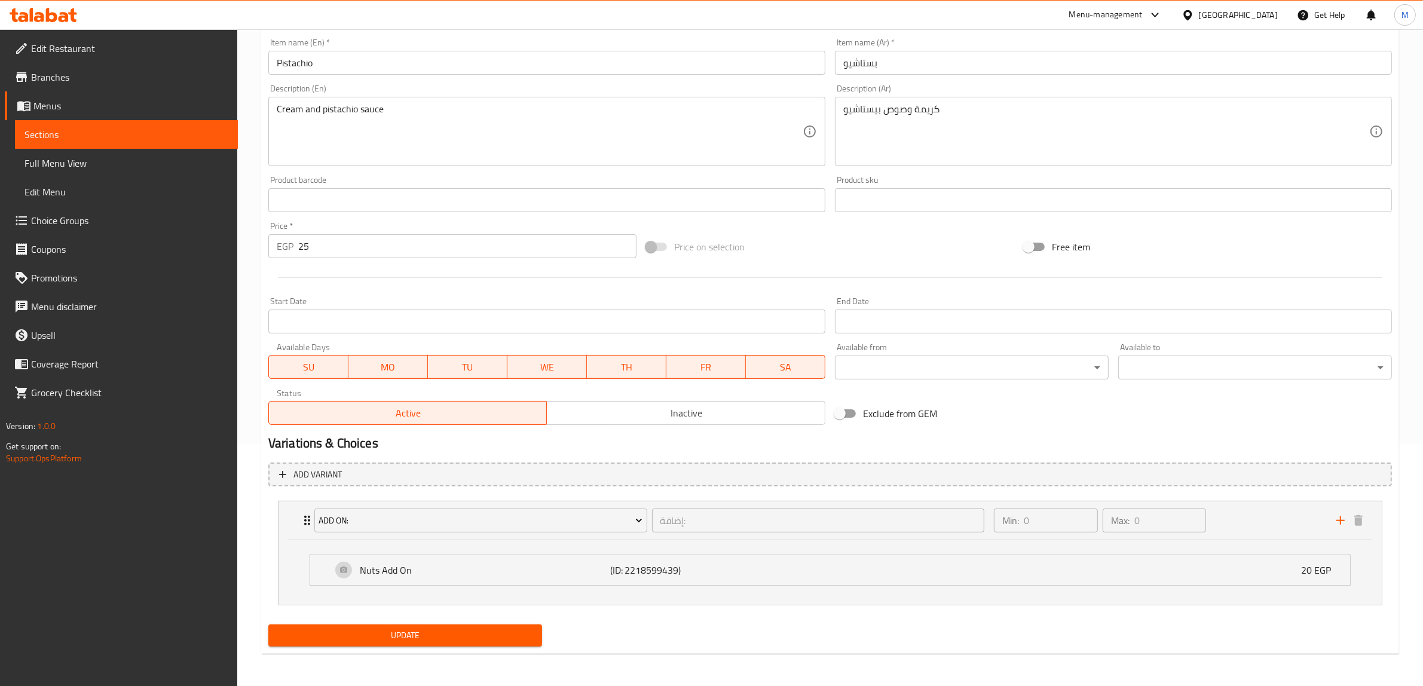
scroll to position [243, 0]
click at [511, 641] on span "Update" at bounding box center [405, 635] width 255 height 15
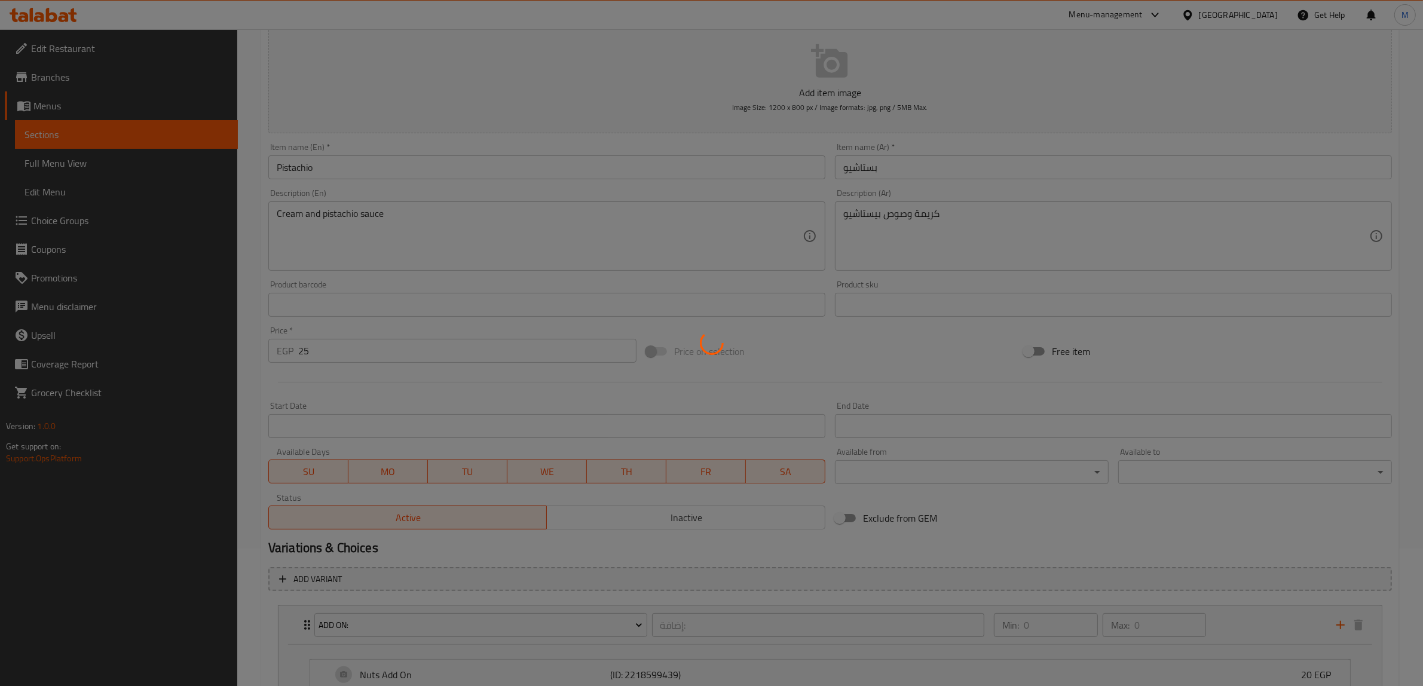
scroll to position [0, 0]
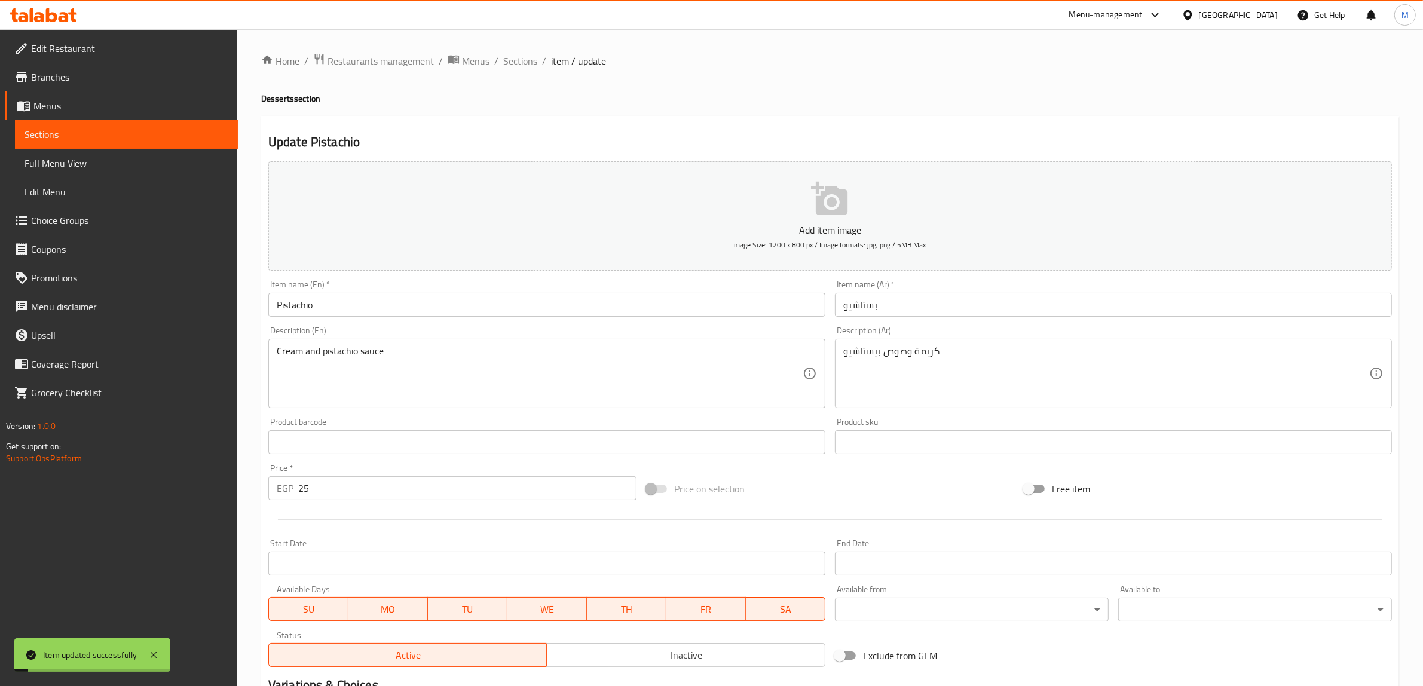
click at [544, 109] on div "Home / Restaurants management / Menus / Sections / item / update Desserts secti…" at bounding box center [830, 479] width 1138 height 852
click at [512, 56] on span "Sections" at bounding box center [520, 61] width 34 height 14
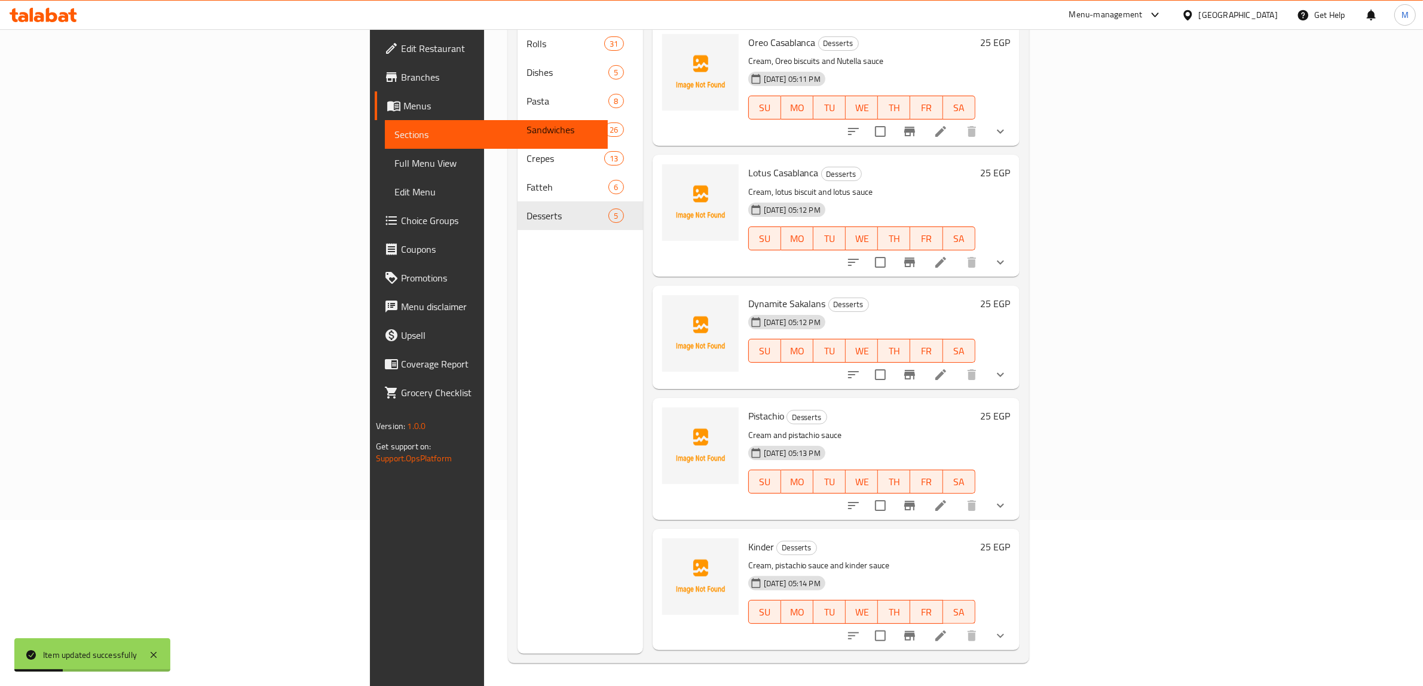
scroll to position [168, 0]
click at [948, 628] on icon at bounding box center [941, 635] width 14 height 14
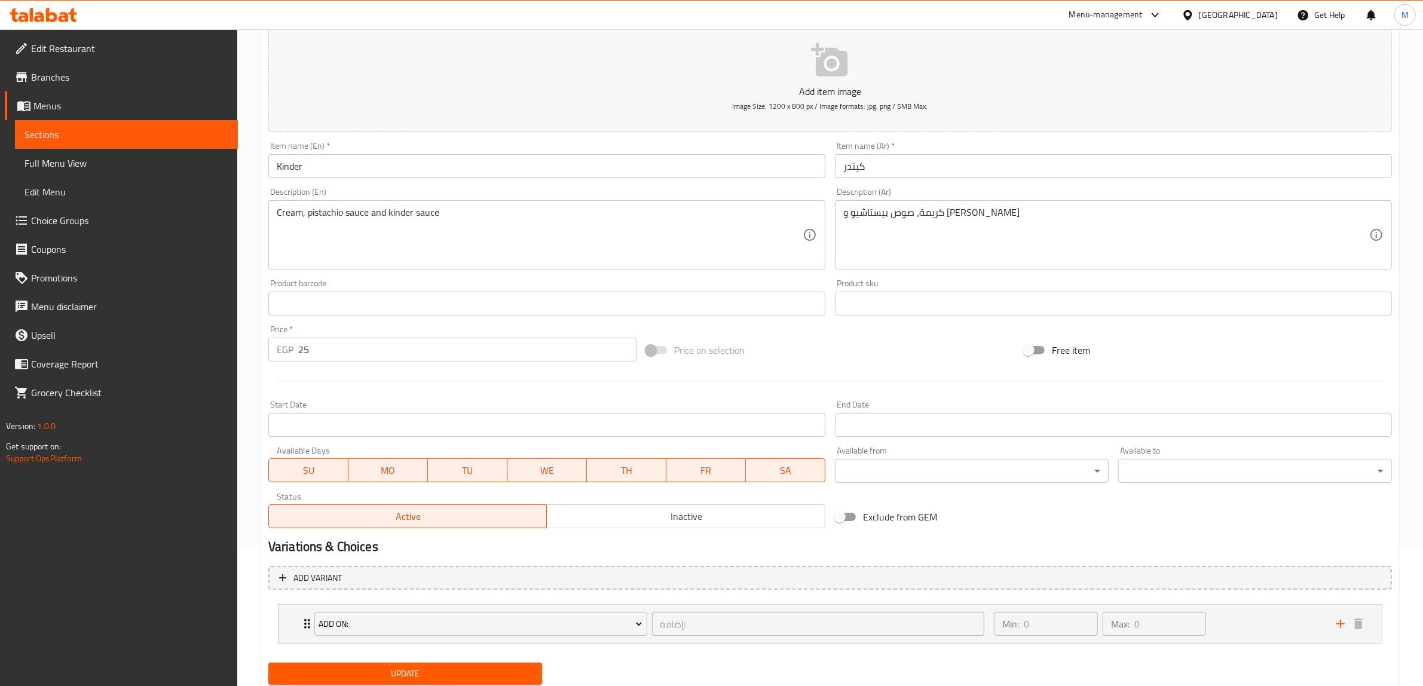
scroll to position [177, 0]
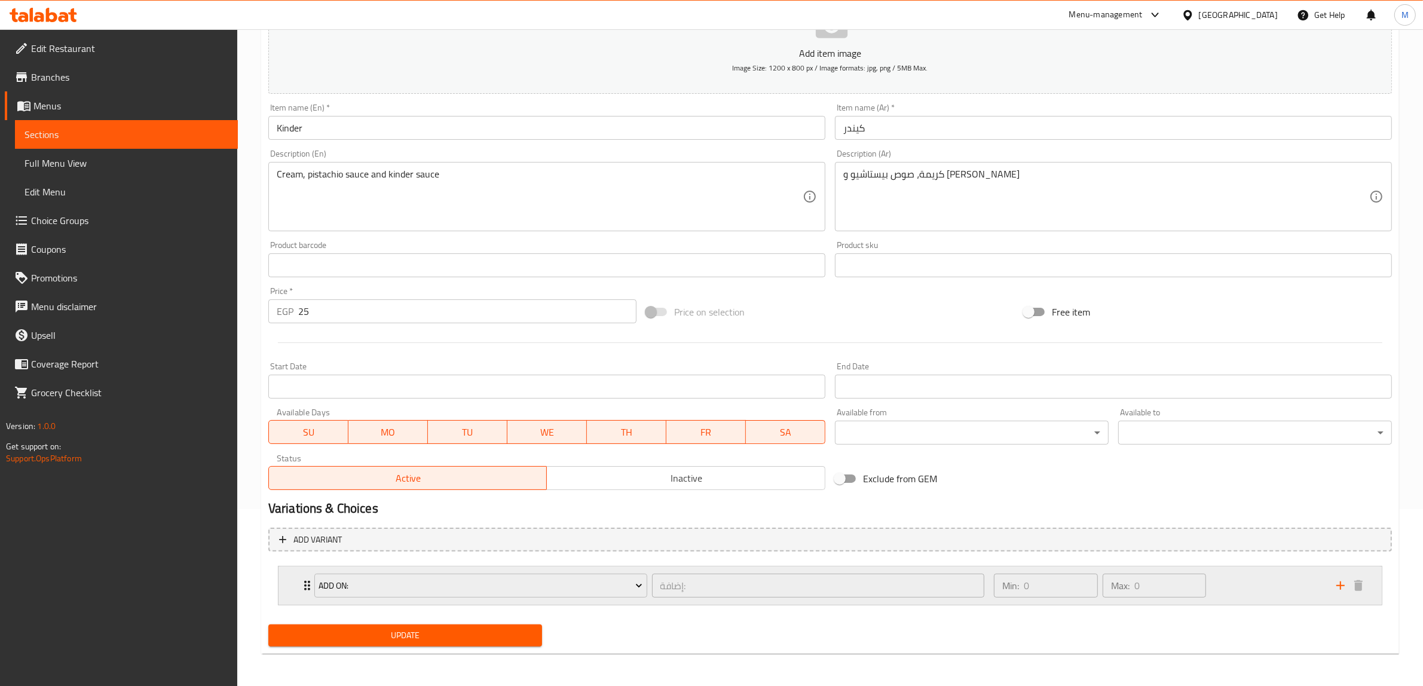
click at [1274, 595] on div "Min: 0 ​ Max: 0 ​" at bounding box center [1158, 586] width 343 height 38
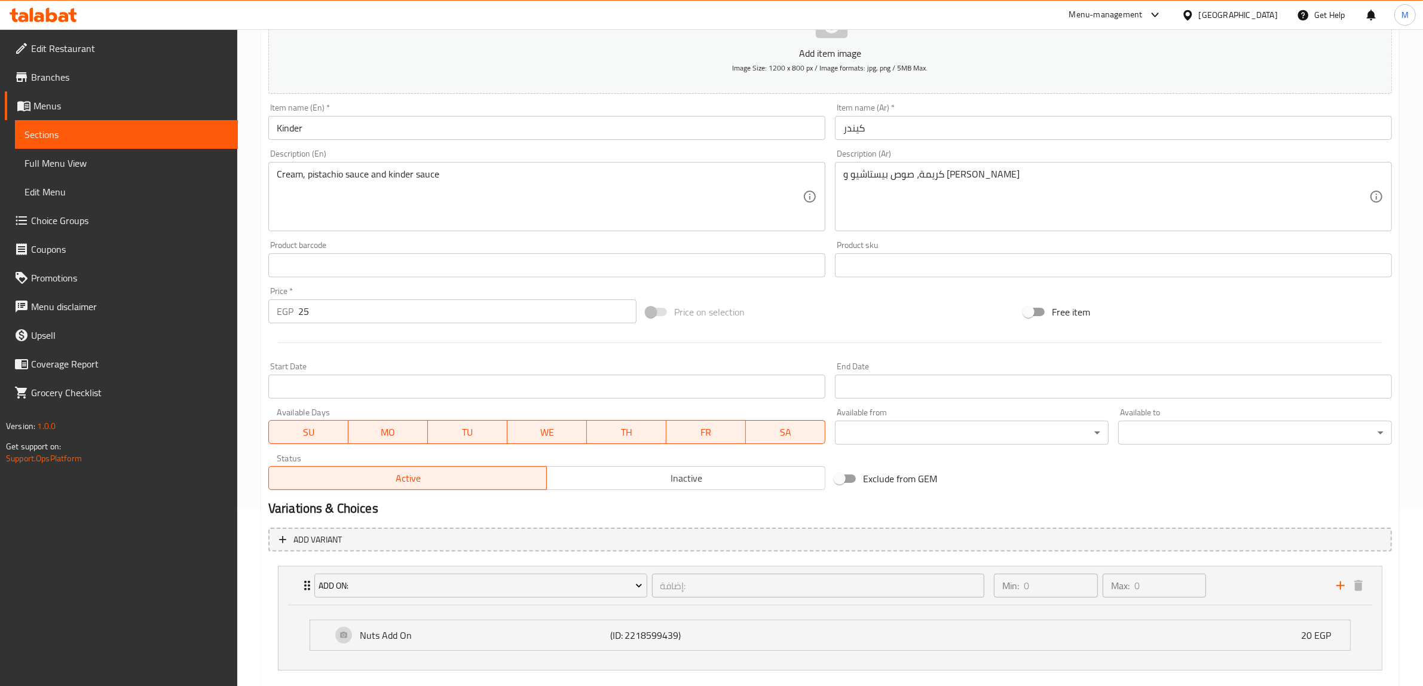
scroll to position [243, 0]
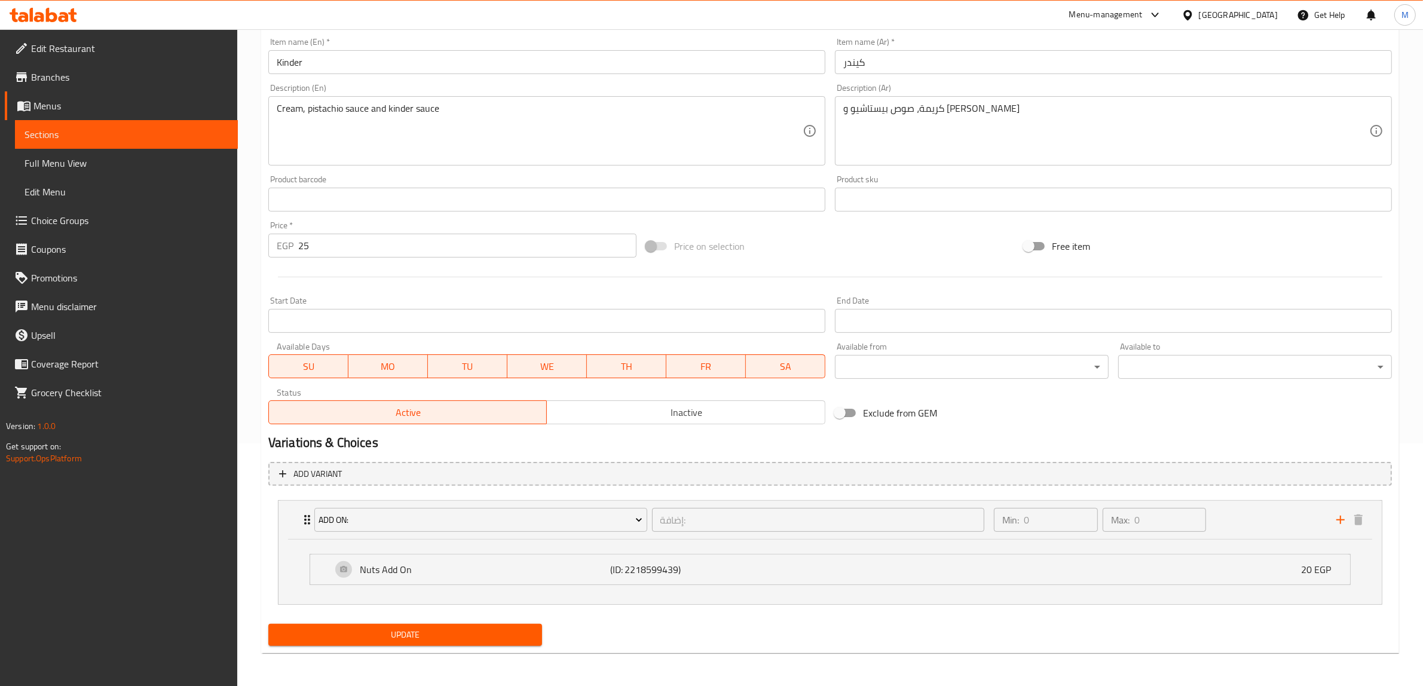
click at [426, 647] on div "Update" at bounding box center [405, 635] width 283 height 32
drag, startPoint x: 524, startPoint y: 638, endPoint x: 529, endPoint y: 620, distance: 18.7
click at [524, 637] on span "Update" at bounding box center [405, 635] width 255 height 15
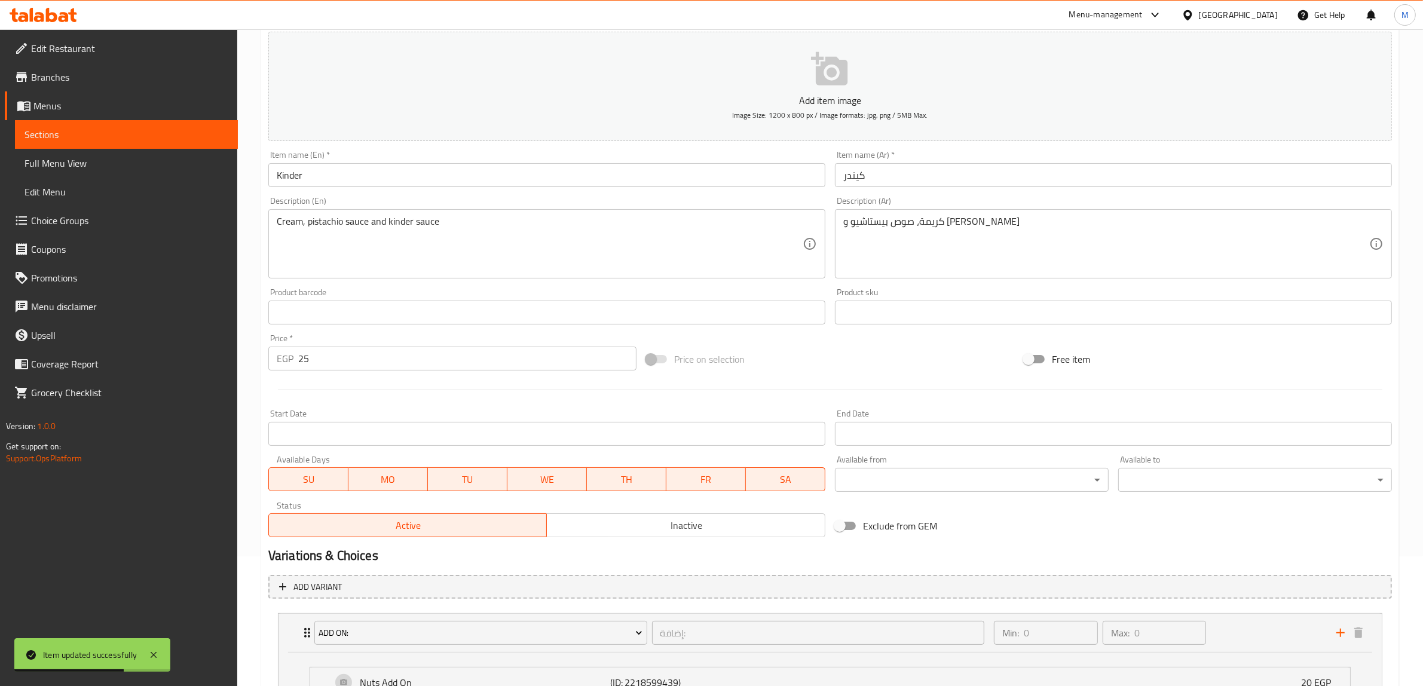
scroll to position [0, 0]
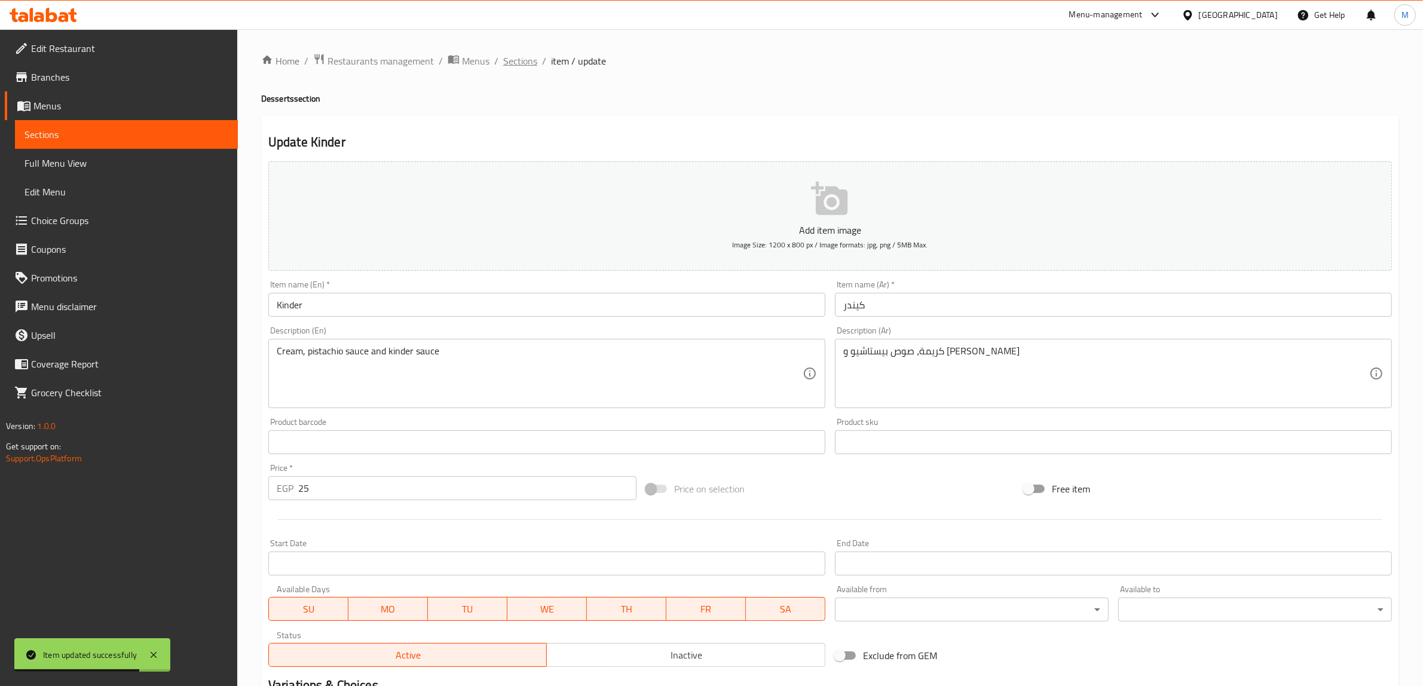
click at [527, 65] on span "Sections" at bounding box center [520, 61] width 34 height 14
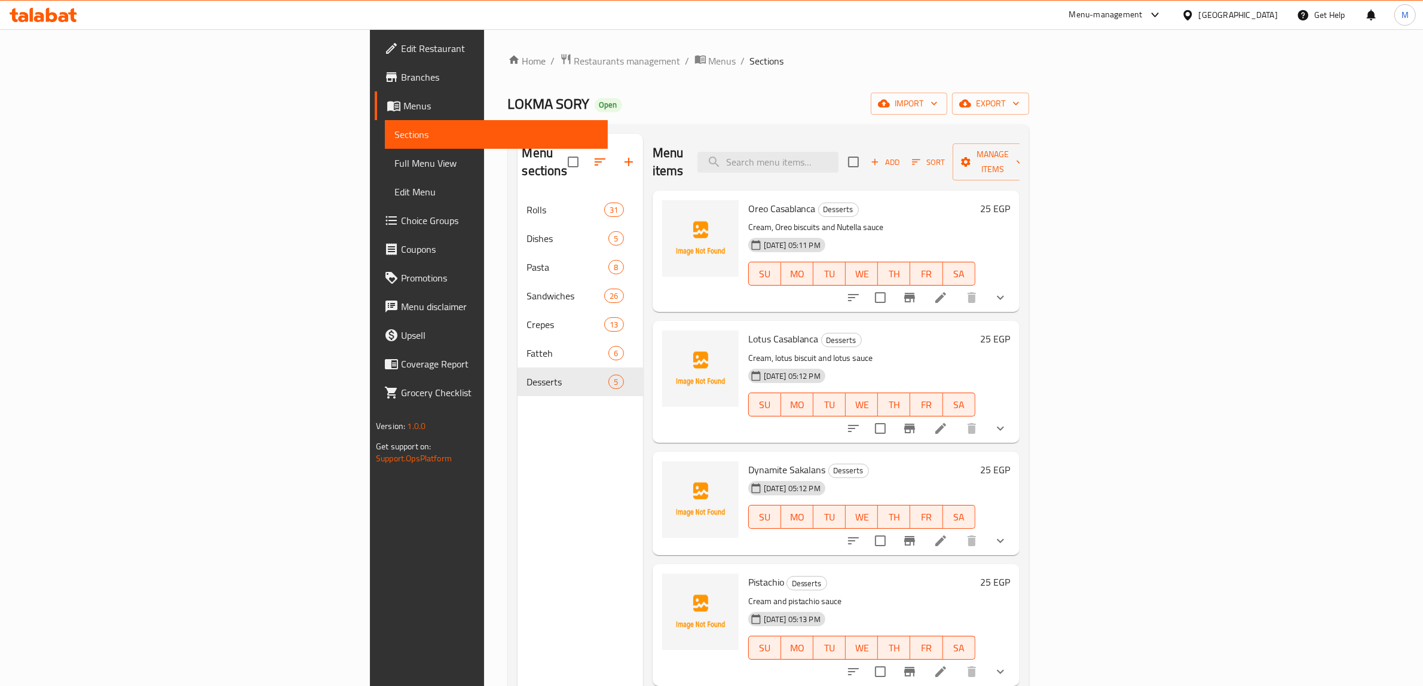
click at [508, 94] on span "LOKMA SORY" at bounding box center [549, 103] width 82 height 27
copy span "LOKMA SORY"
click at [401, 74] on span "Branches" at bounding box center [499, 77] width 197 height 14
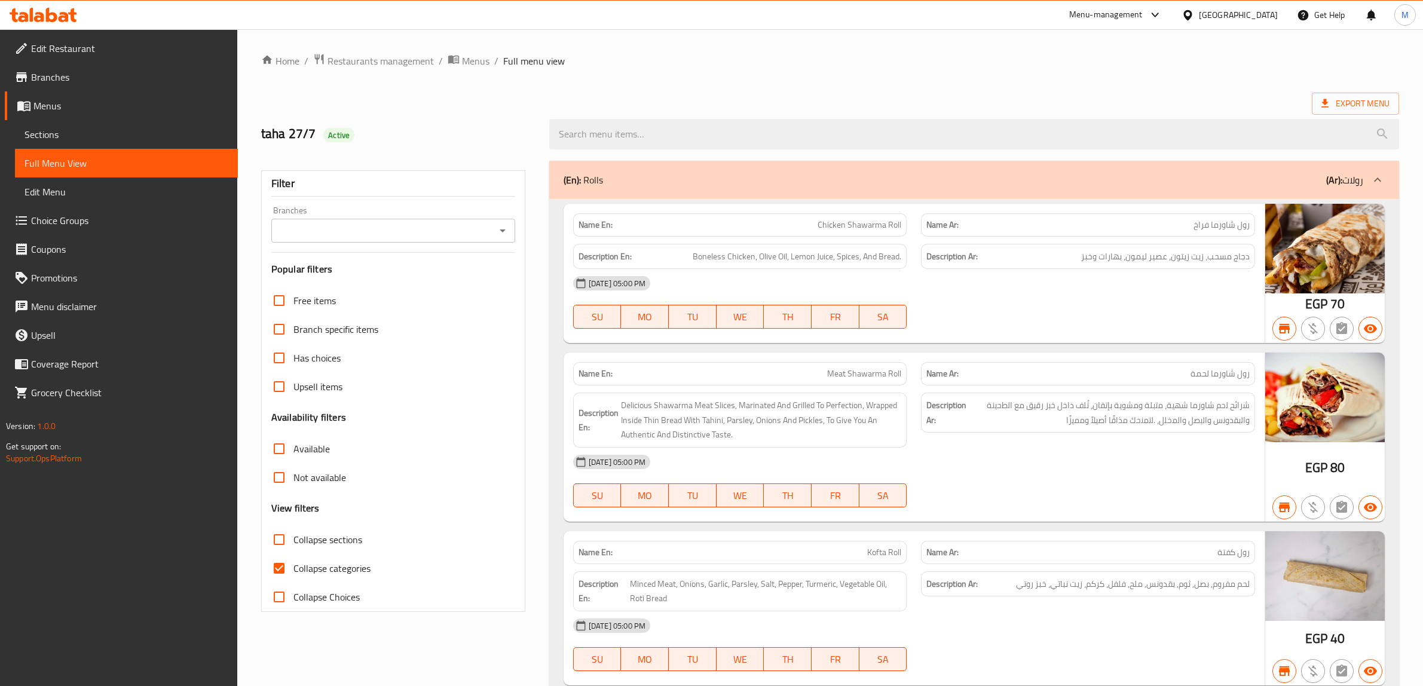
scroll to position [15644, 0]
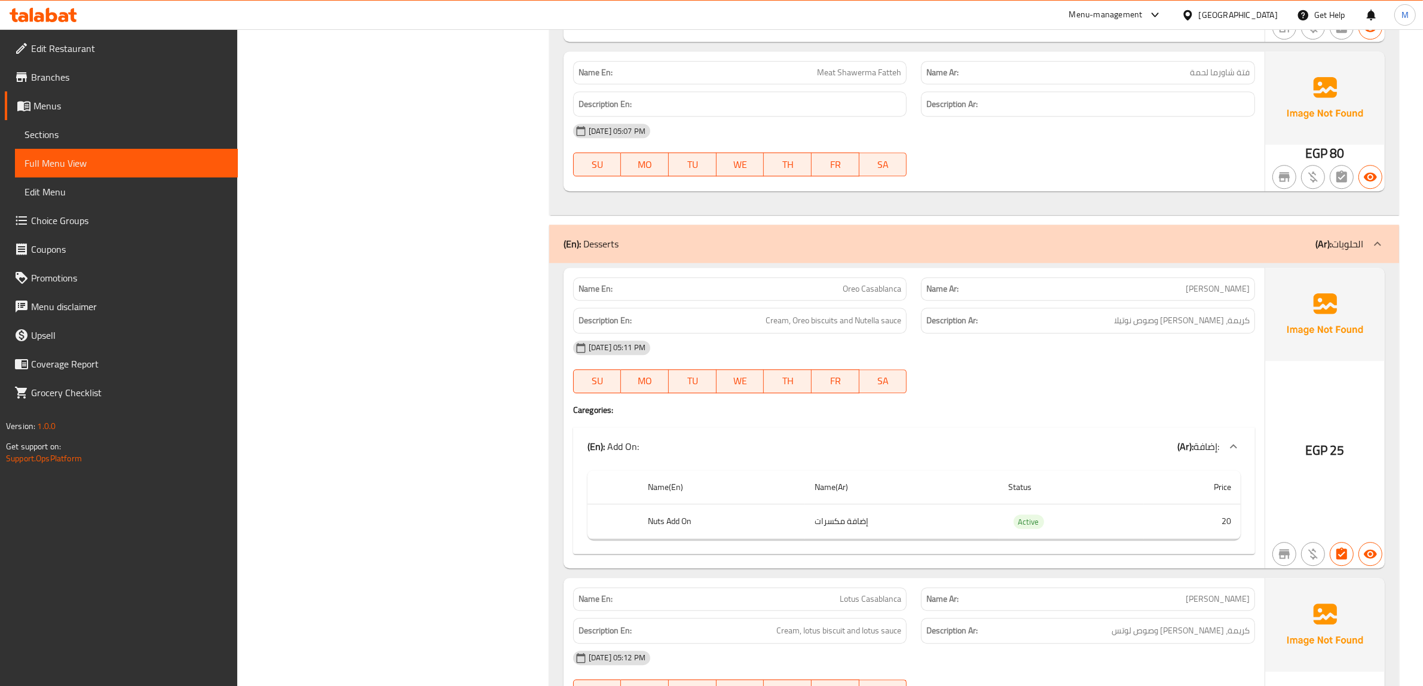
drag, startPoint x: 1322, startPoint y: 389, endPoint x: 1302, endPoint y: 395, distance: 21.2
drag, startPoint x: 1302, startPoint y: 395, endPoint x: 1071, endPoint y: 431, distance: 233.6
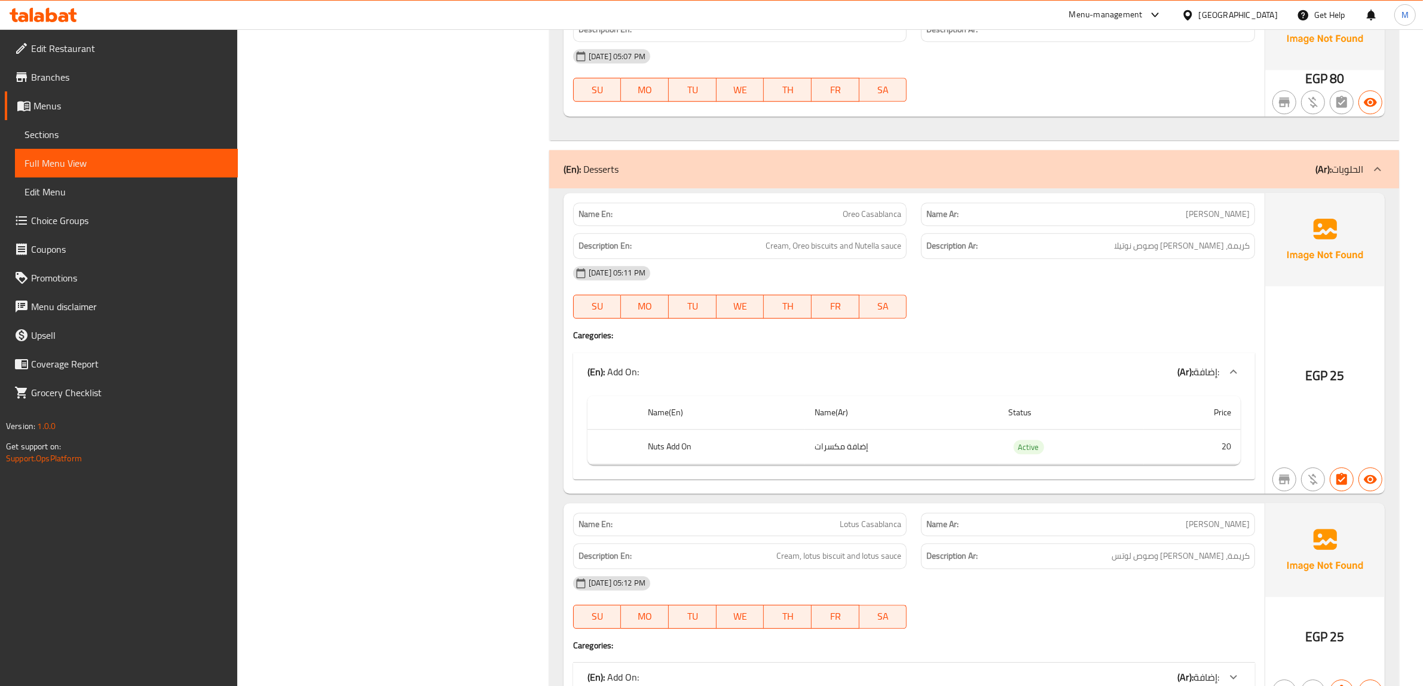
scroll to position [15793, 0]
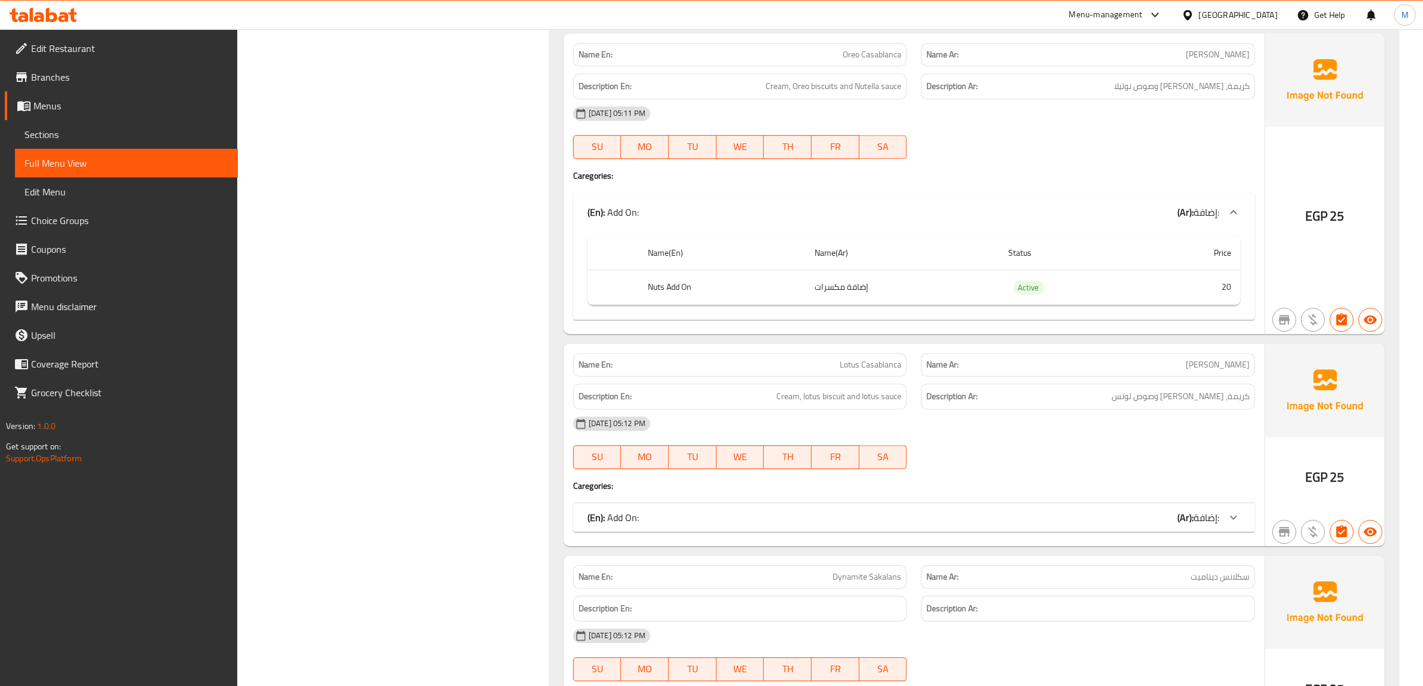
scroll to position [15868, 0]
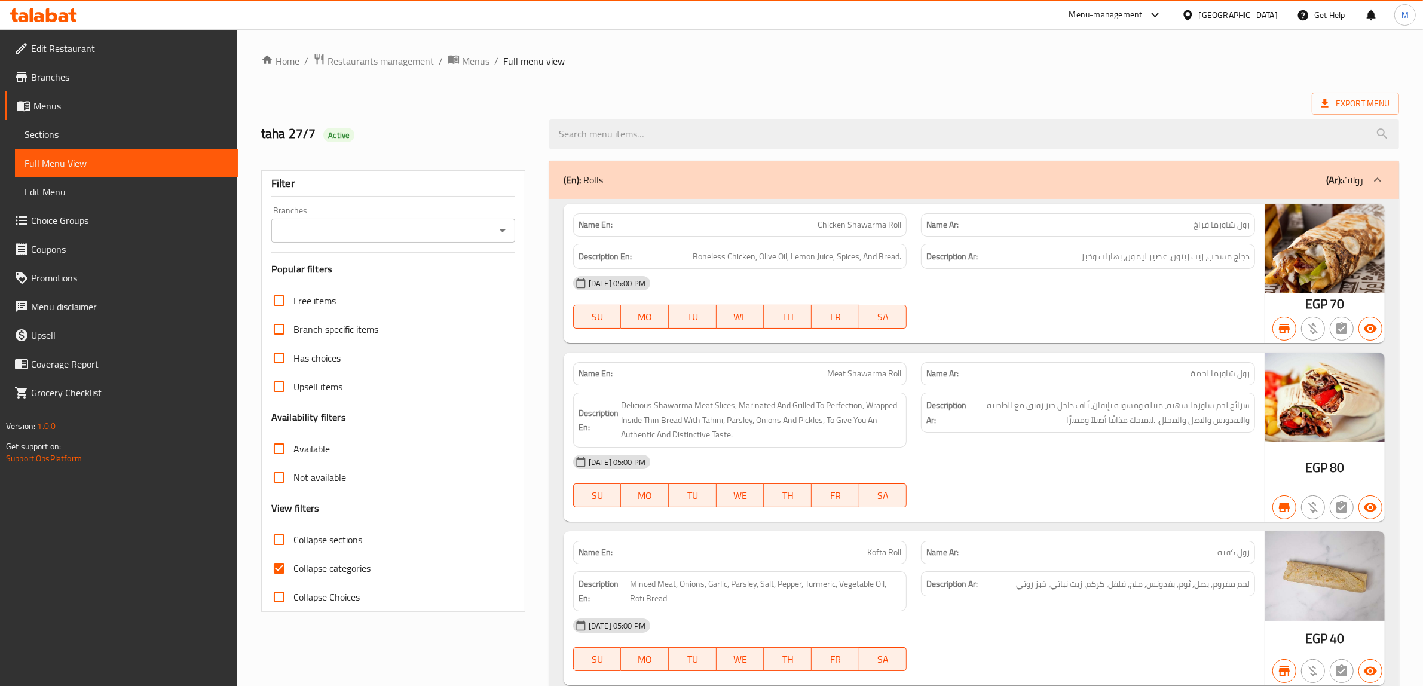
click at [504, 224] on icon "Open" at bounding box center [503, 231] width 14 height 14
click at [505, 228] on icon "Open" at bounding box center [503, 231] width 14 height 14
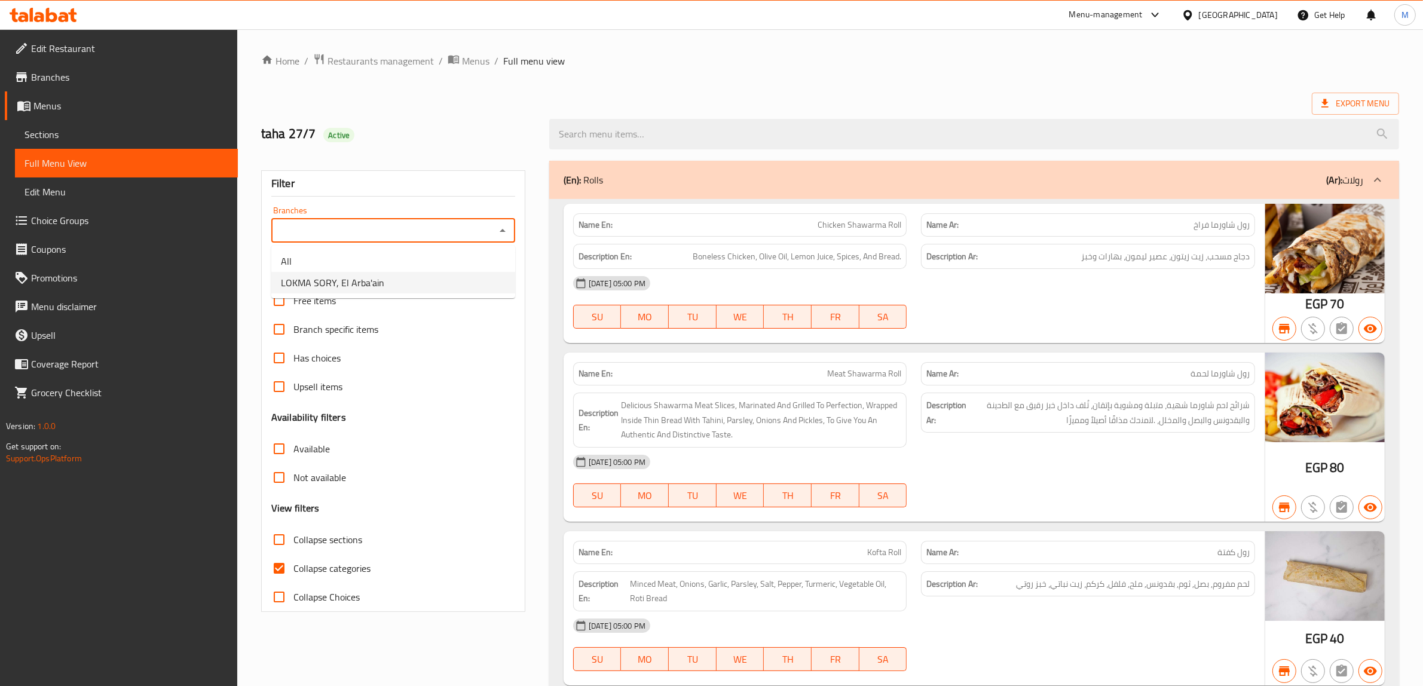
click at [476, 273] on li "LOKMA SORY, El Arba'ain" at bounding box center [393, 283] width 244 height 22
type input "LOKMA SORY, El Arba'ain"
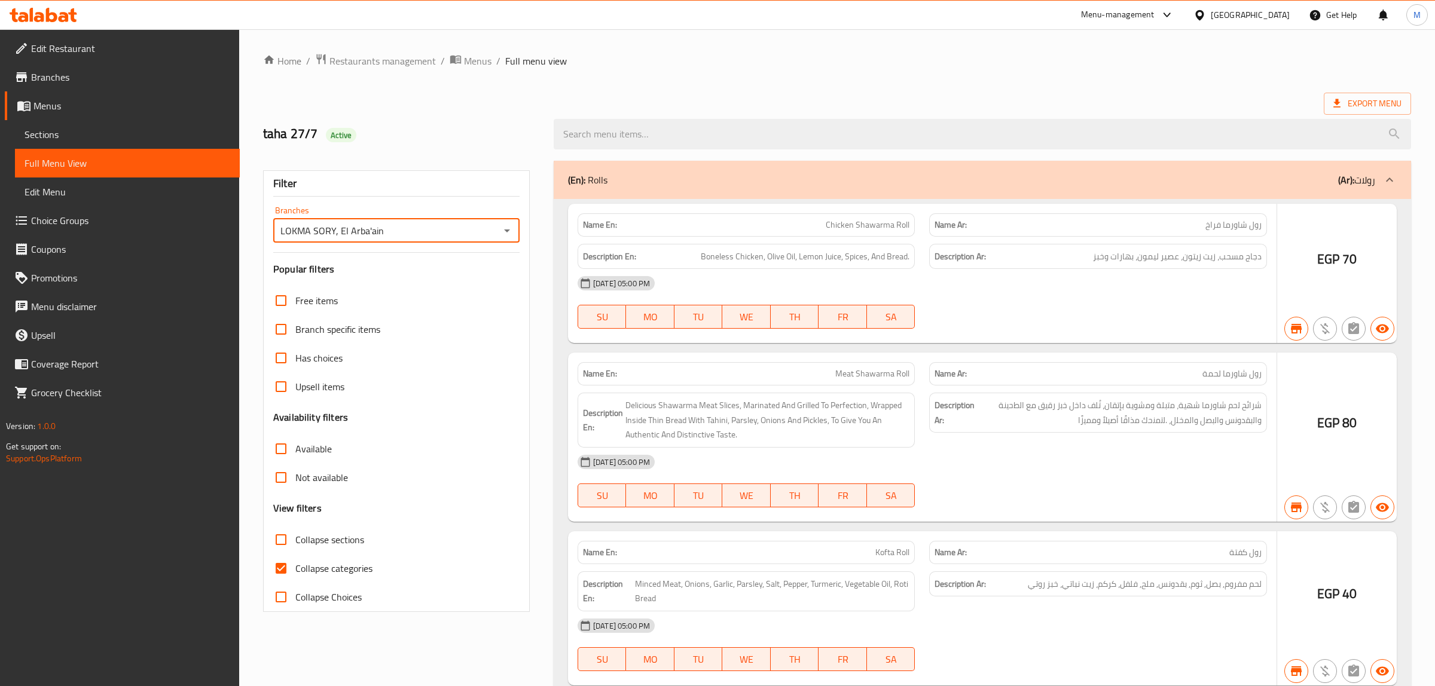
click at [283, 569] on div at bounding box center [717, 343] width 1435 height 686
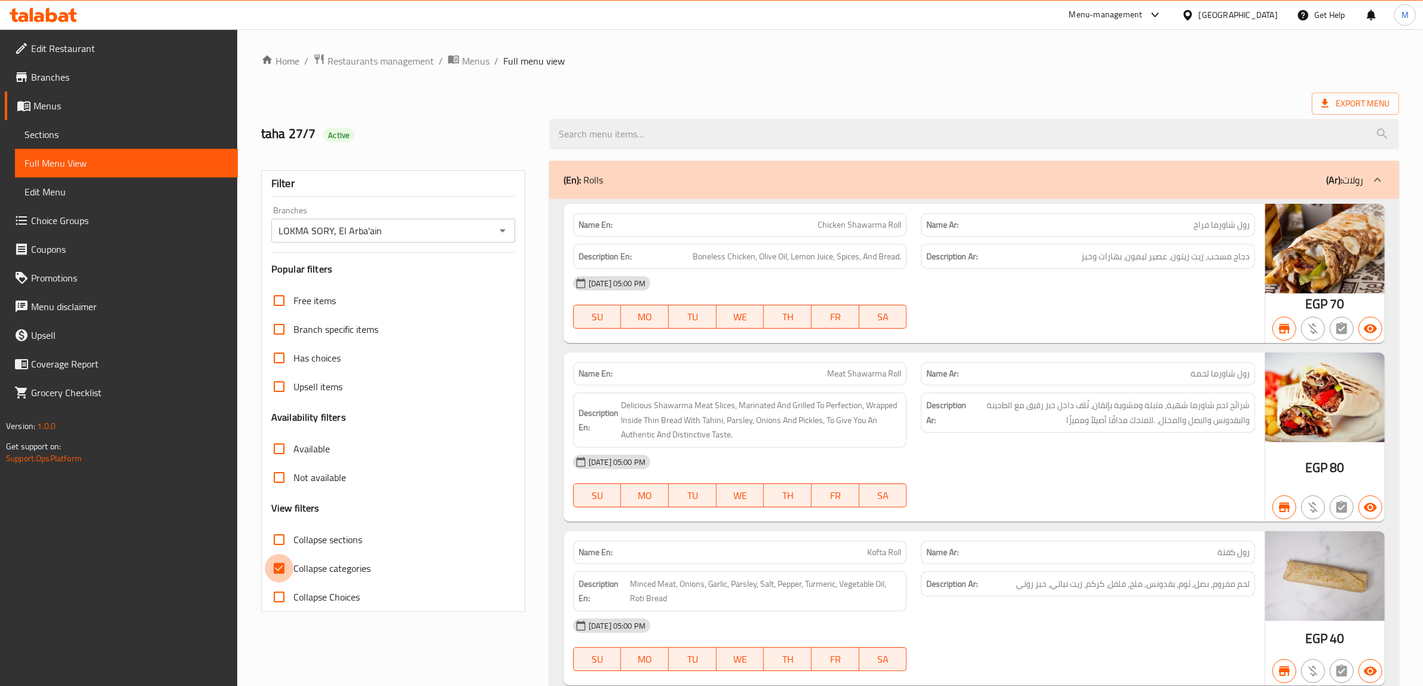
click at [281, 569] on input "Collapse categories" at bounding box center [279, 568] width 29 height 29
checkbox input "false"
click at [1334, 108] on span "Export Menu" at bounding box center [1356, 103] width 68 height 15
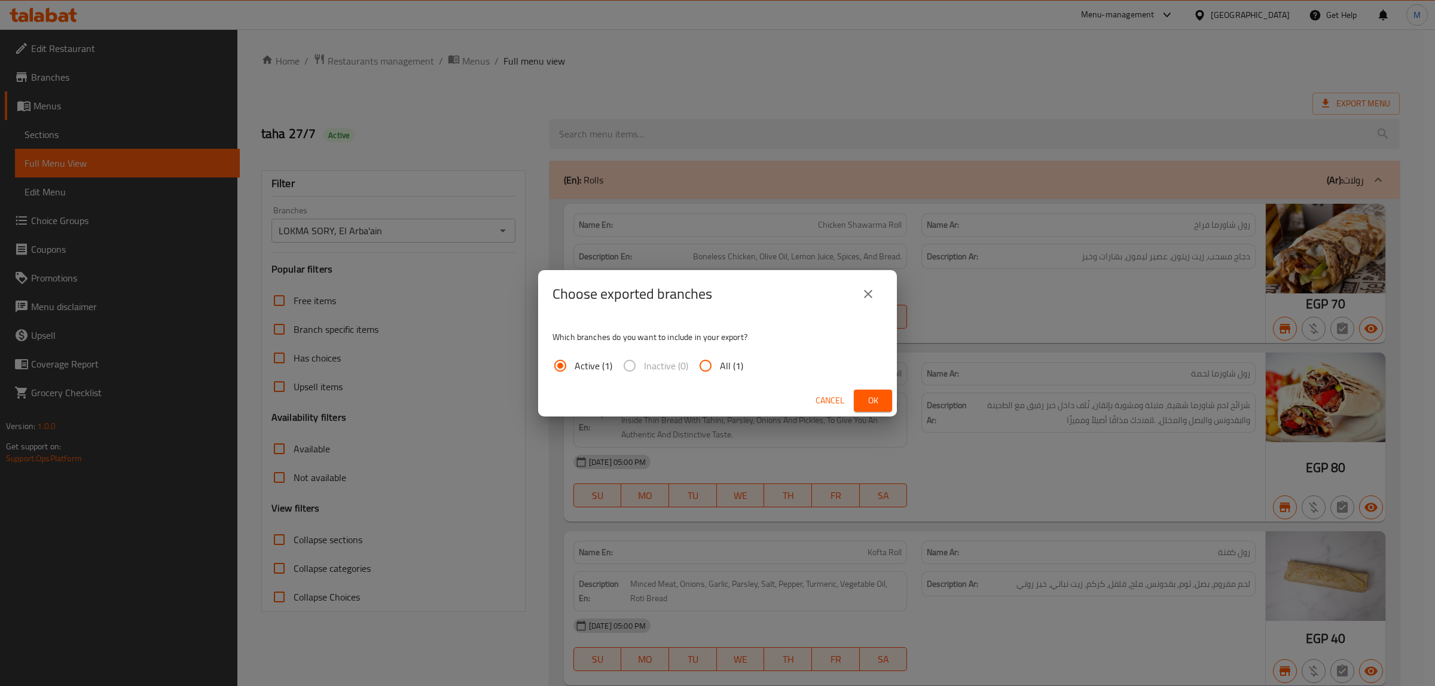
click at [870, 398] on span "Ok" at bounding box center [872, 400] width 19 height 15
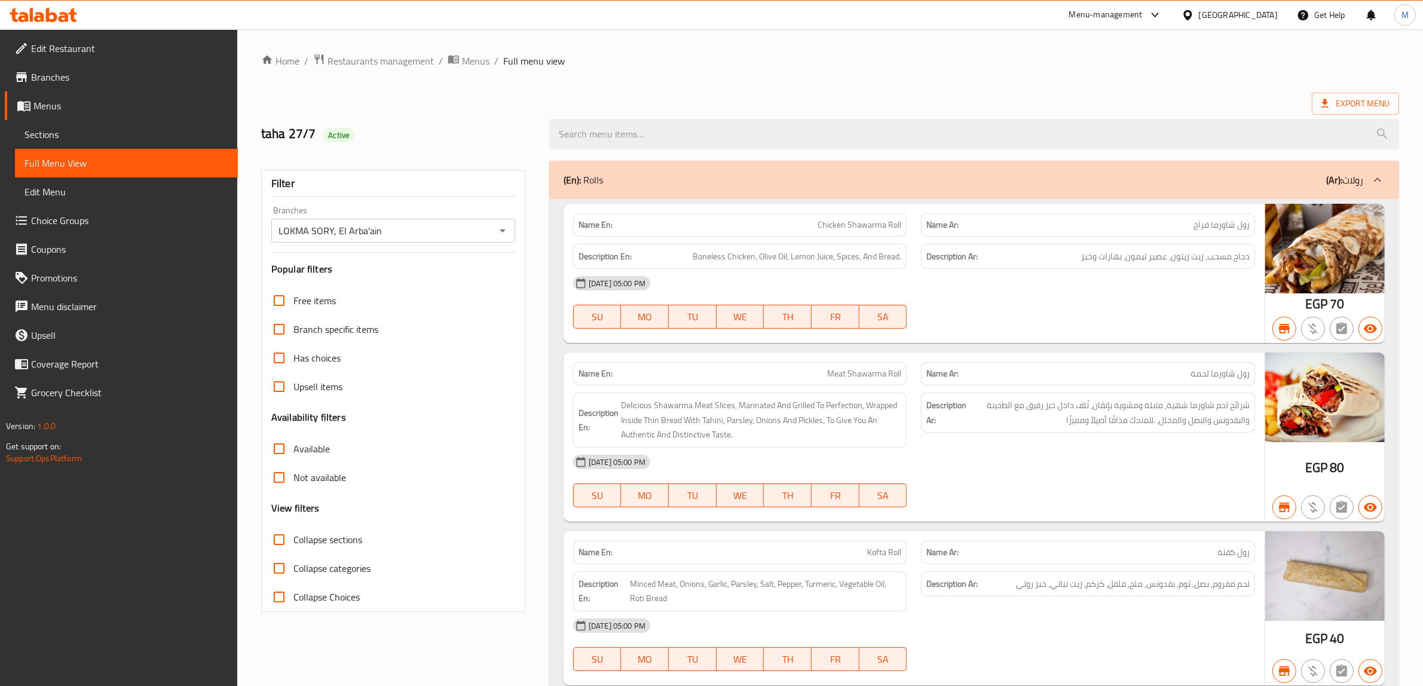
click at [389, 235] on input "LOKMA SORY, El Arba'ain" at bounding box center [383, 230] width 217 height 17
click at [450, 124] on div "taha 27/7 Active" at bounding box center [398, 134] width 288 height 53
click at [507, 142] on h2 "taha 27/7 Active" at bounding box center [398, 134] width 274 height 18
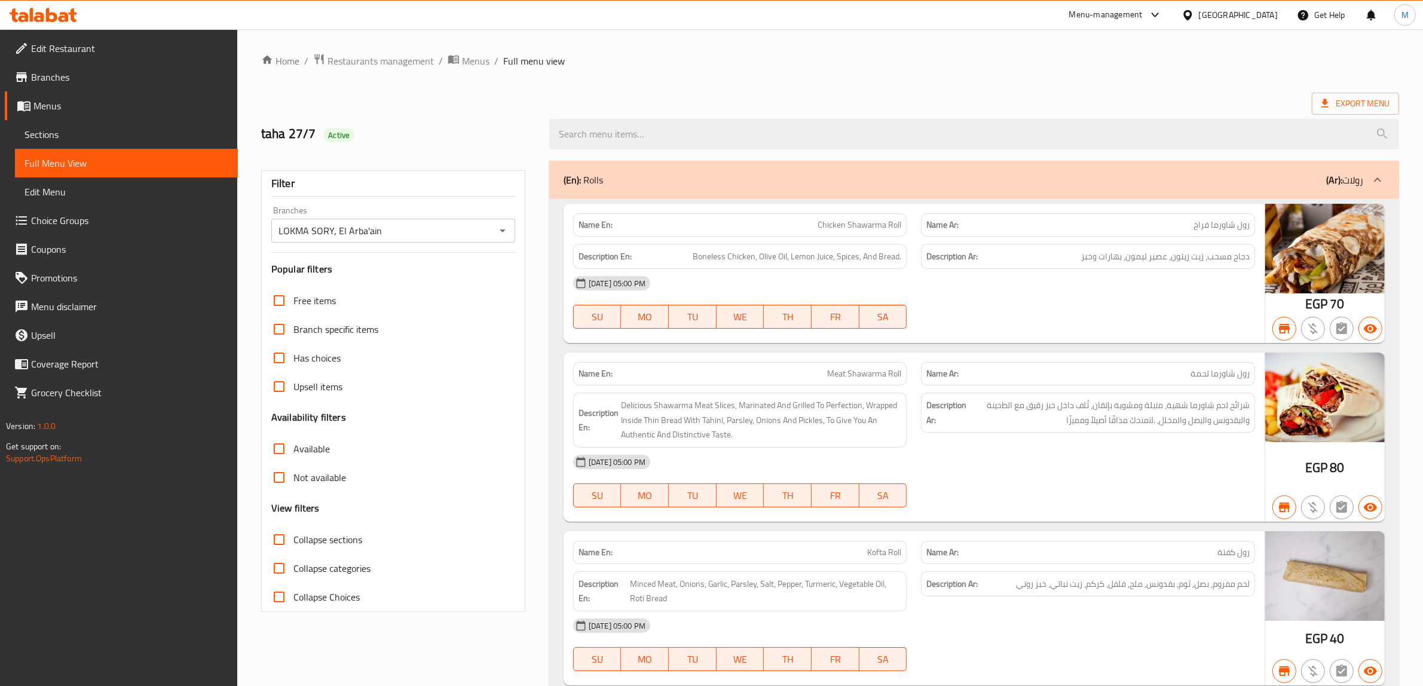
click at [464, 121] on div "taha 27/7 Active" at bounding box center [398, 134] width 288 height 53
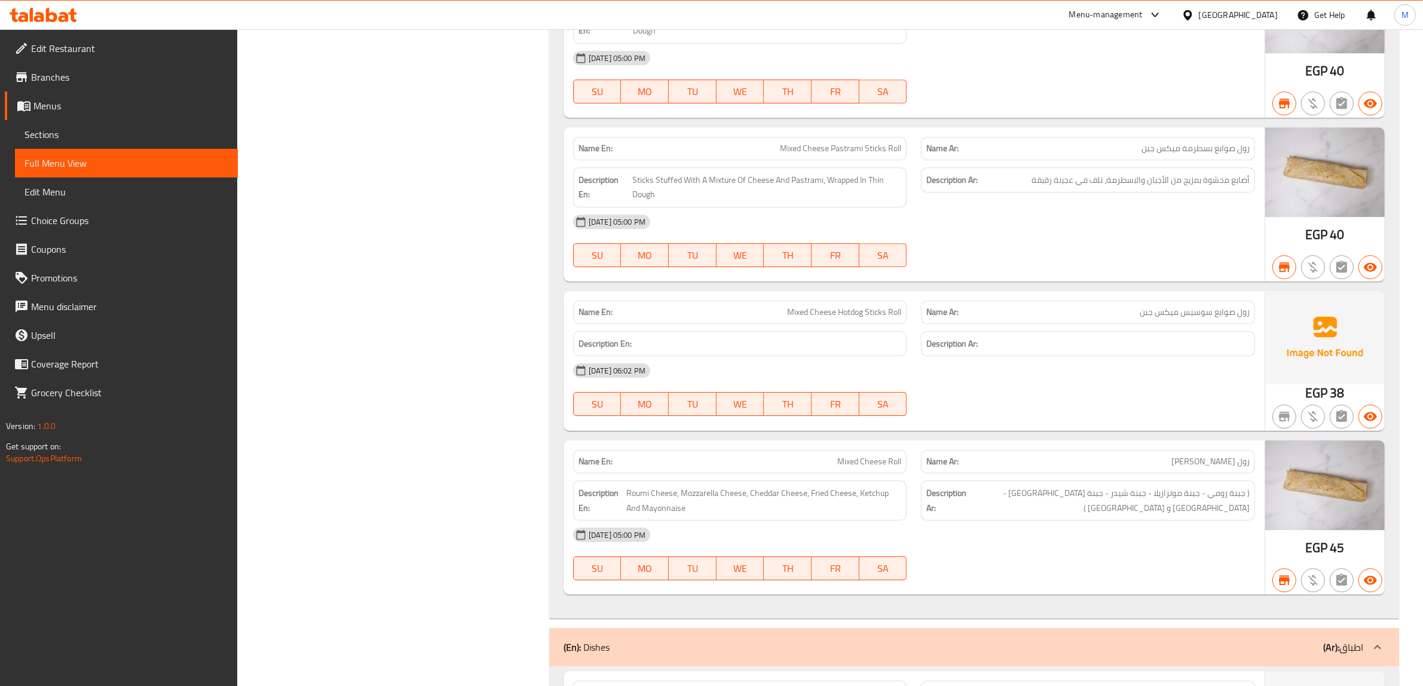
click at [1184, 319] on span "رول صوابع سوسيس ميكس جبن" at bounding box center [1195, 312] width 110 height 13
click at [1185, 319] on span "رول صوابع سوسيس ميكس جبن" at bounding box center [1195, 312] width 110 height 13
copy span "رول صوابع سوسيس ميكس جبن"
